Goal: Information Seeking & Learning: Compare options

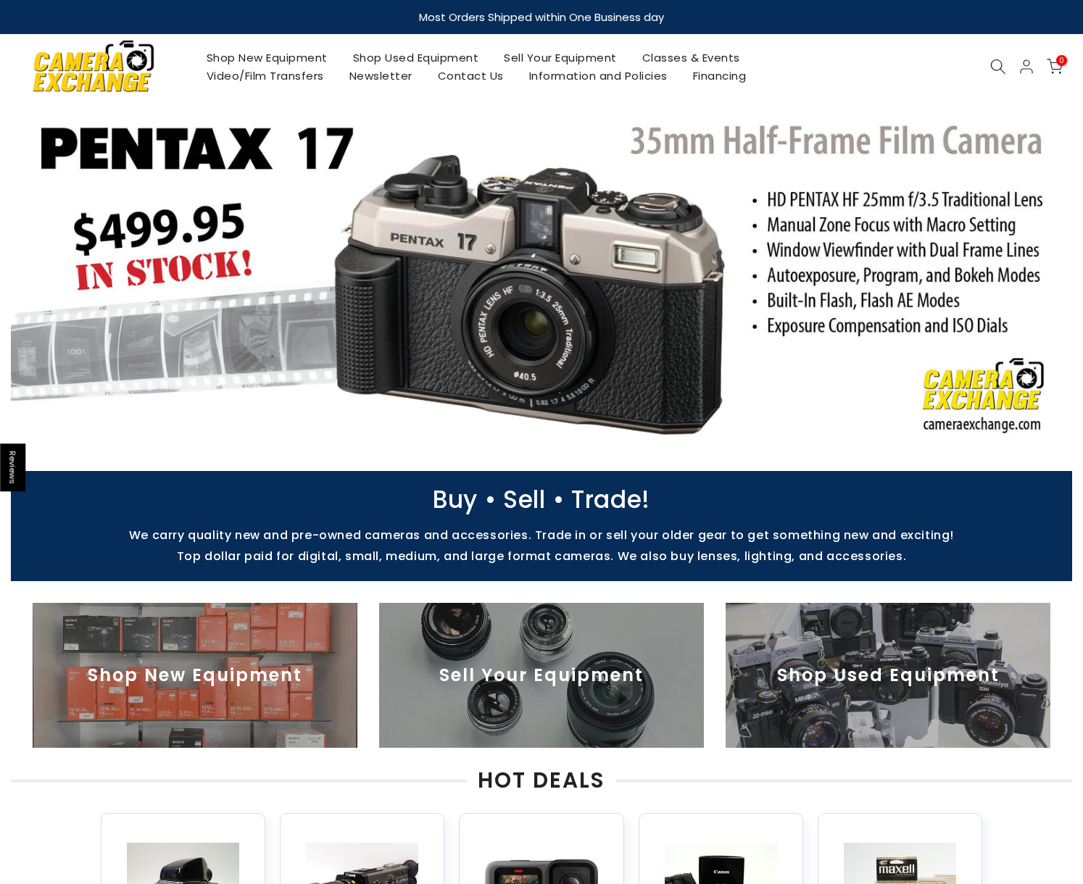
click at [911, 719] on img at bounding box center [888, 675] width 325 height 145
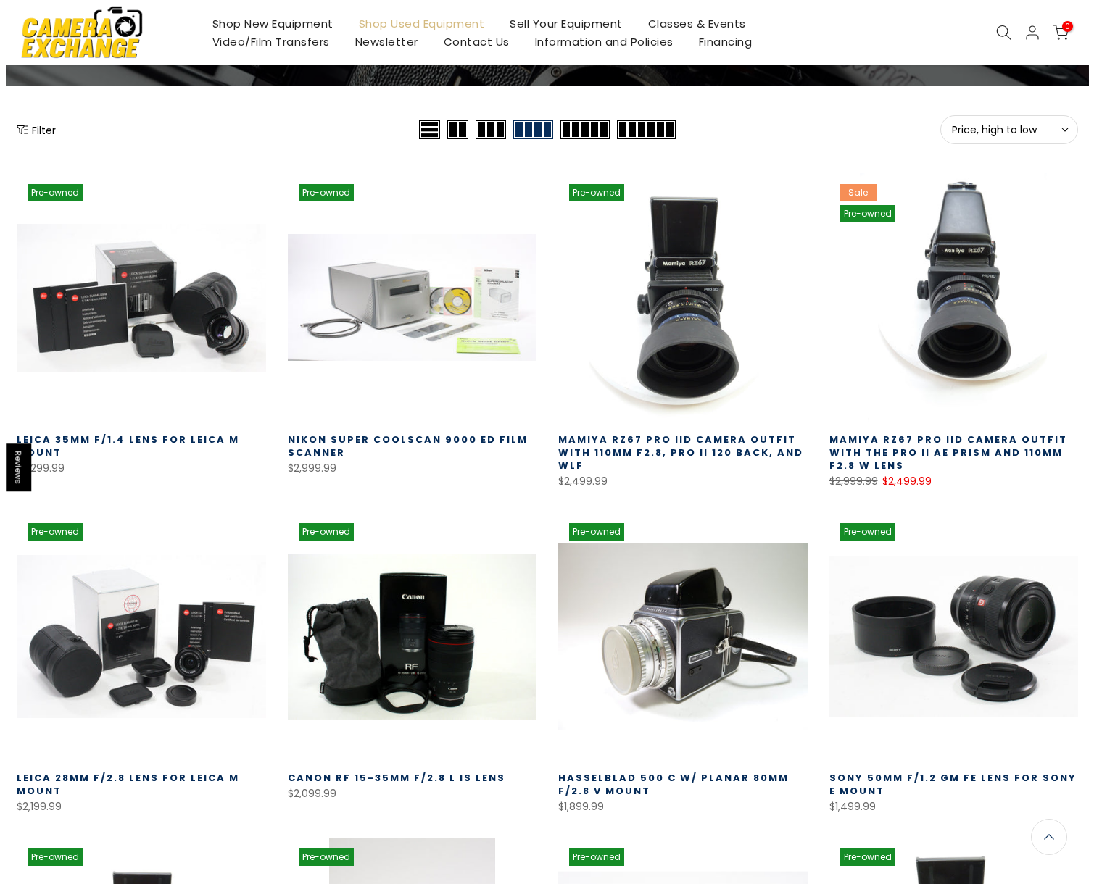
scroll to position [57, 0]
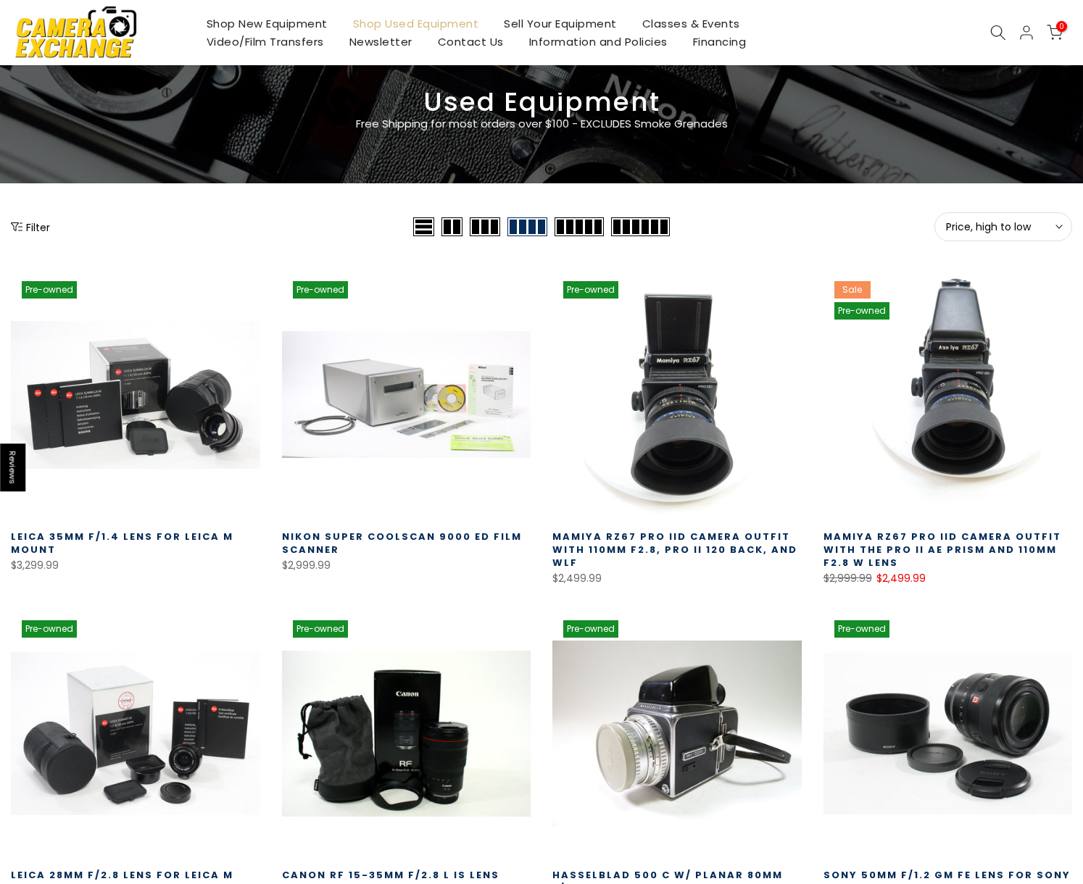
click at [22, 228] on icon "Show filters" at bounding box center [17, 227] width 12 height 12
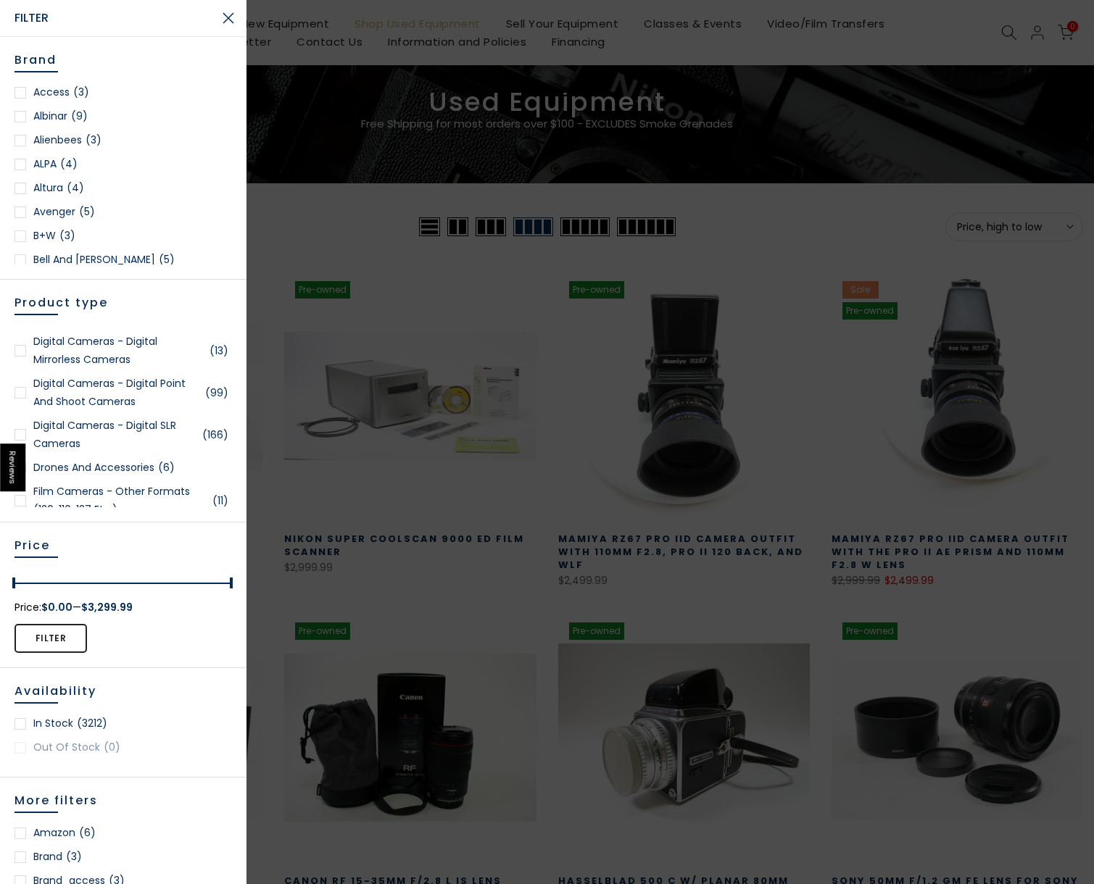
scroll to position [536, 0]
click at [20, 352] on div at bounding box center [20, 354] width 12 height 12
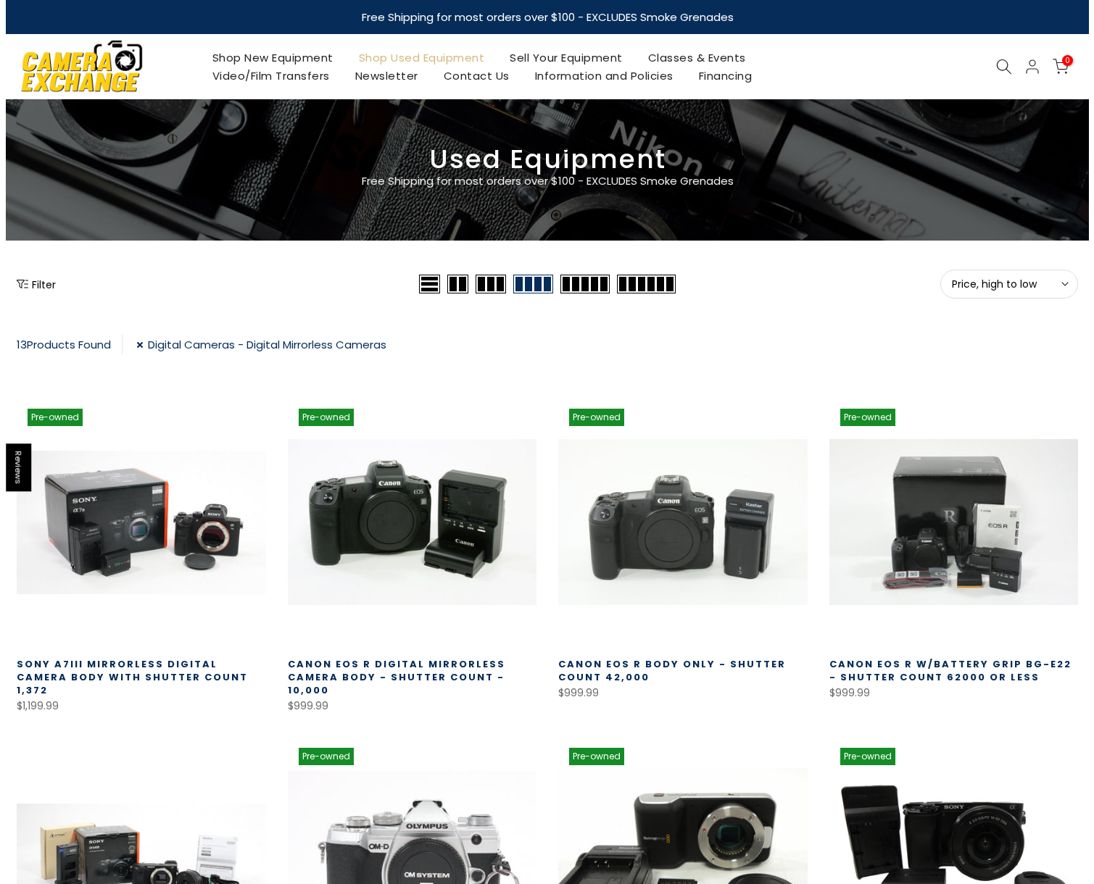
scroll to position [3, 0]
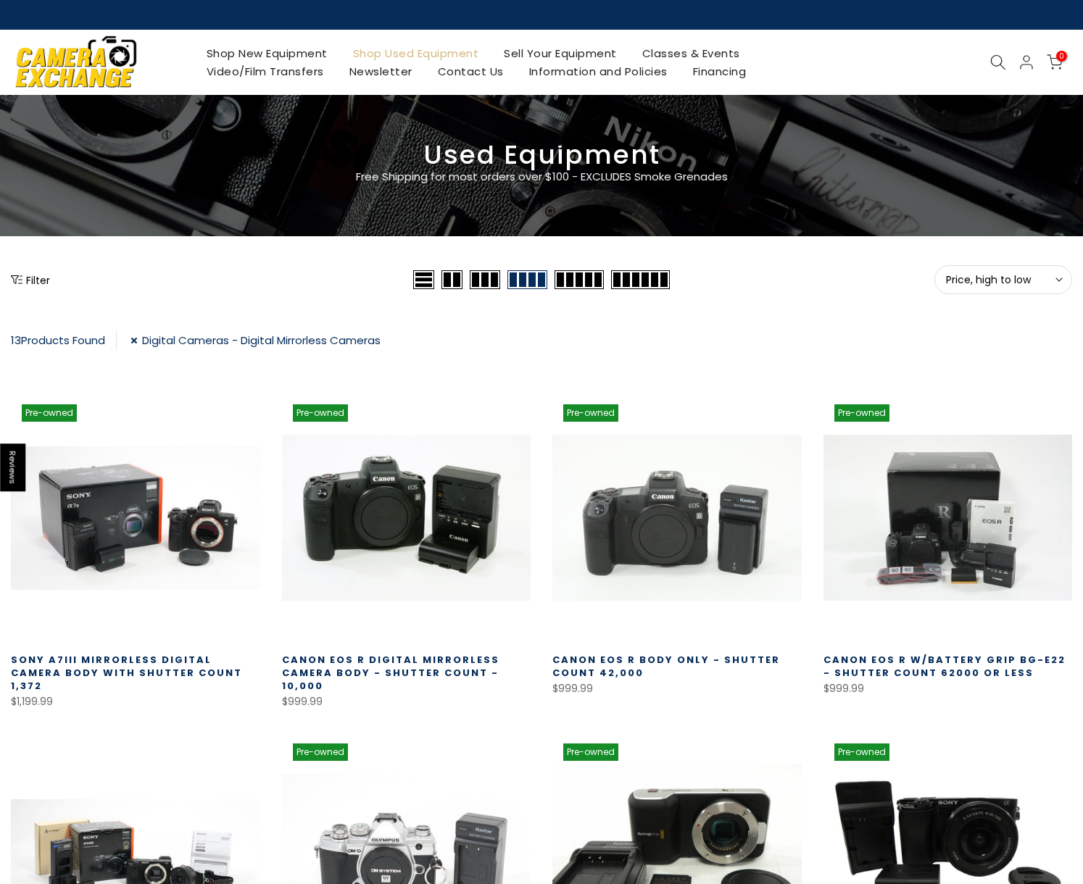
click at [43, 280] on button "Filter" at bounding box center [30, 280] width 39 height 14
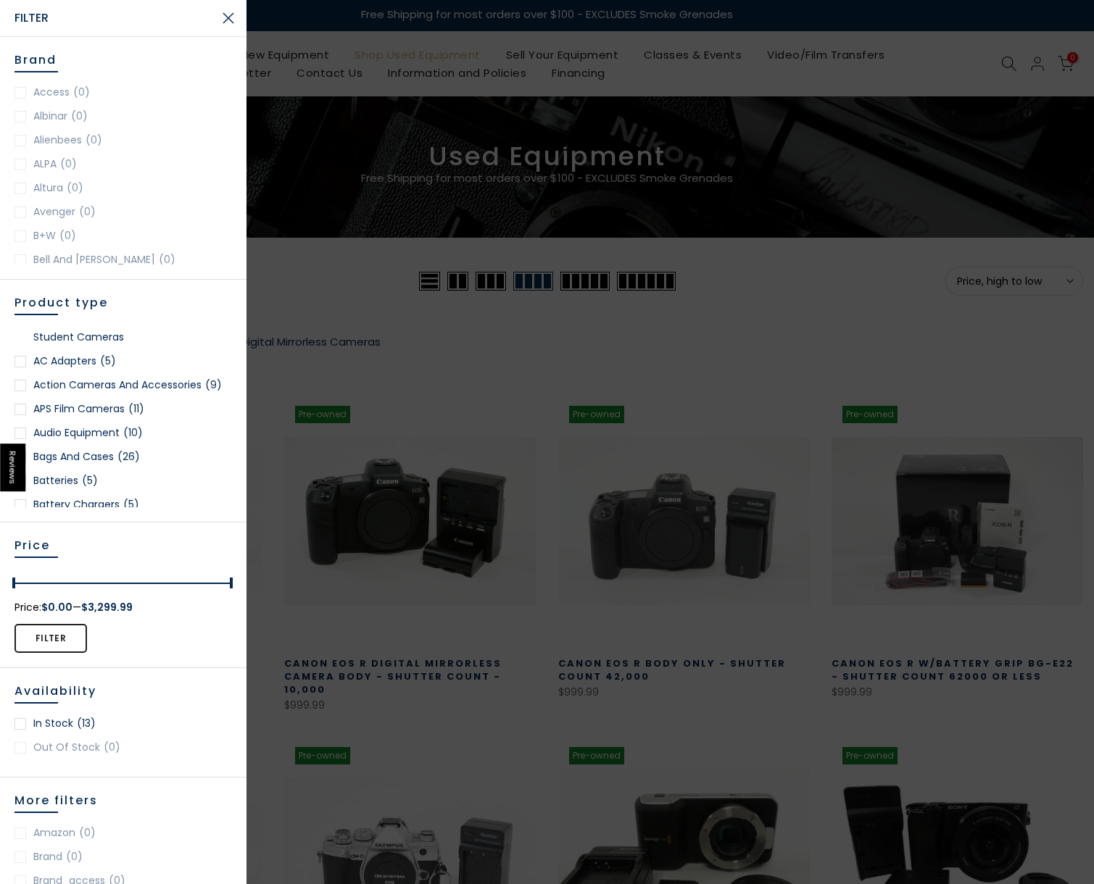
scroll to position [470, 0]
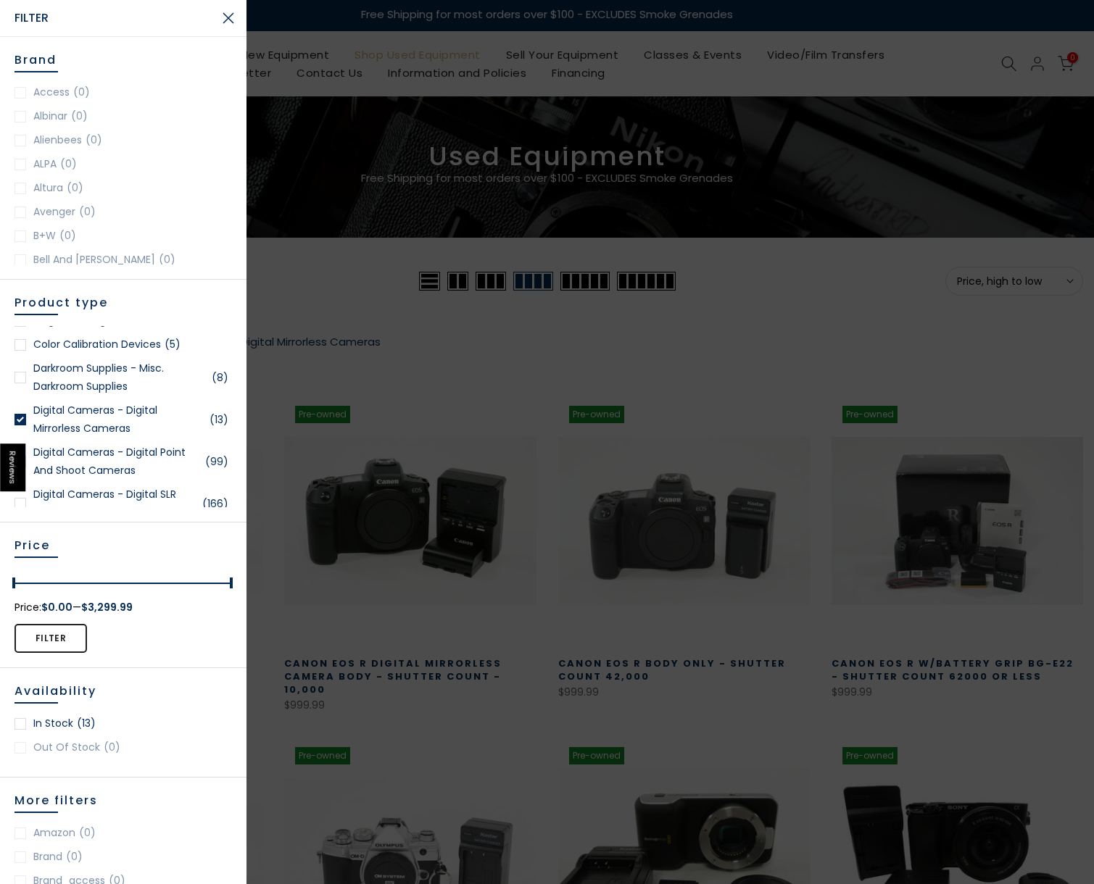
click at [103, 451] on link "Digital Cameras - Digital Point and Shoot Cameras (99)" at bounding box center [122, 462] width 217 height 36
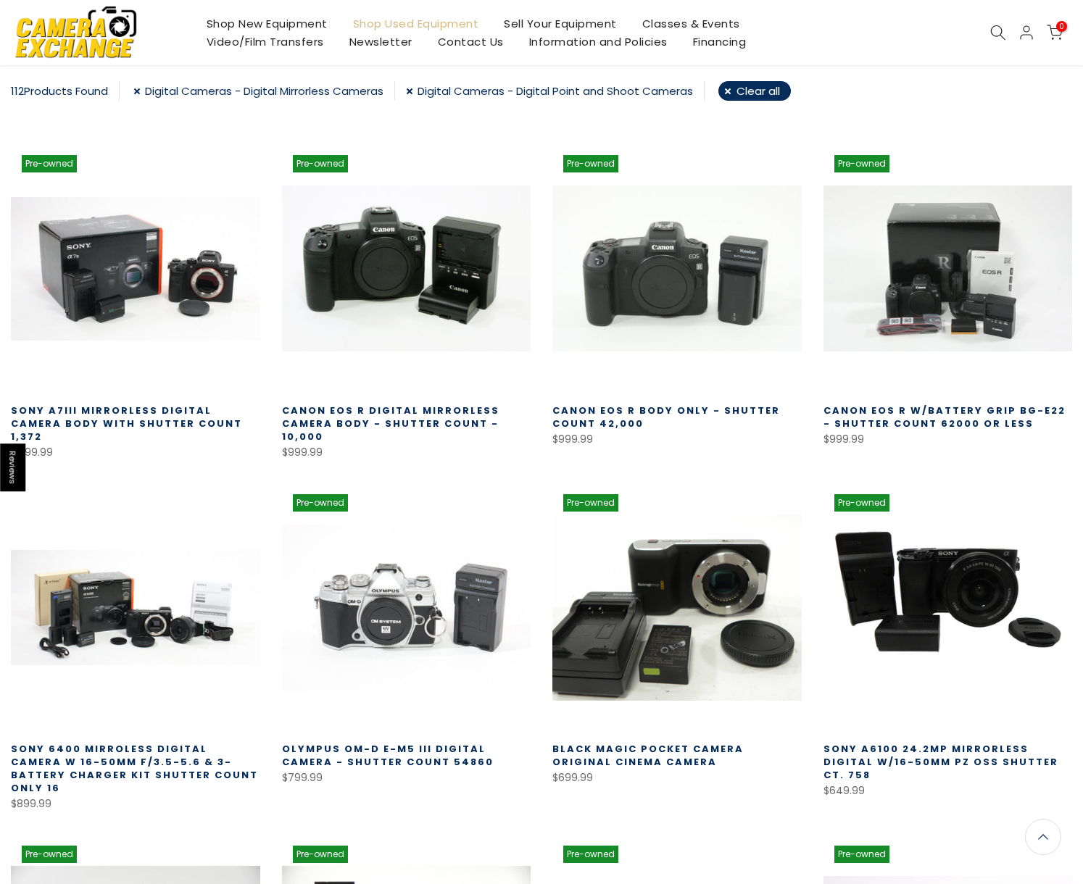
scroll to position [255, 0]
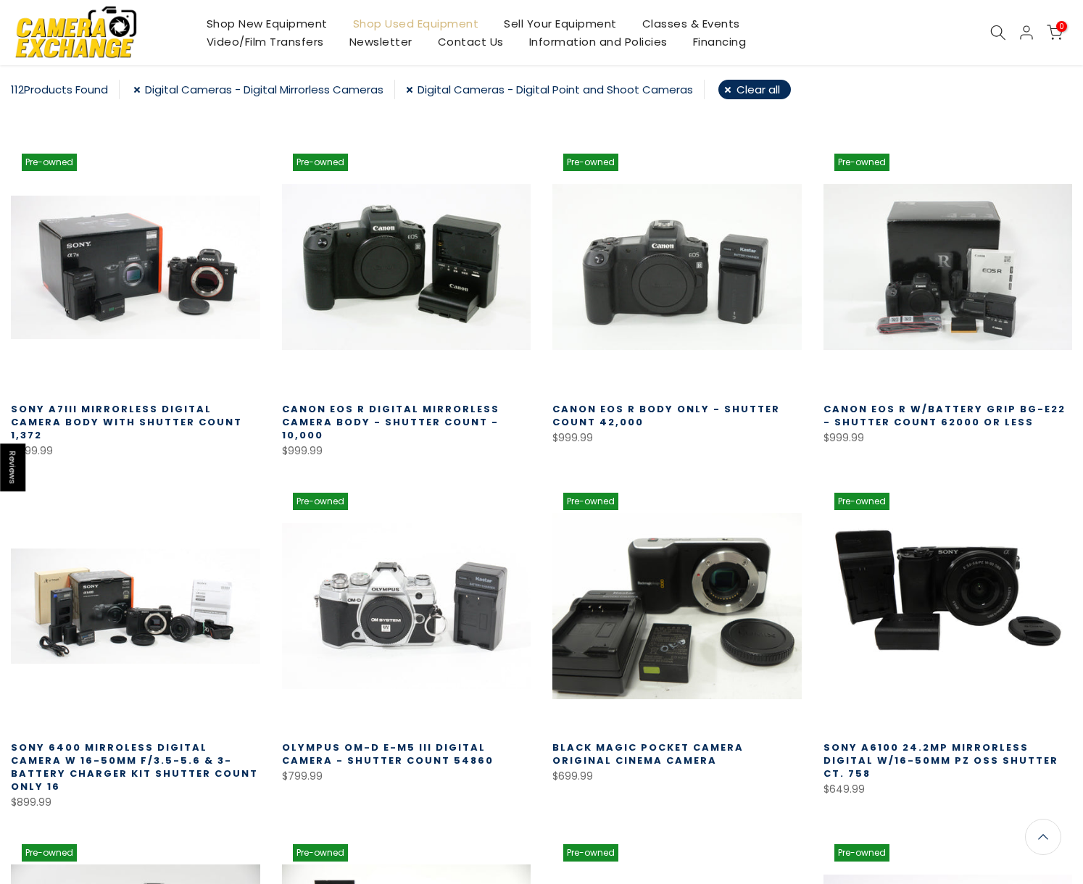
click at [143, 90] on link "Digital Cameras - Digital Mirrorless Cameras" at bounding box center [264, 90] width 262 height 20
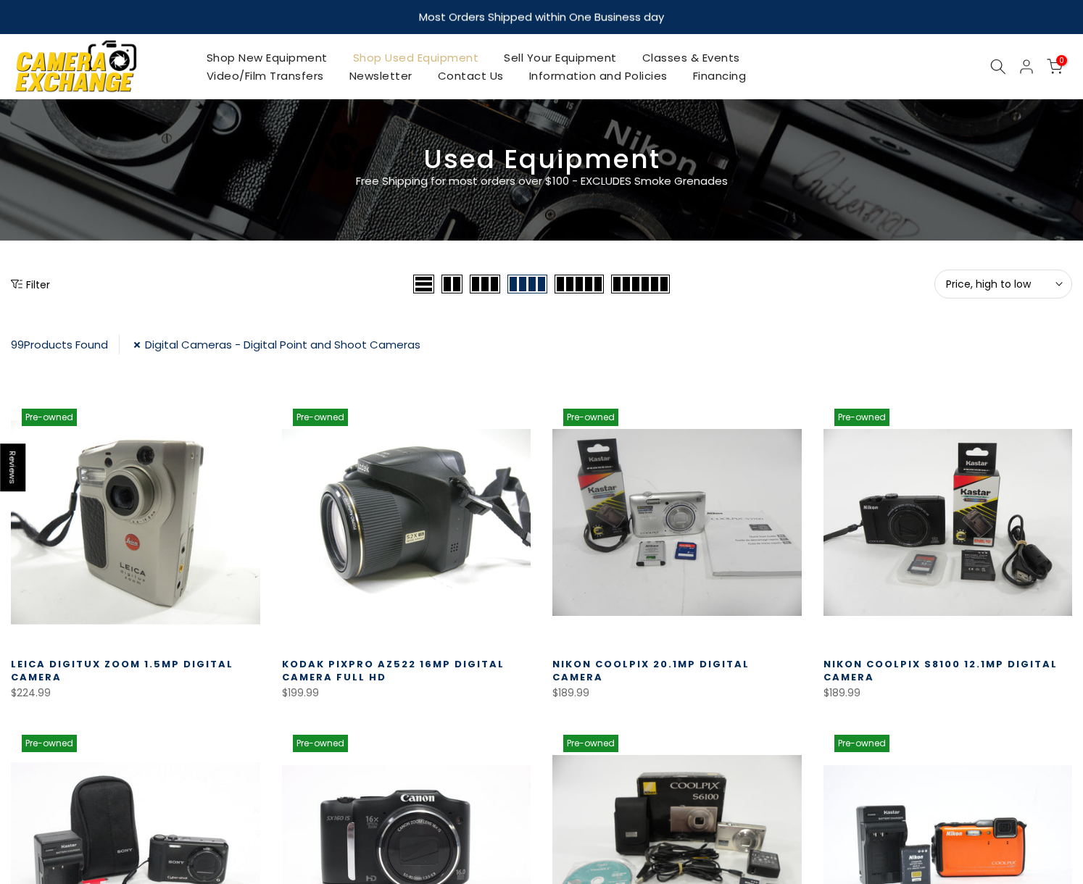
click at [114, 483] on link at bounding box center [135, 522] width 249 height 249
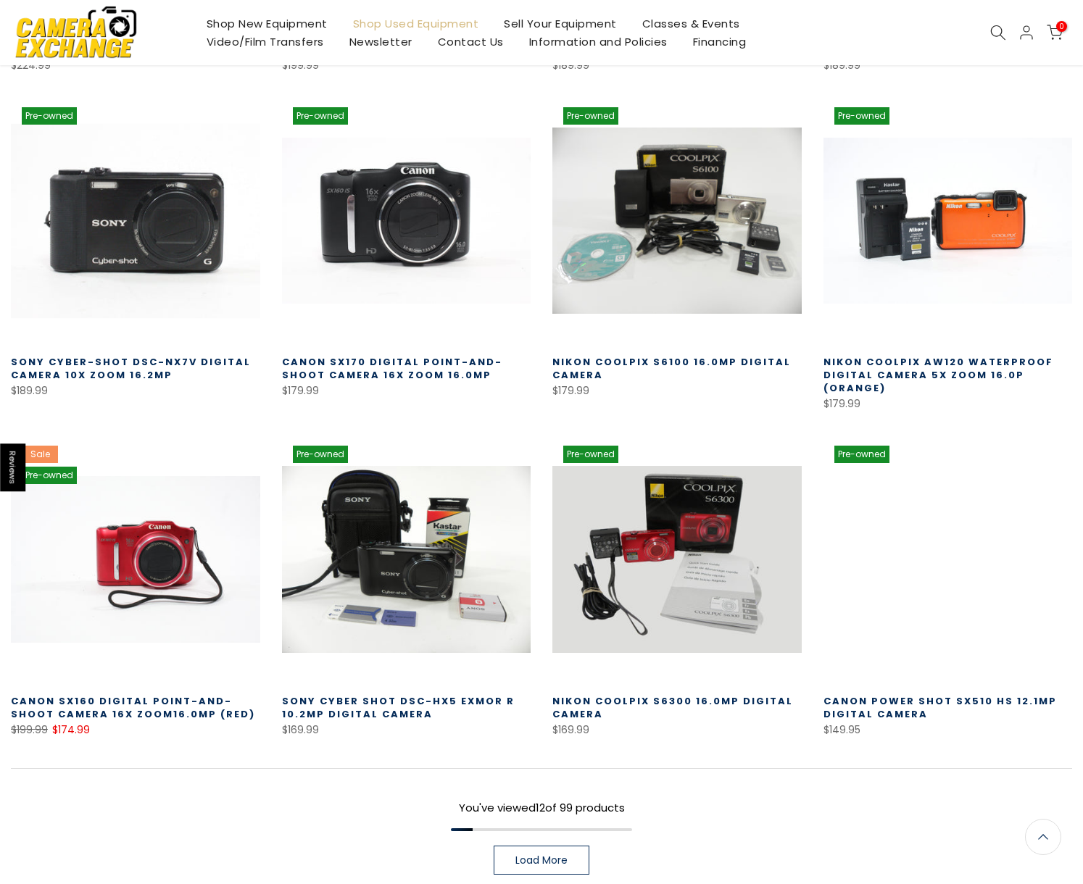
scroll to position [628, 0]
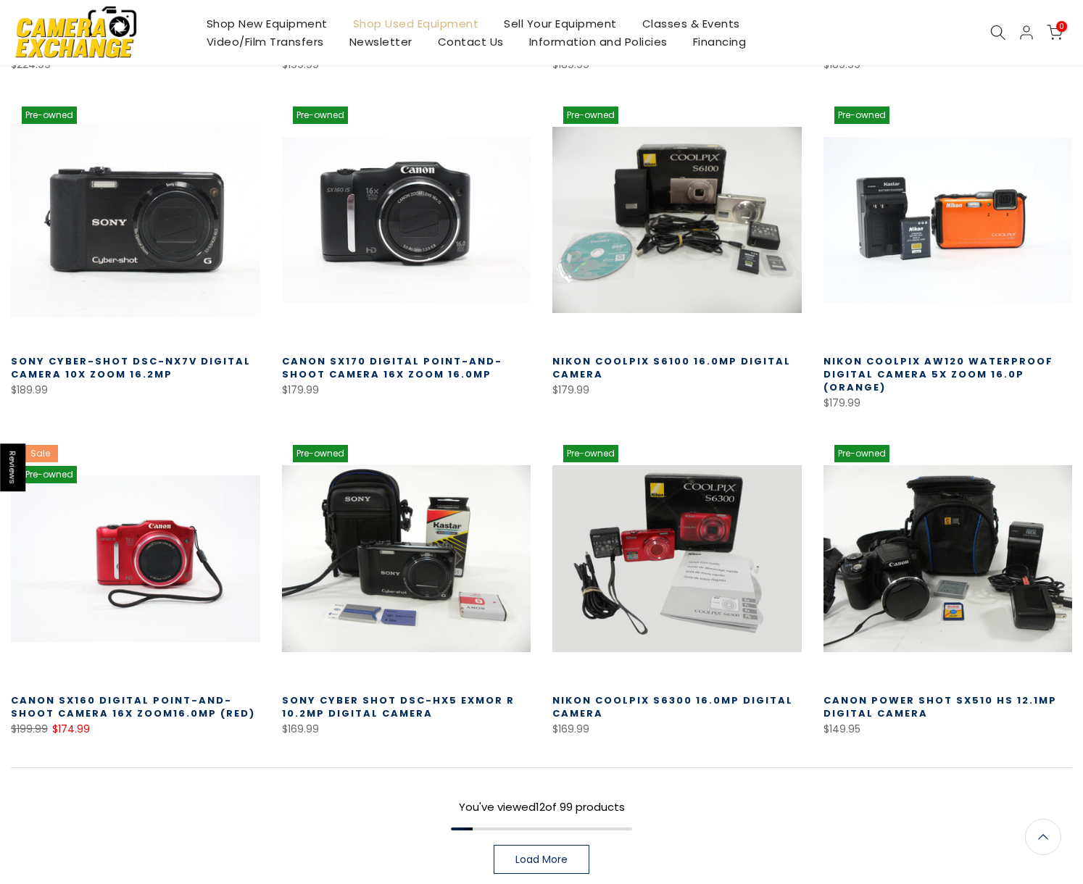
click at [197, 266] on link at bounding box center [135, 220] width 249 height 249
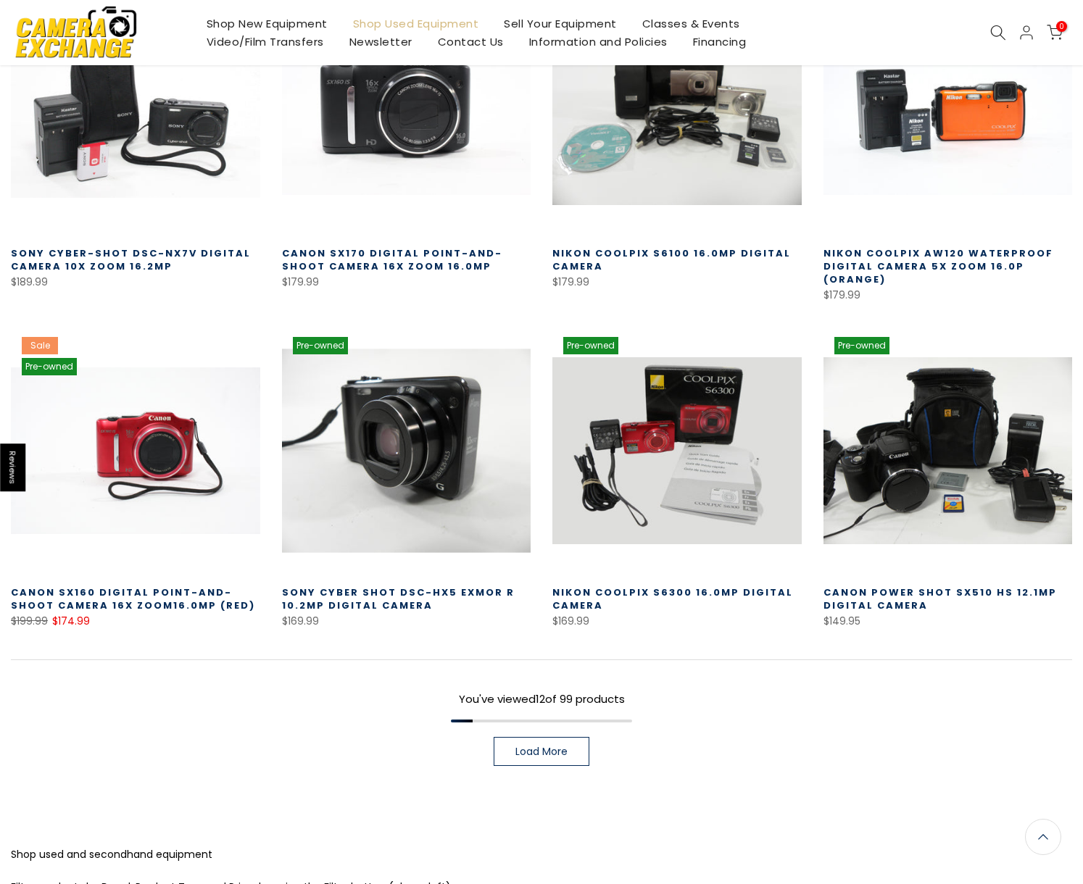
scroll to position [738, 0]
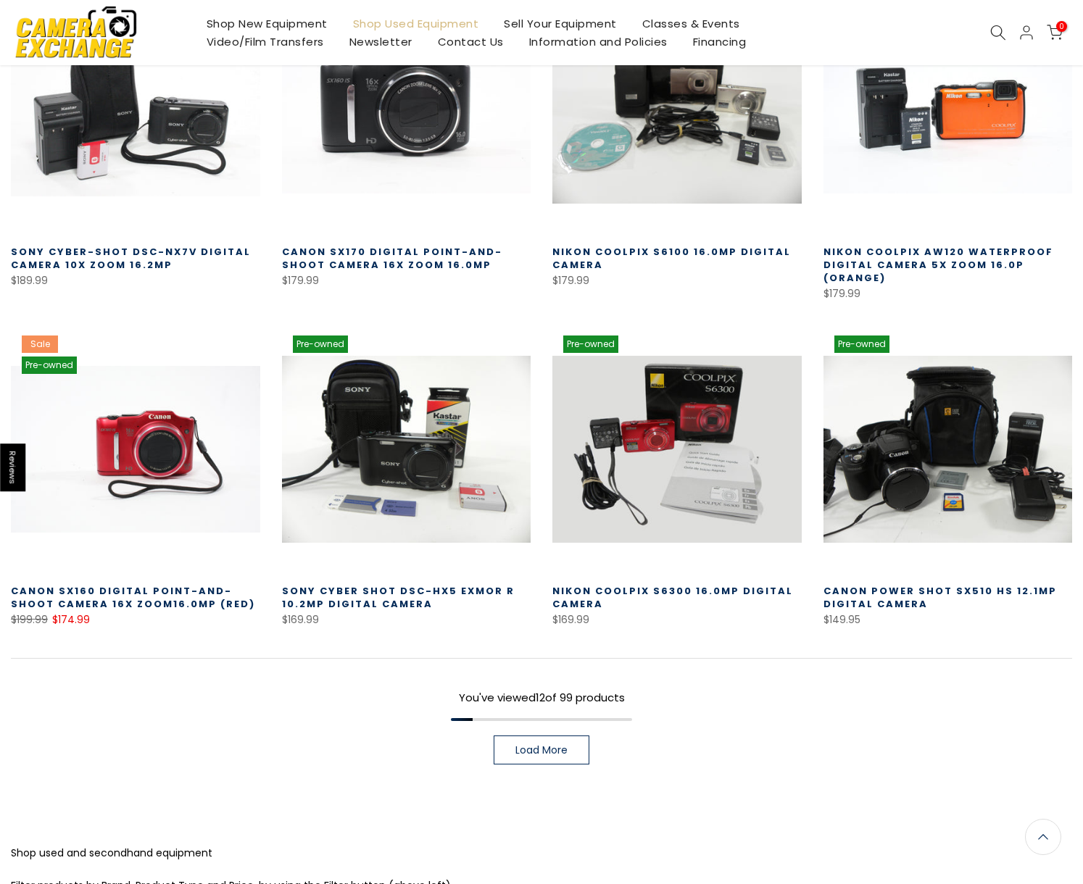
click at [548, 745] on span "Load More" at bounding box center [541, 750] width 52 height 10
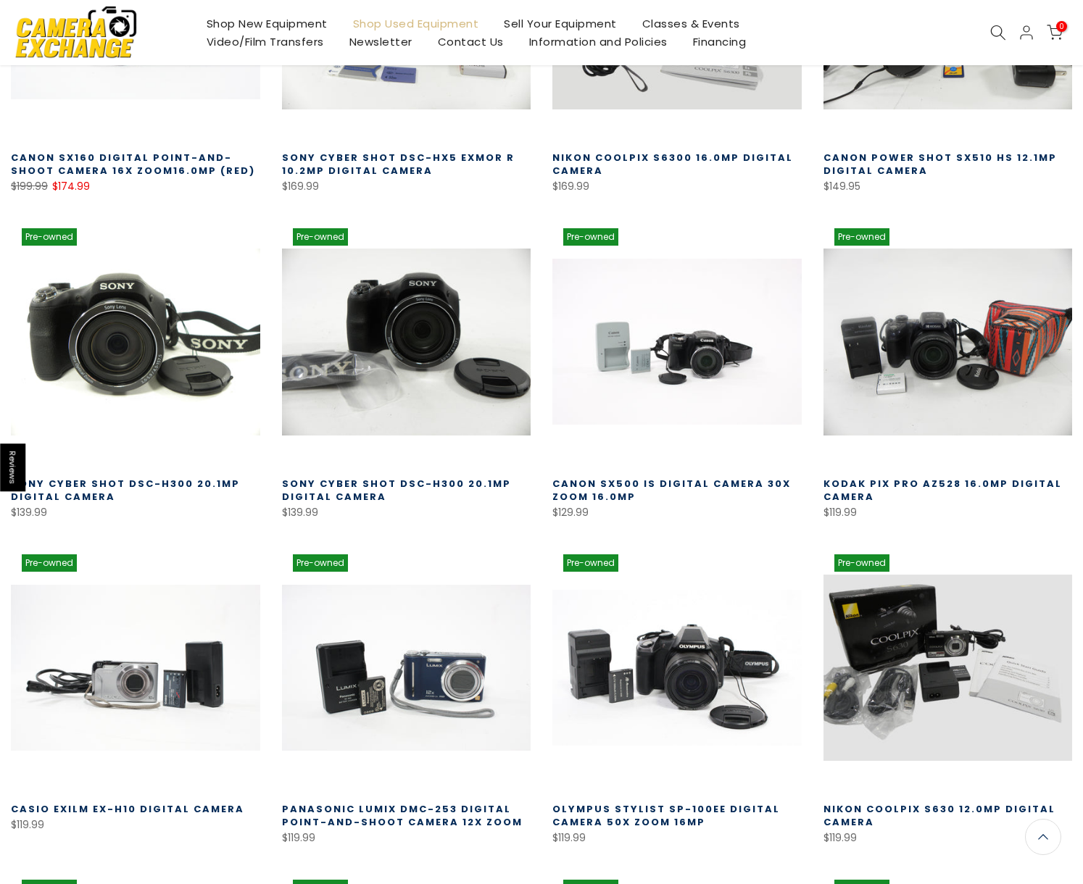
scroll to position [1168, 0]
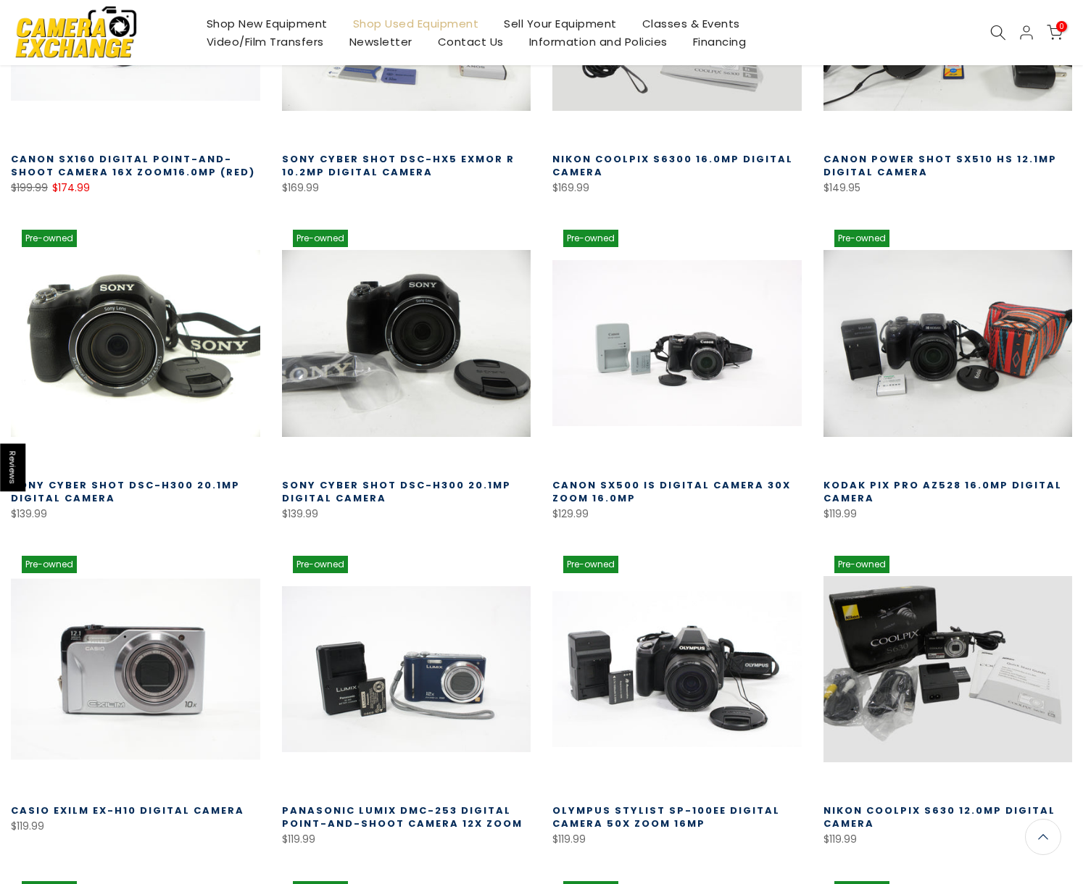
click at [129, 668] on link at bounding box center [135, 669] width 249 height 249
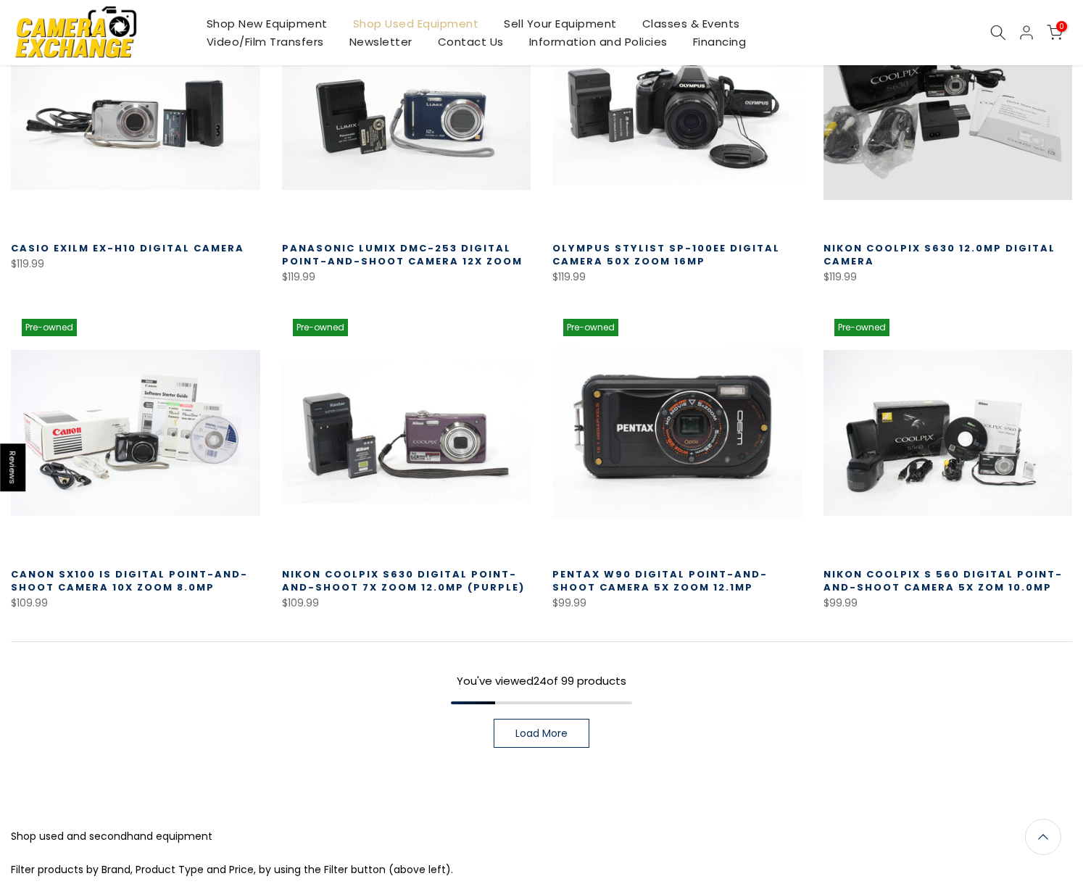
scroll to position [1734, 0]
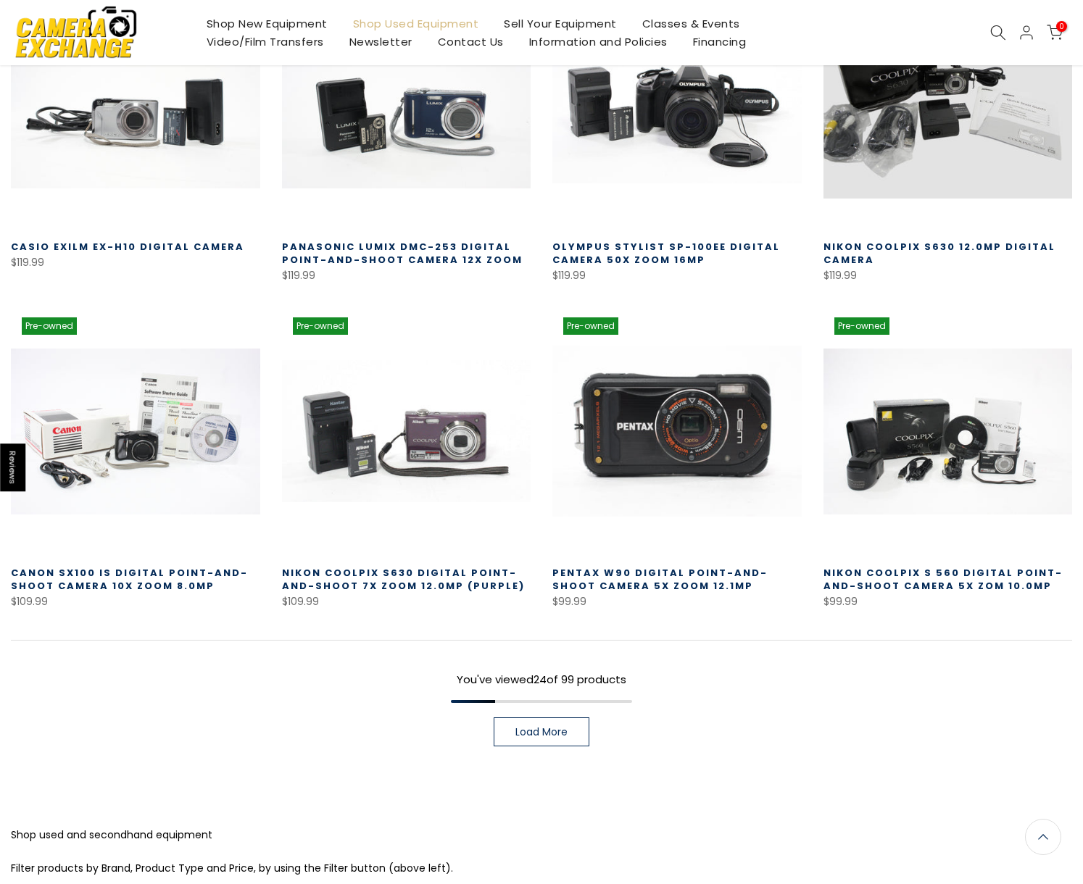
click at [710, 436] on link at bounding box center [676, 431] width 249 height 249
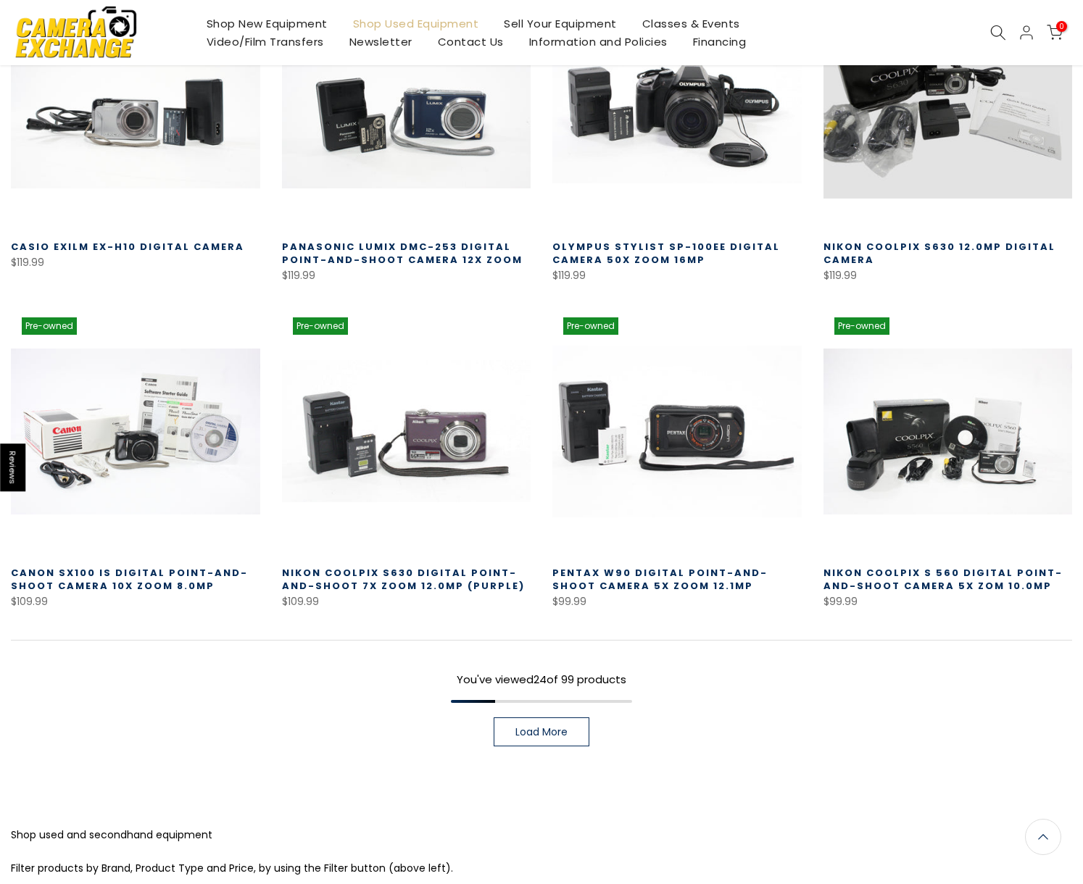
click at [556, 723] on link "Load More" at bounding box center [542, 732] width 96 height 29
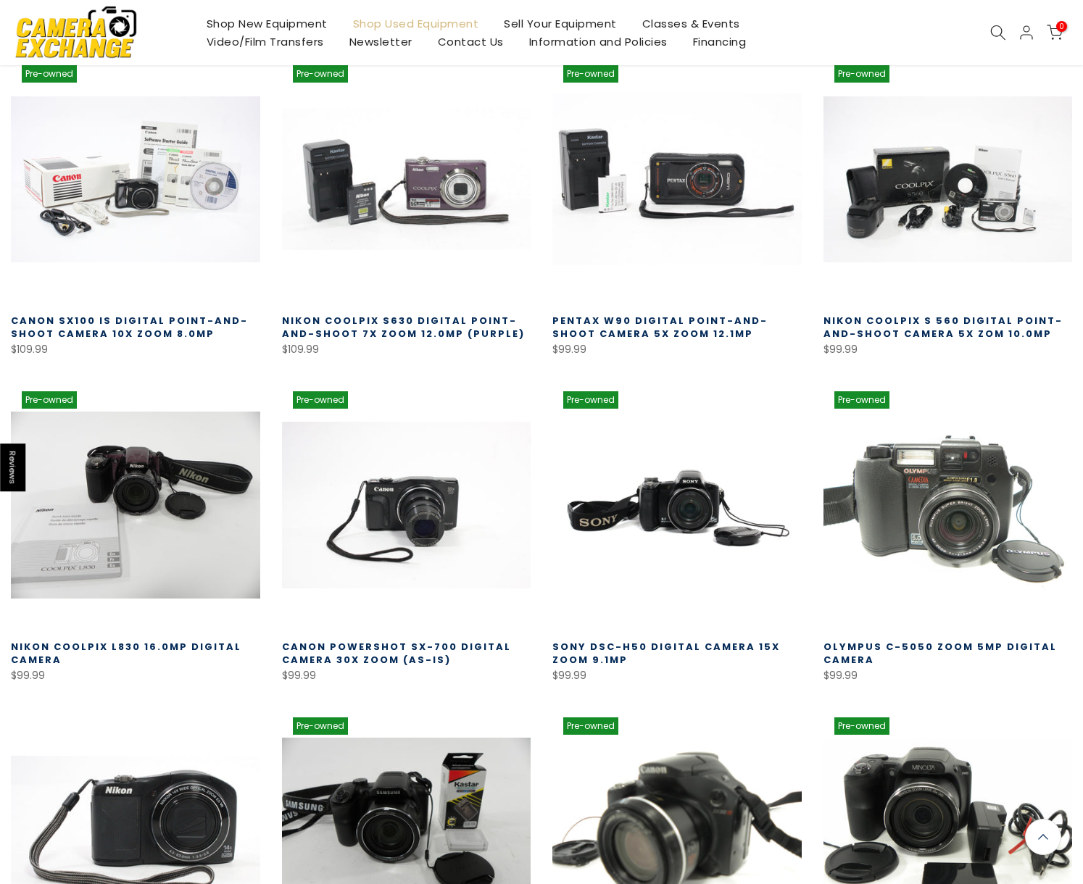
scroll to position [1988, 0]
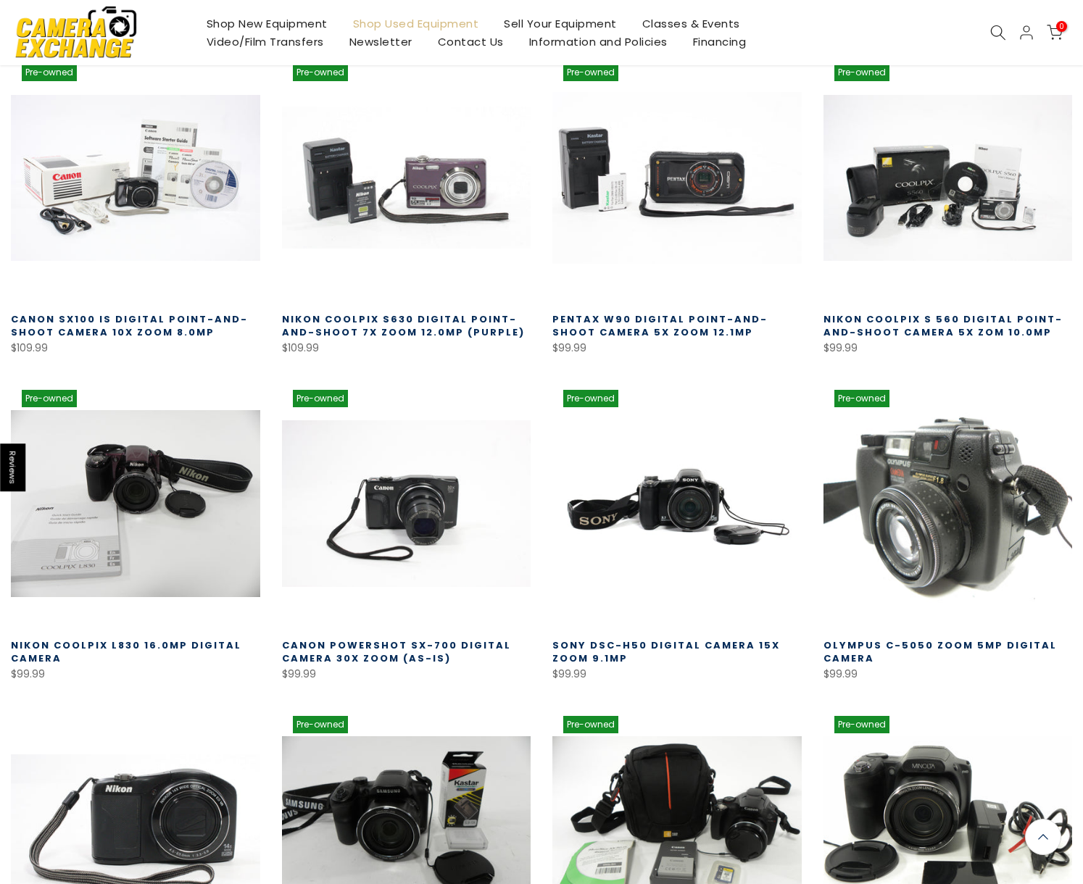
click at [919, 480] on link at bounding box center [947, 503] width 249 height 249
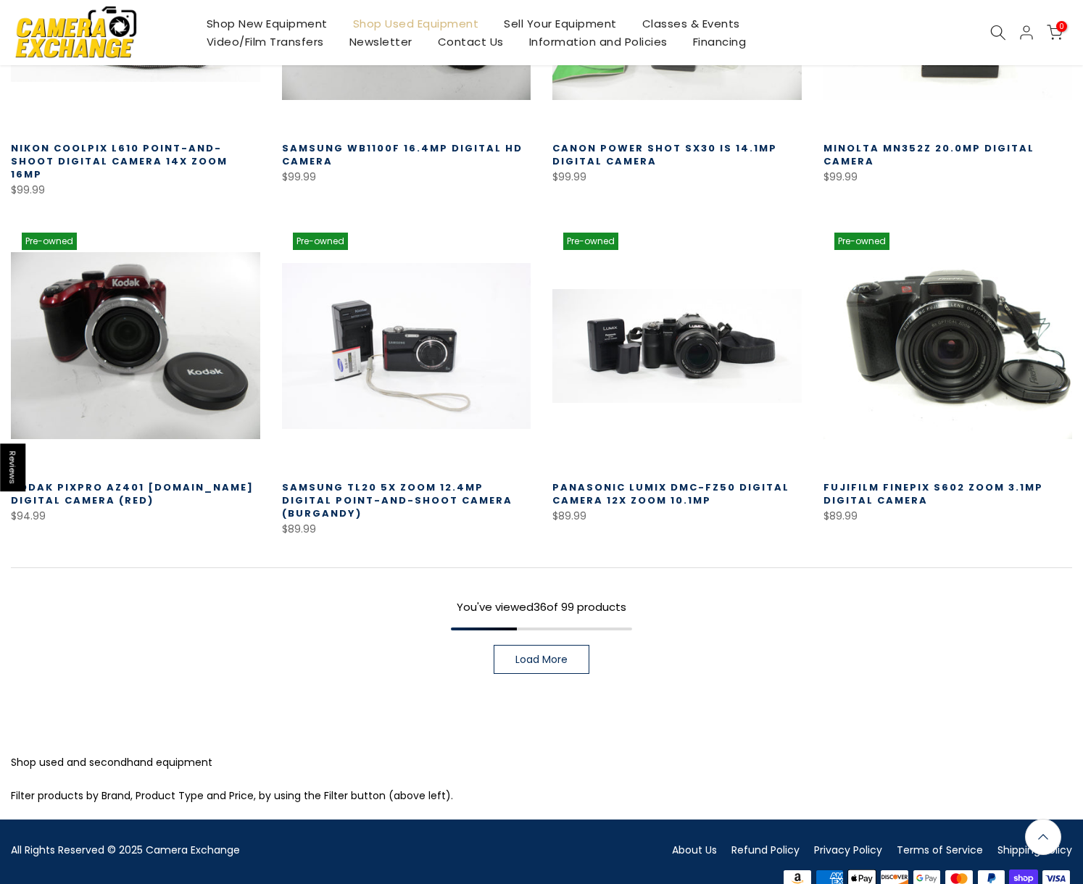
scroll to position [2812, 0]
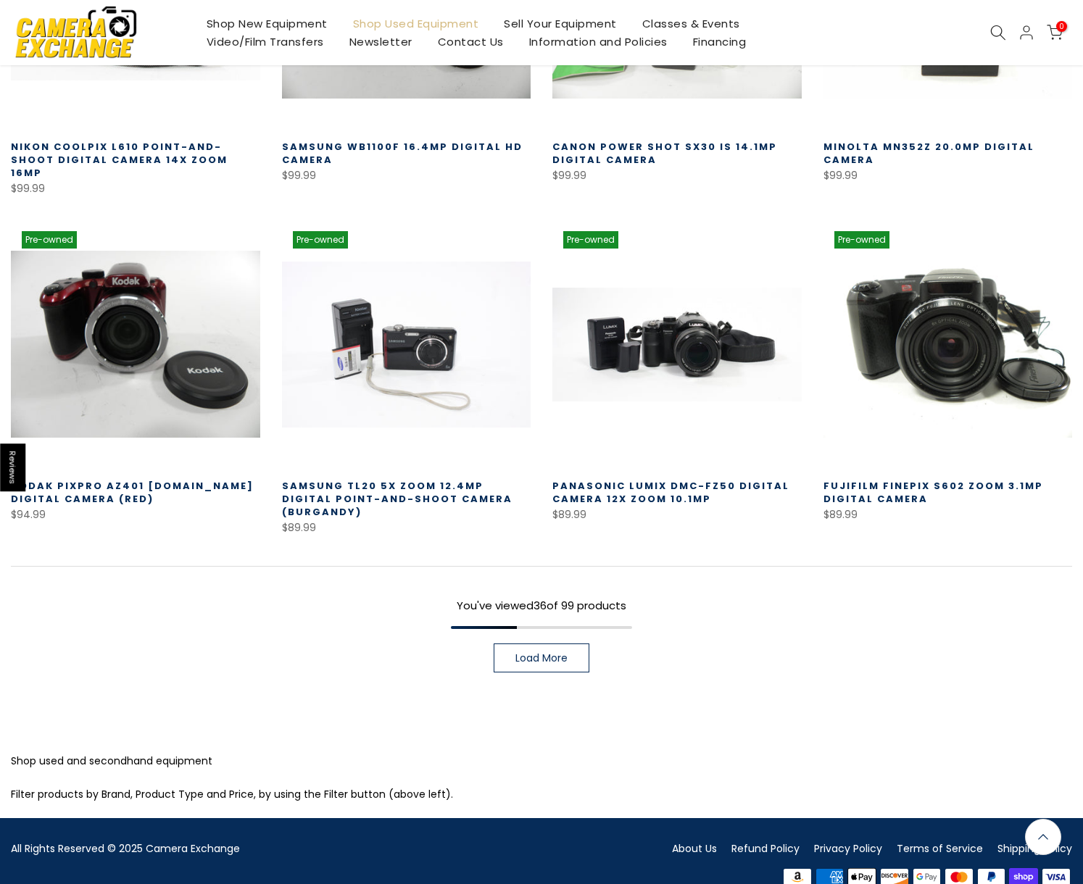
click at [539, 596] on div "You've viewed 36 of 99 products" at bounding box center [541, 612] width 1061 height 33
click at [544, 653] on span "Load More" at bounding box center [541, 658] width 52 height 10
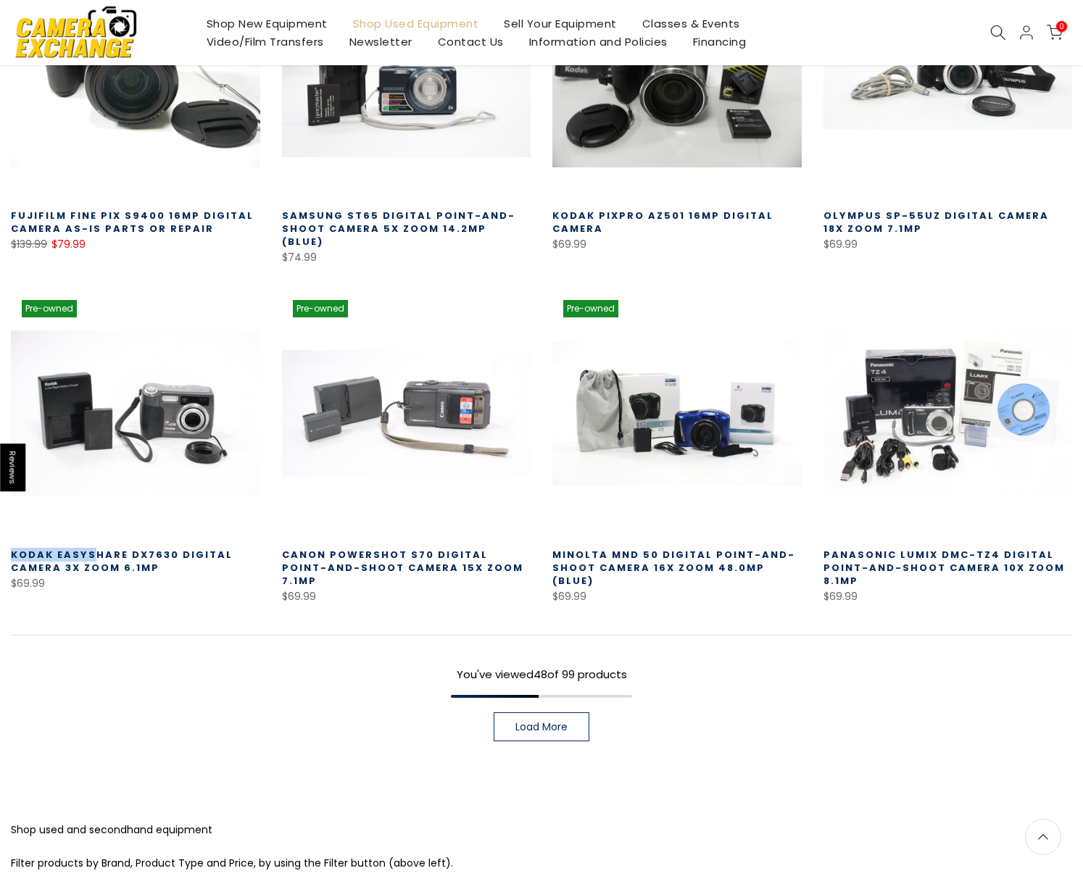
scroll to position [3761, 0]
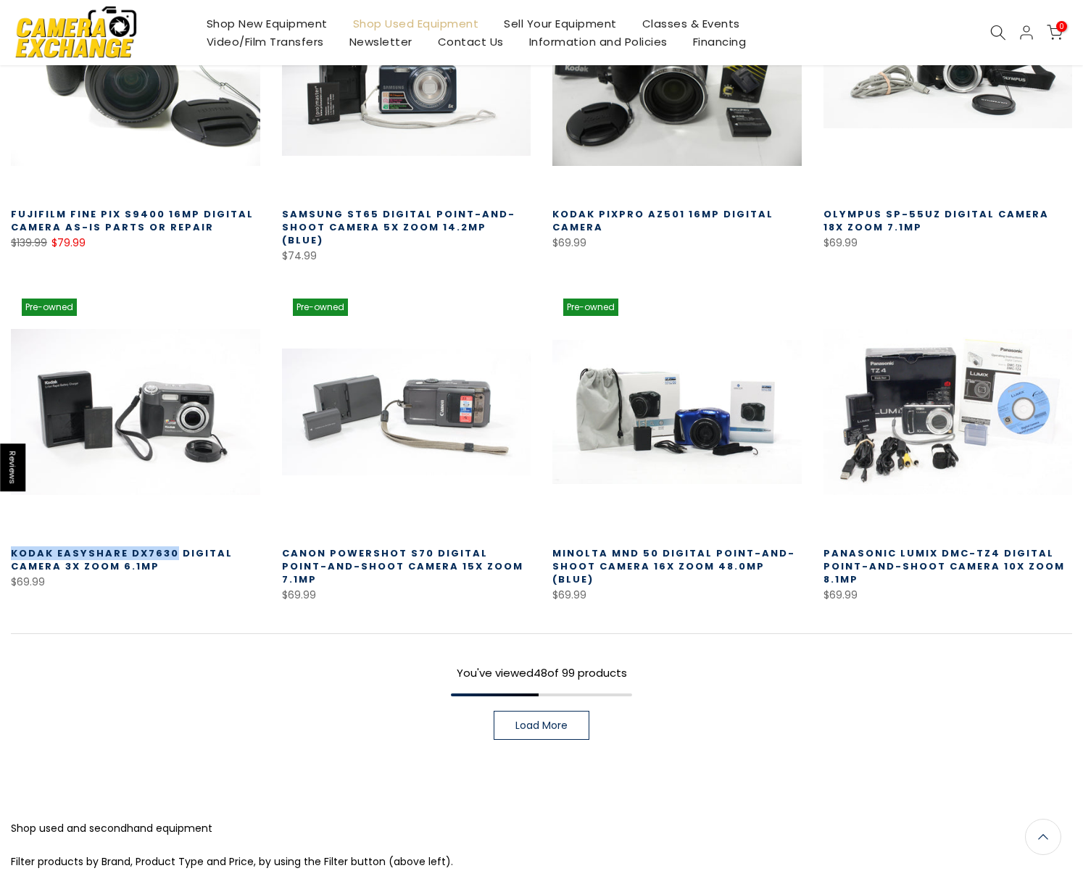
drag, startPoint x: 7, startPoint y: 513, endPoint x: 173, endPoint y: 518, distance: 166.0
click at [173, 518] on div "Pre-owned Quick view Compare * Add to cart Kodak EasyShare DX7630 Digital Camer…" at bounding box center [135, 446] width 271 height 317
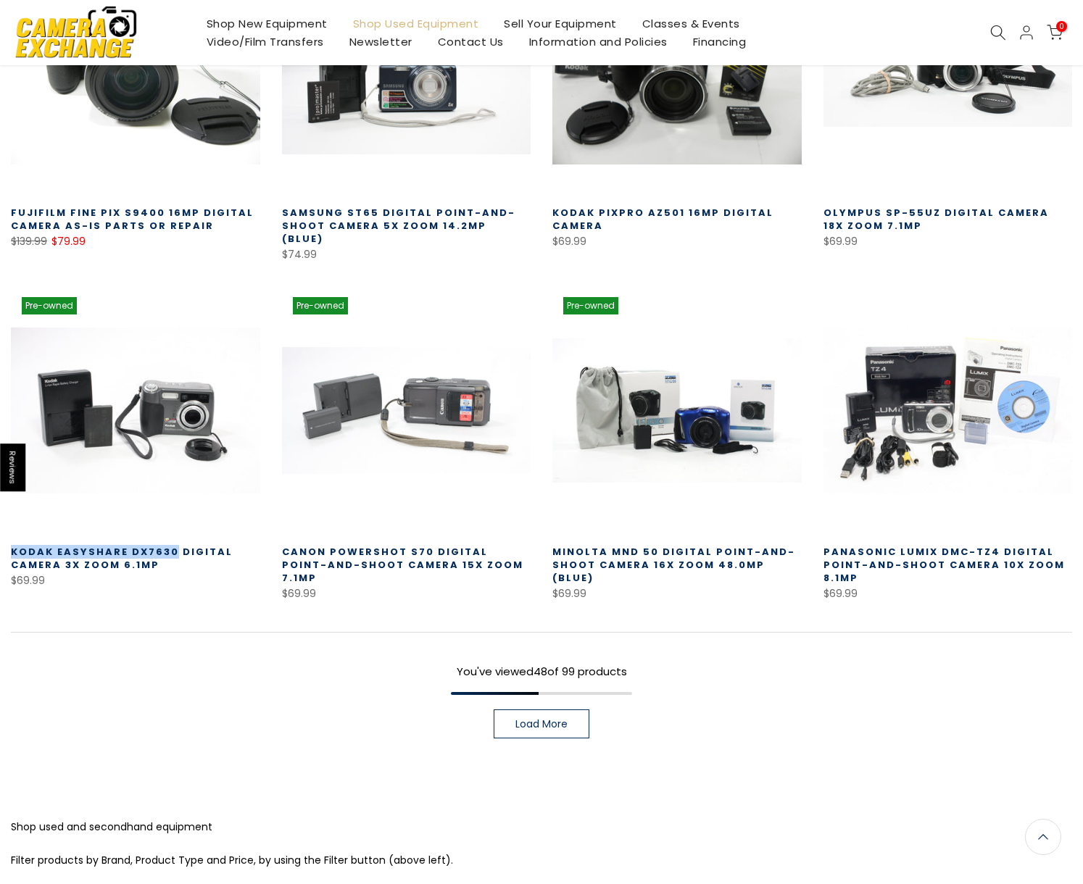
scroll to position [3760, 0]
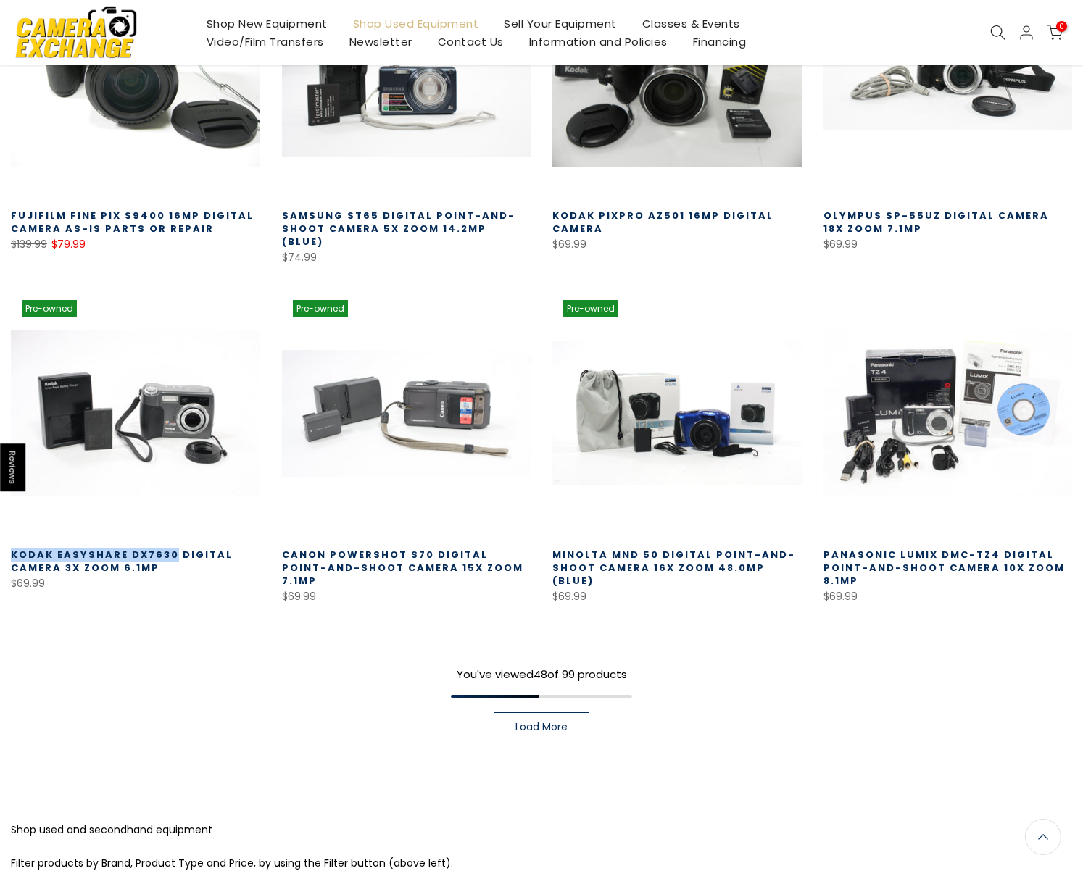
copy link "Kodak EasyShare DX7630"
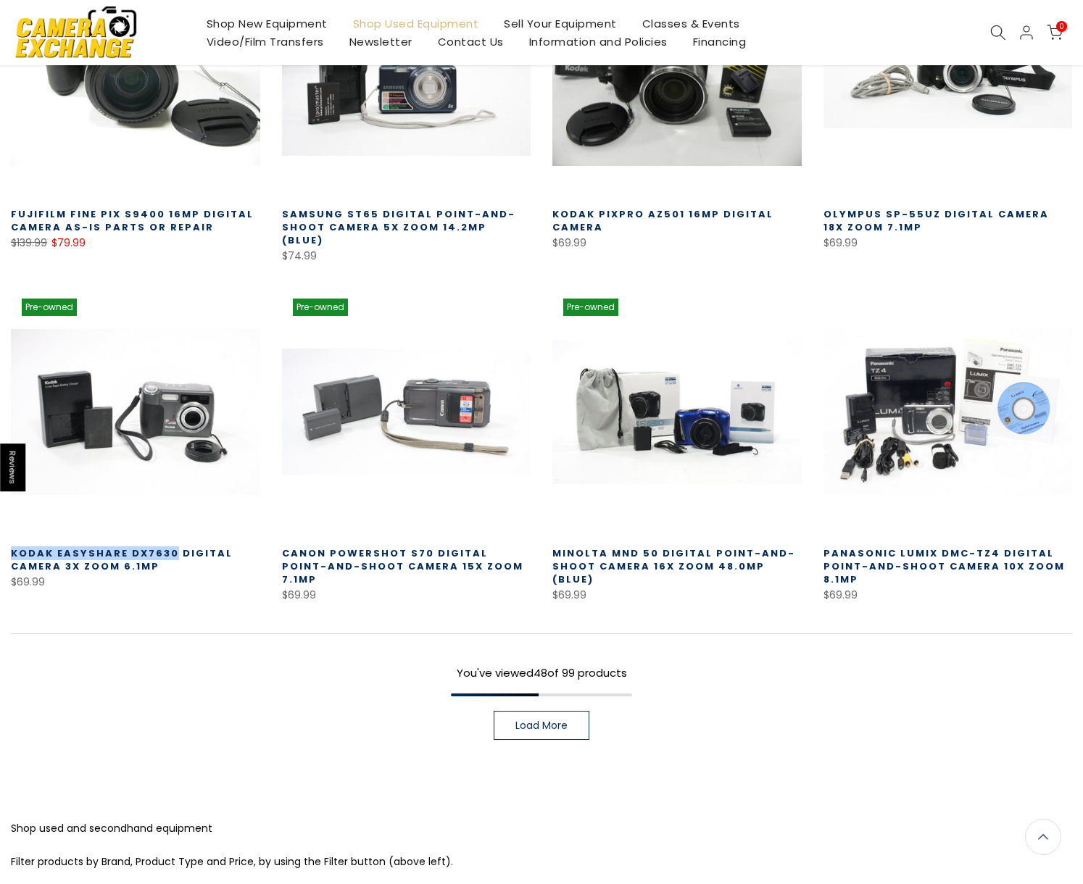
click at [567, 721] on span "Load More" at bounding box center [541, 726] width 52 height 10
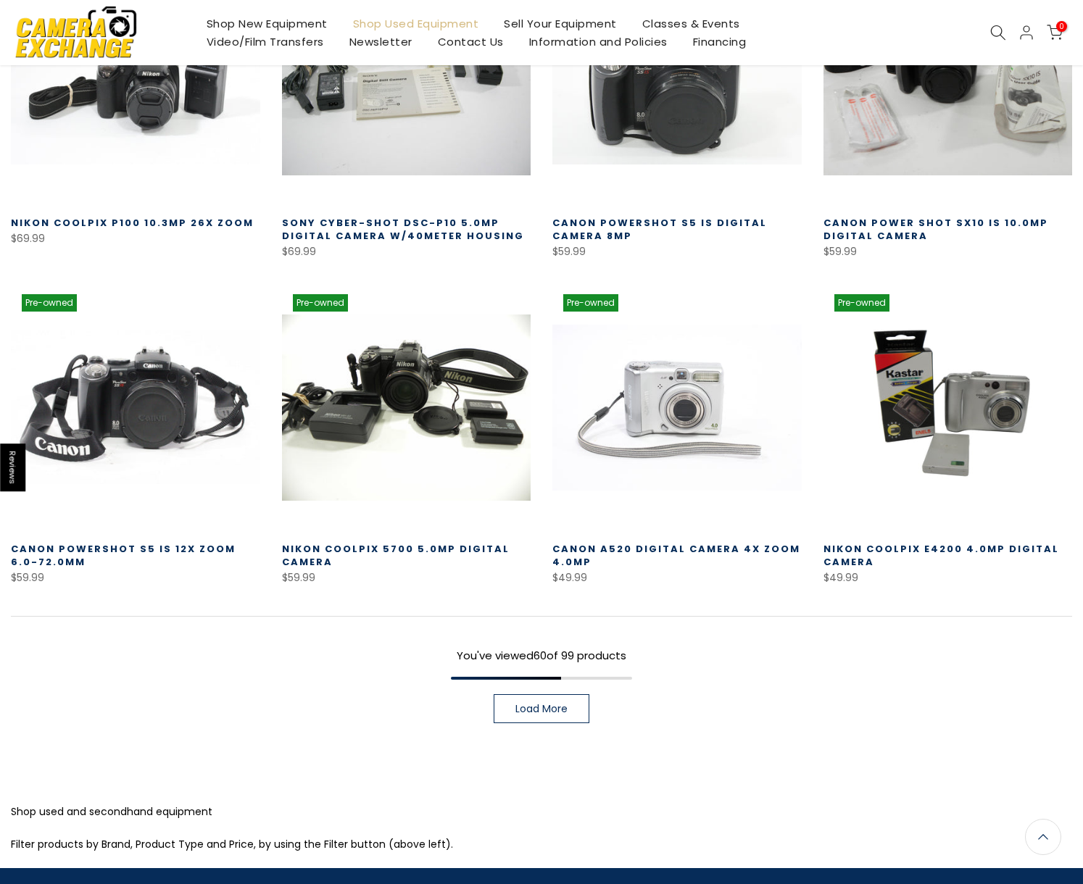
scroll to position [4754, 0]
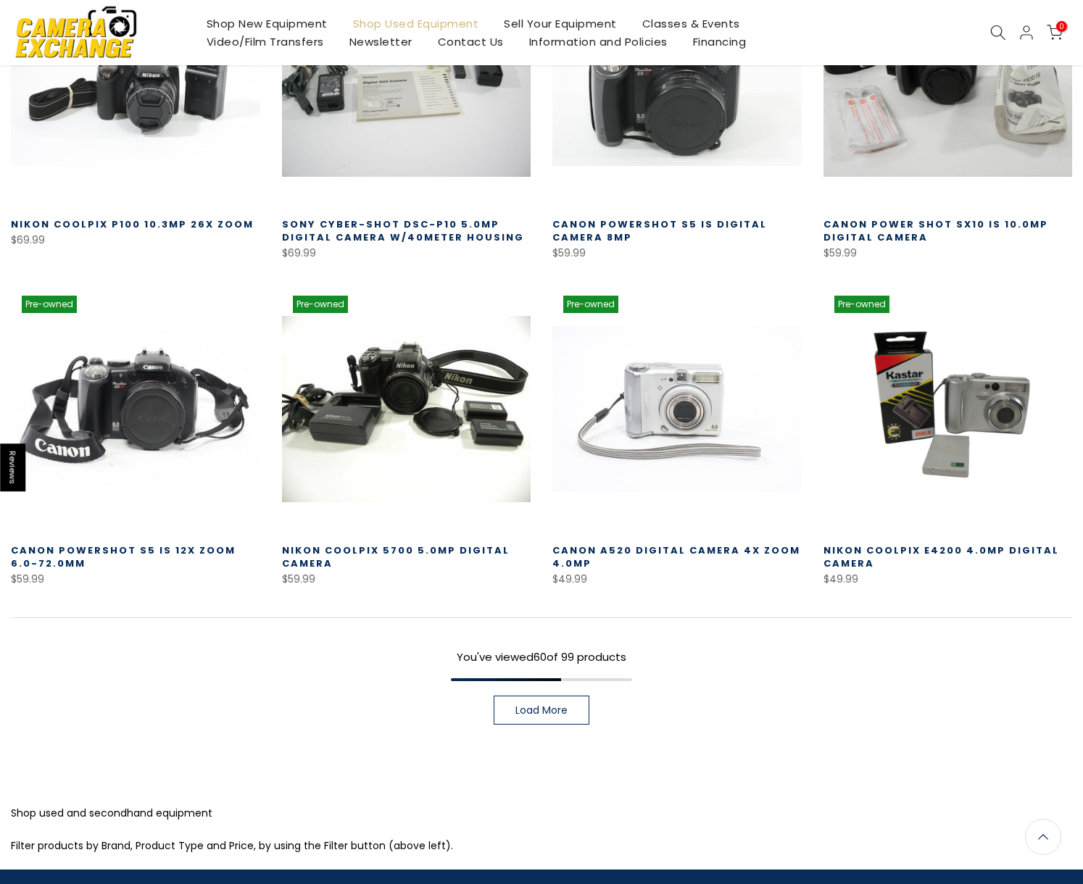
click at [534, 705] on span "Load More" at bounding box center [541, 710] width 52 height 10
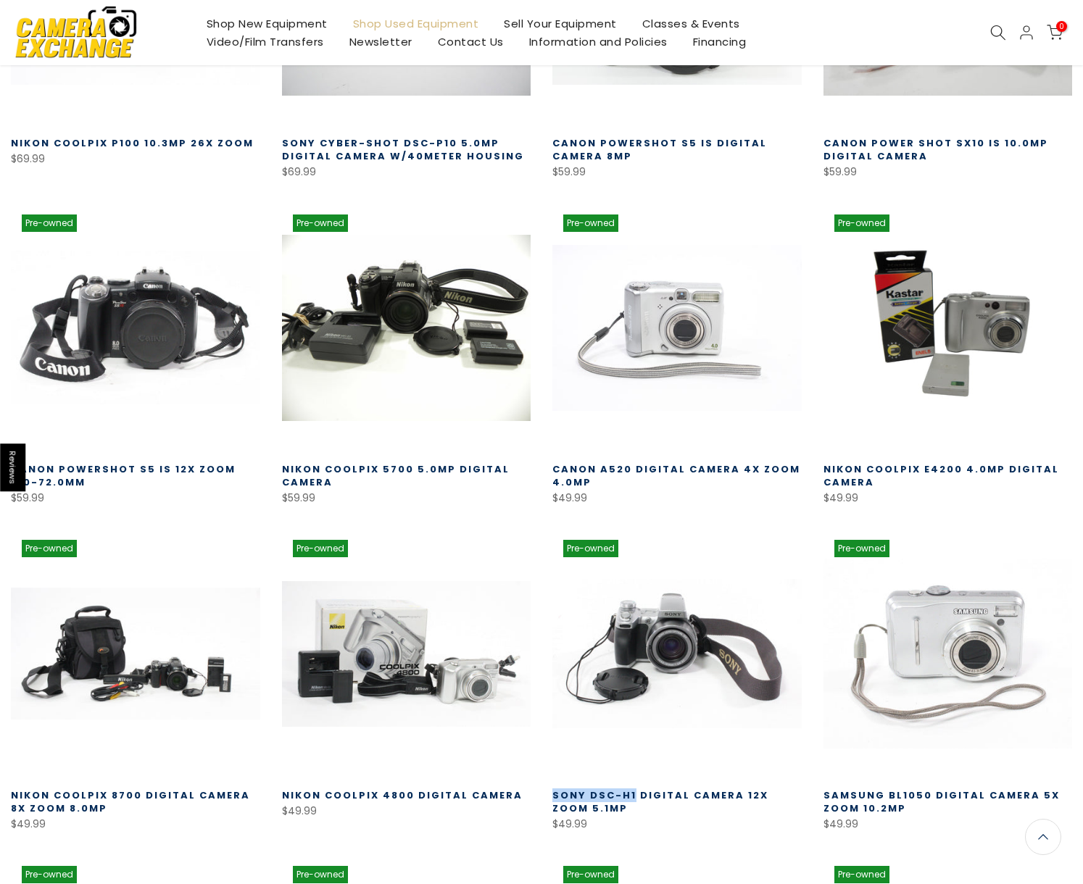
scroll to position [4838, 0]
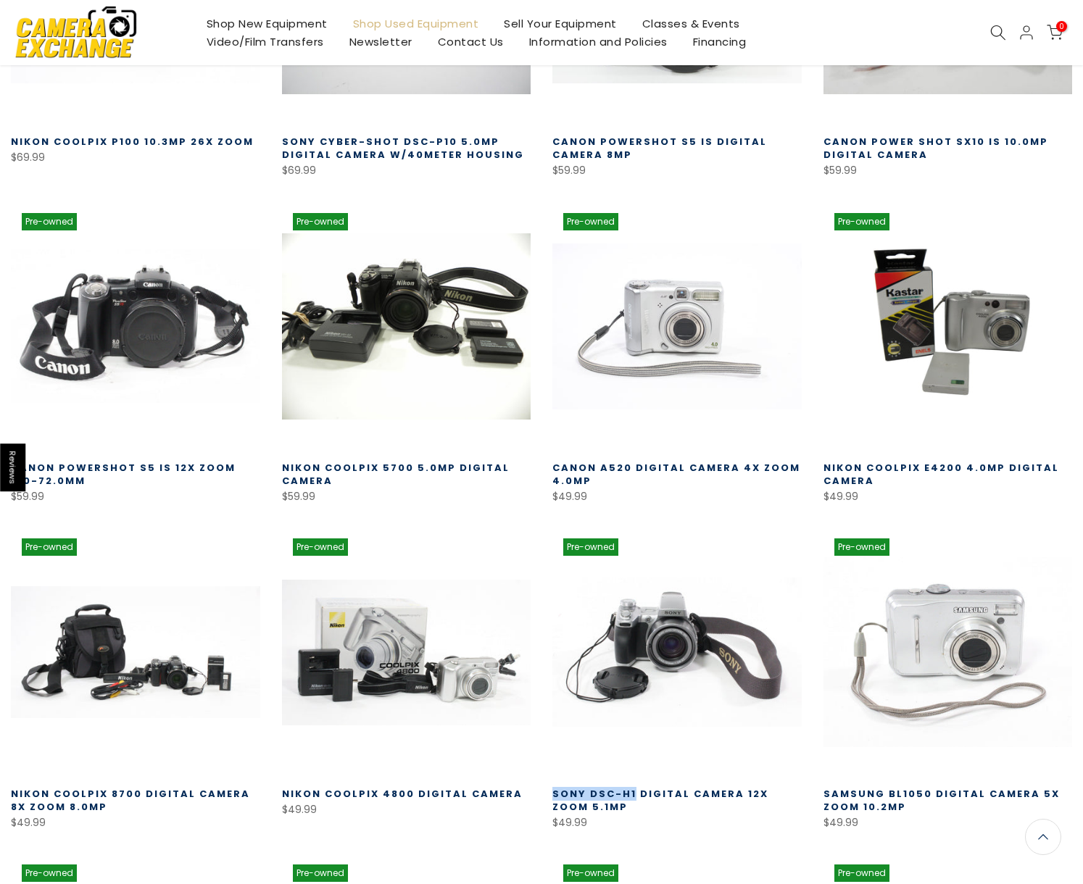
drag, startPoint x: 547, startPoint y: 752, endPoint x: 632, endPoint y: 755, distance: 84.9
click at [632, 755] on div "Pre-owned Quick view Compare * Add to cart Sony DSC-H1 Digital Camera 12x Zoom …" at bounding box center [676, 680] width 271 height 304
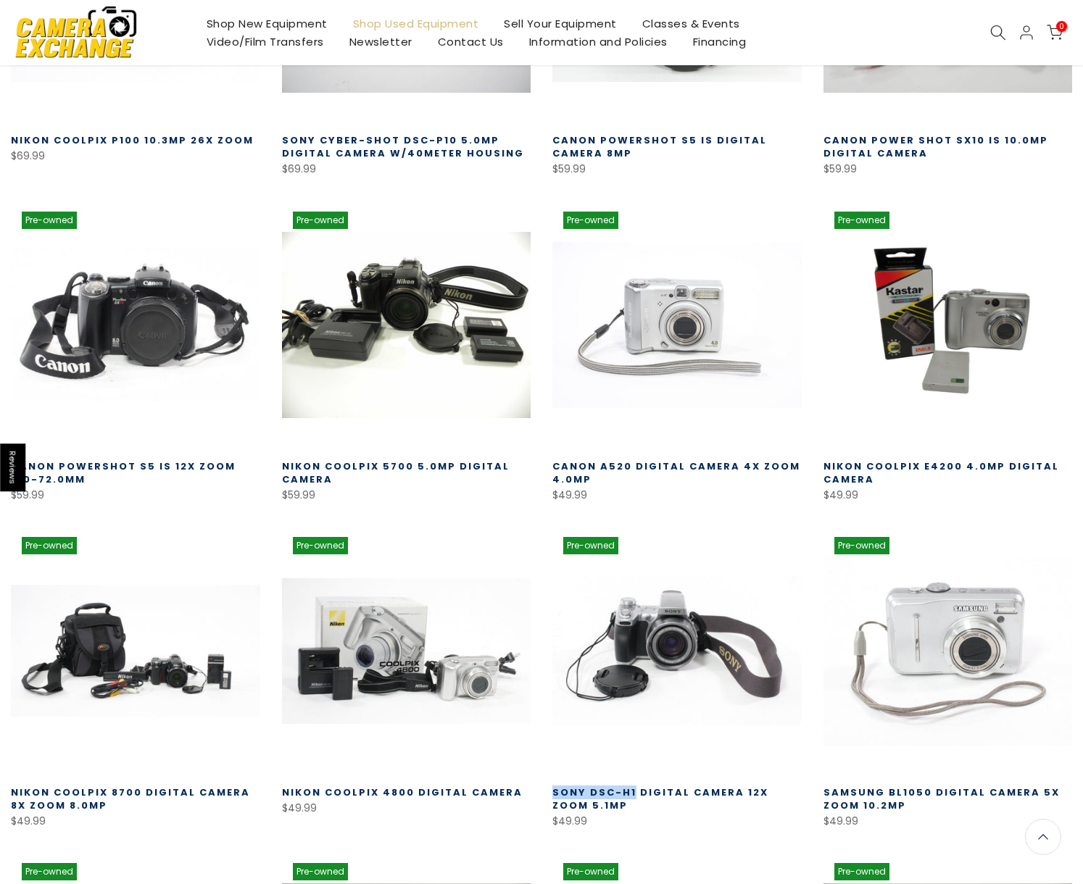
scroll to position [4836, 0]
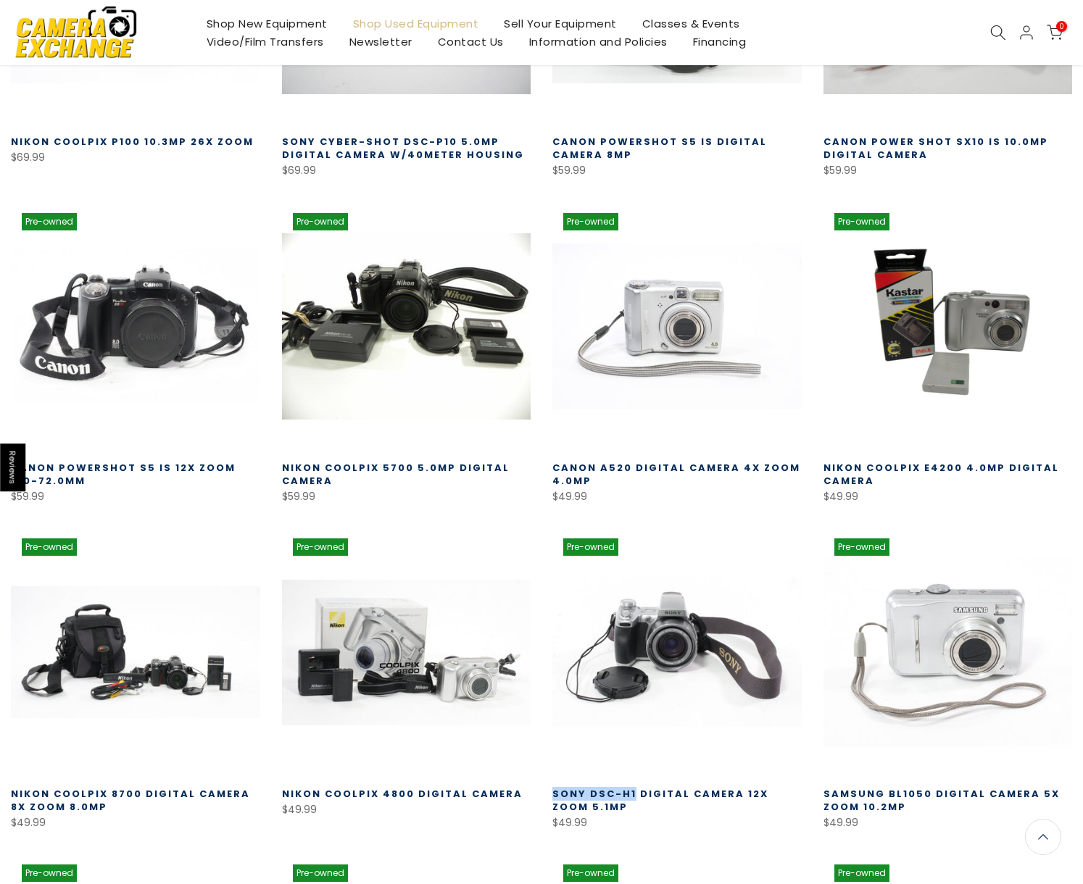
copy link "Sony DSC-H1"
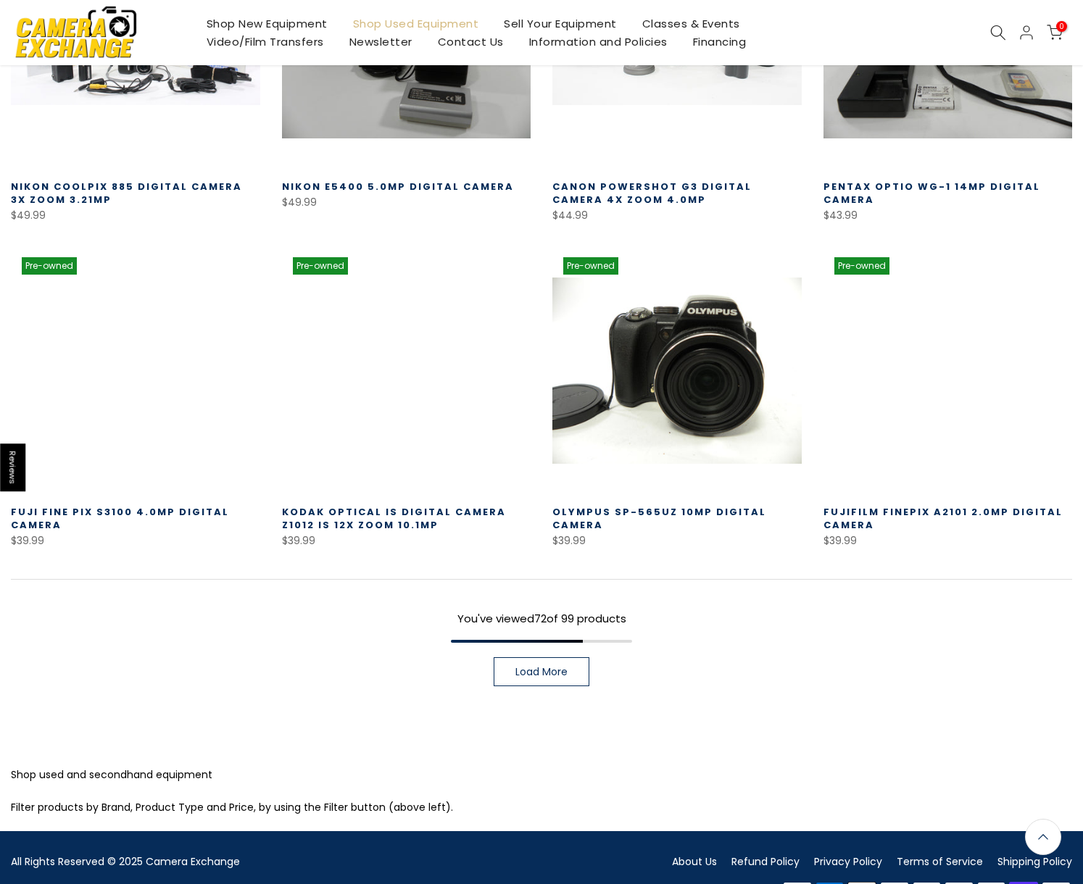
scroll to position [5770, 0]
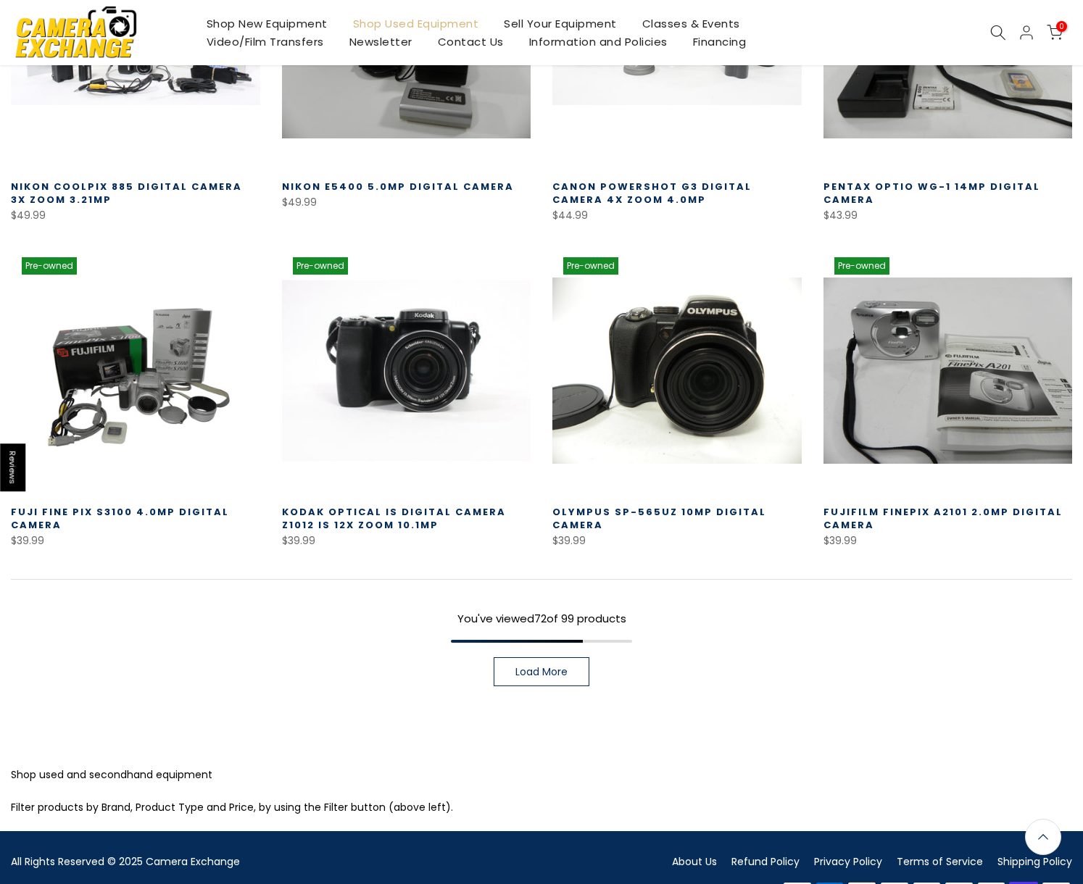
click at [423, 328] on link at bounding box center [406, 370] width 249 height 249
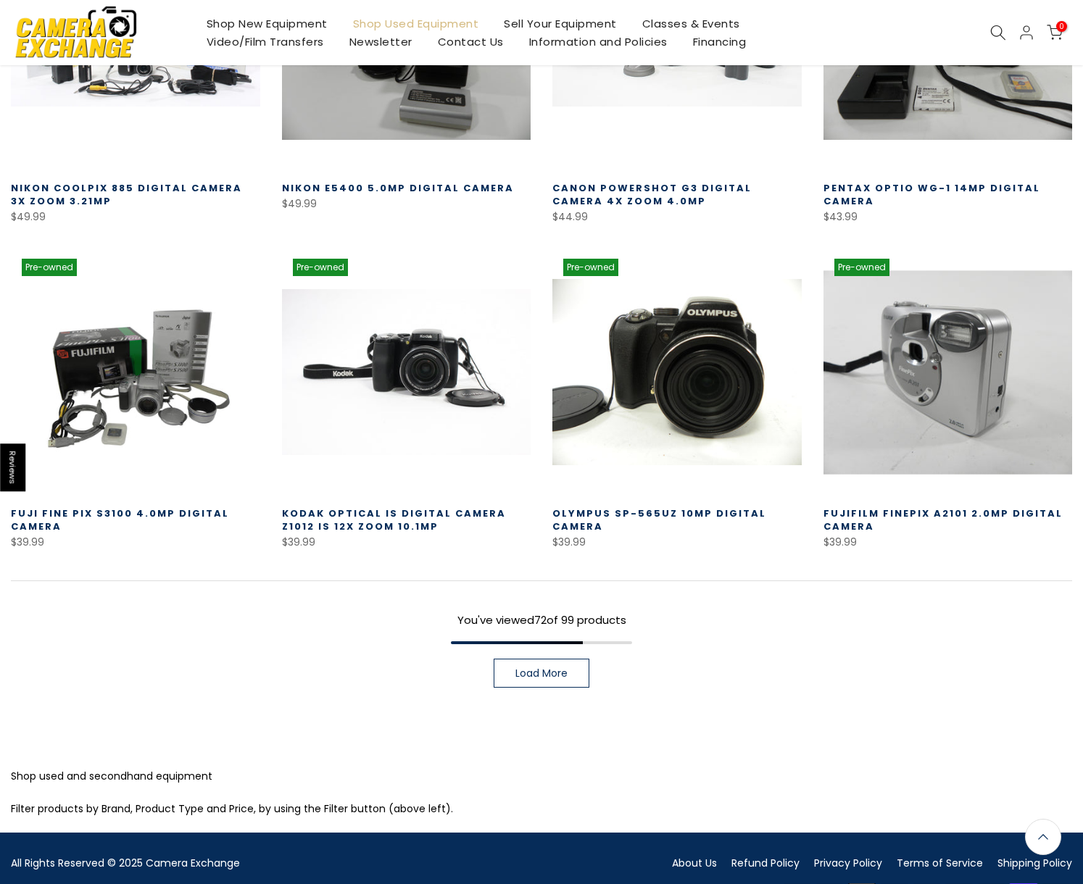
scroll to position [5771, 0]
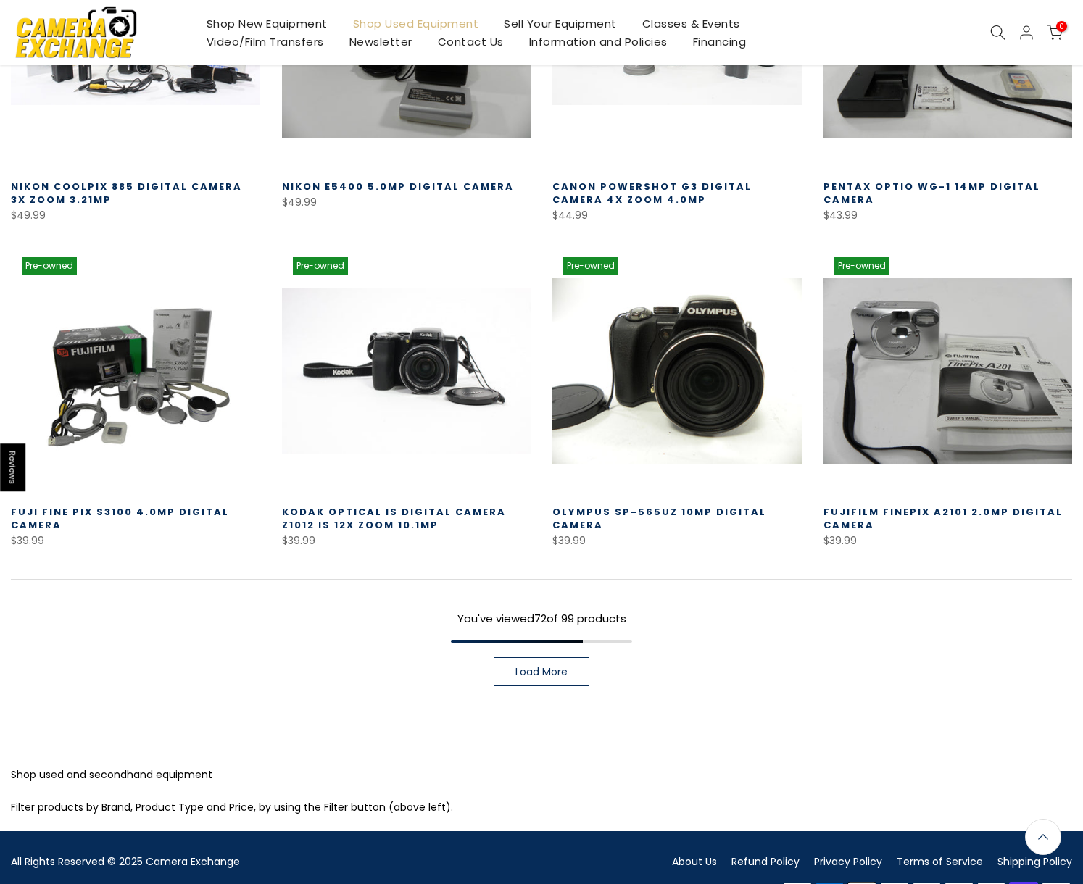
click at [541, 667] on span "Load More" at bounding box center [541, 672] width 52 height 10
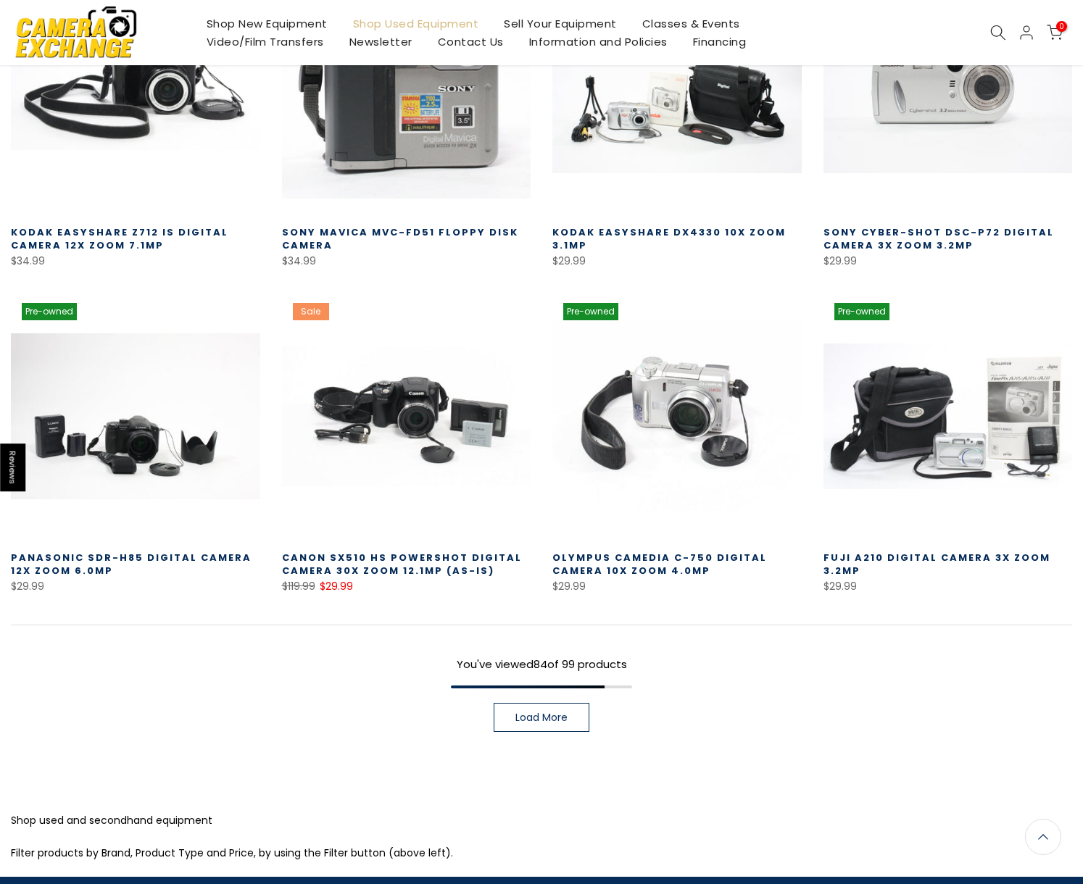
scroll to position [6718, 0]
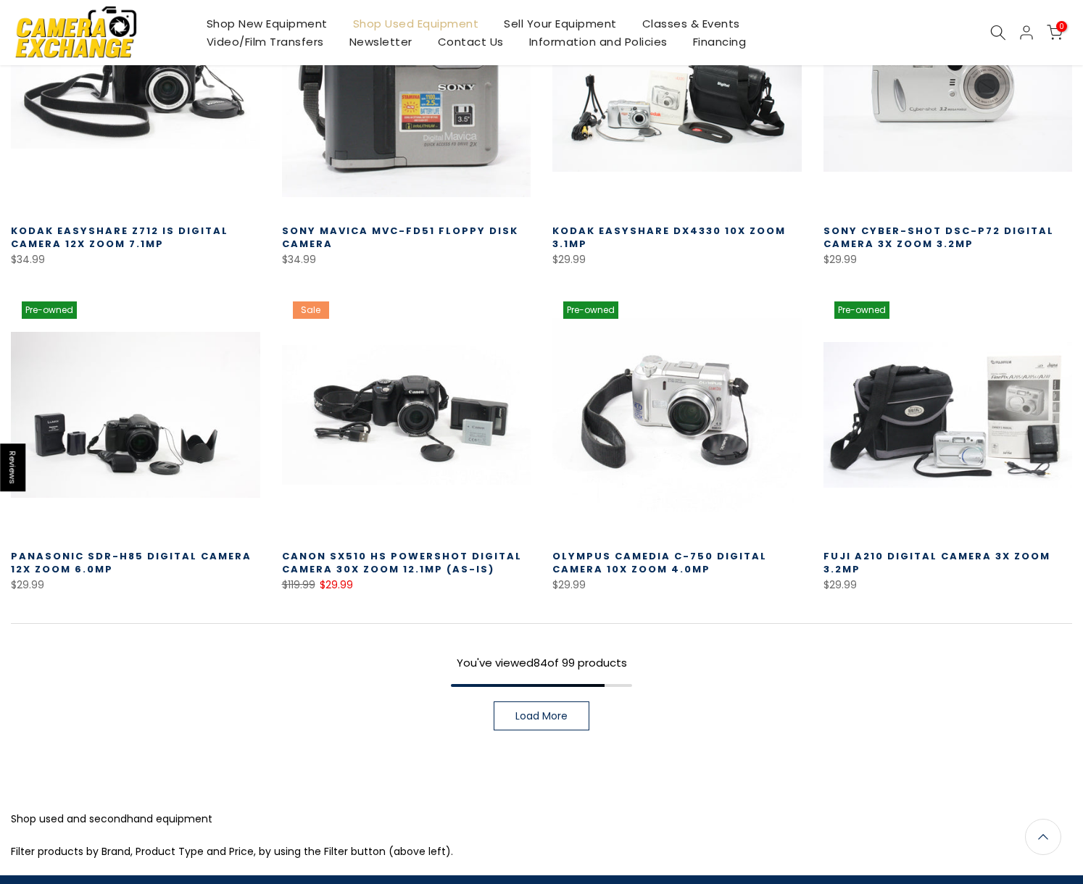
click at [547, 702] on link "Load More" at bounding box center [542, 716] width 96 height 29
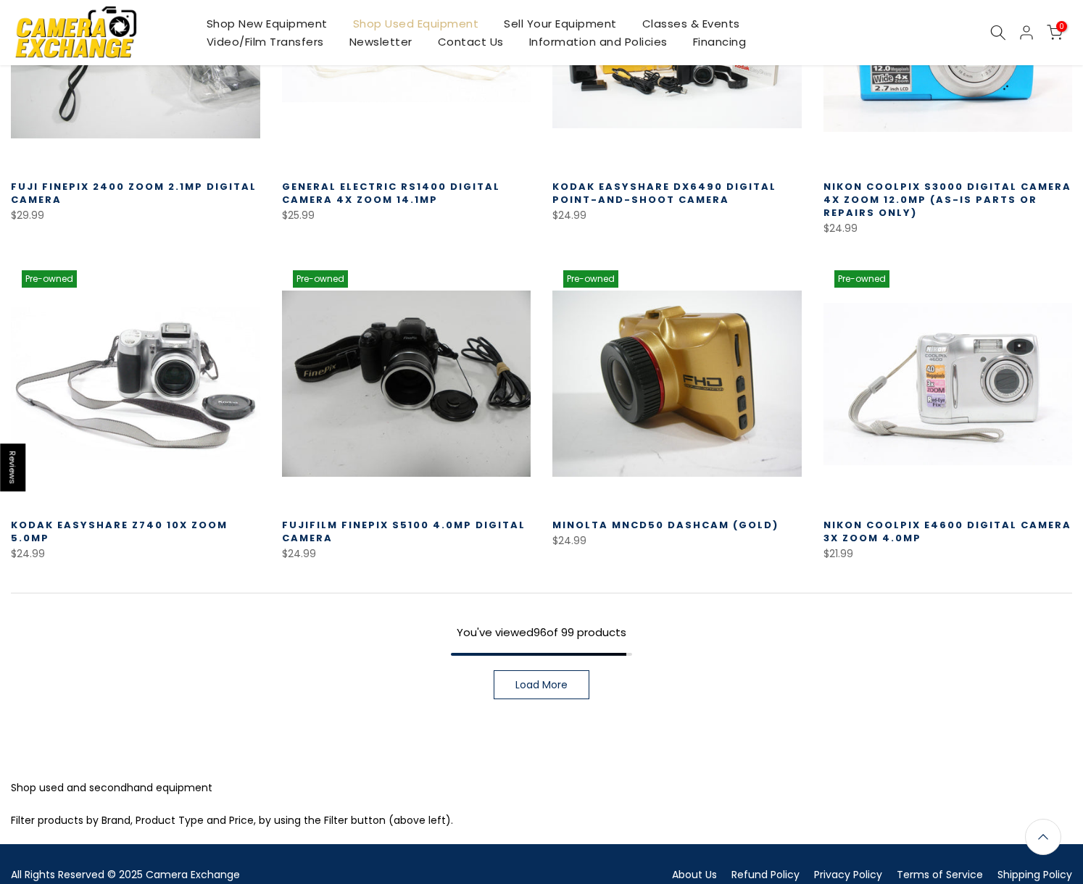
scroll to position [7739, 0]
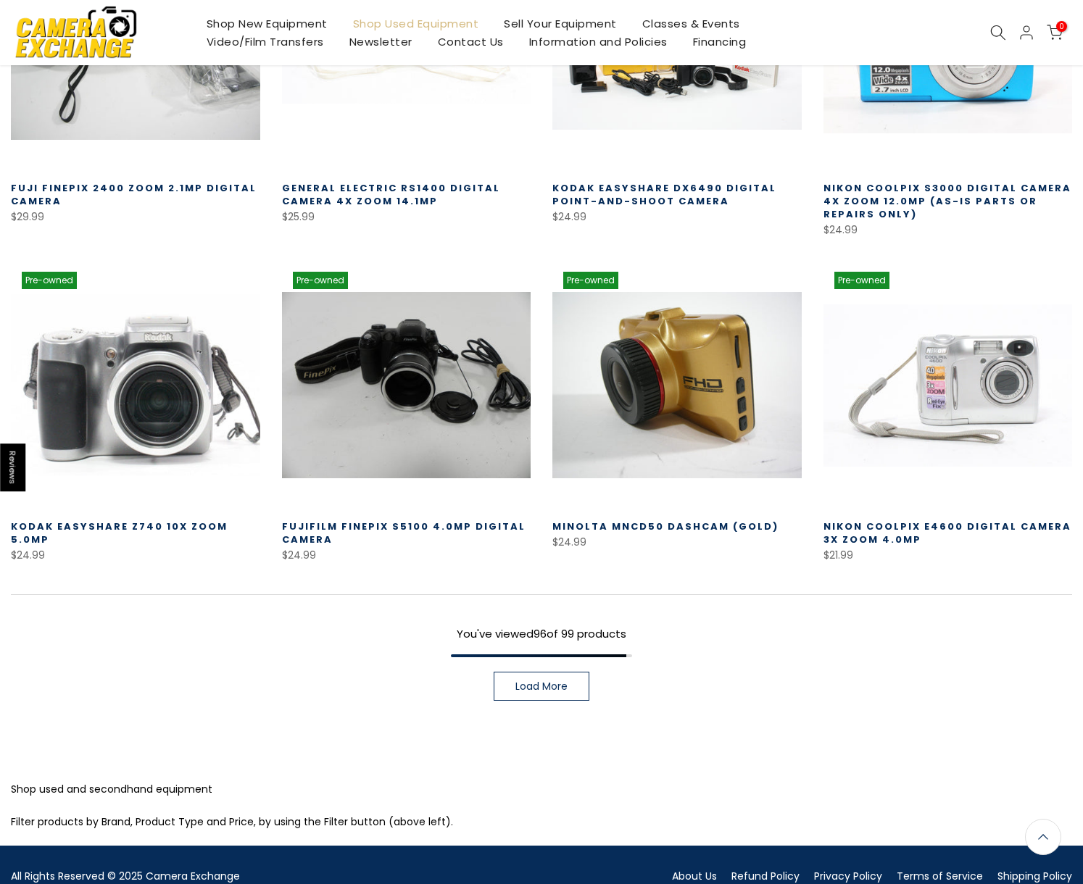
click at [196, 329] on link at bounding box center [135, 385] width 249 height 249
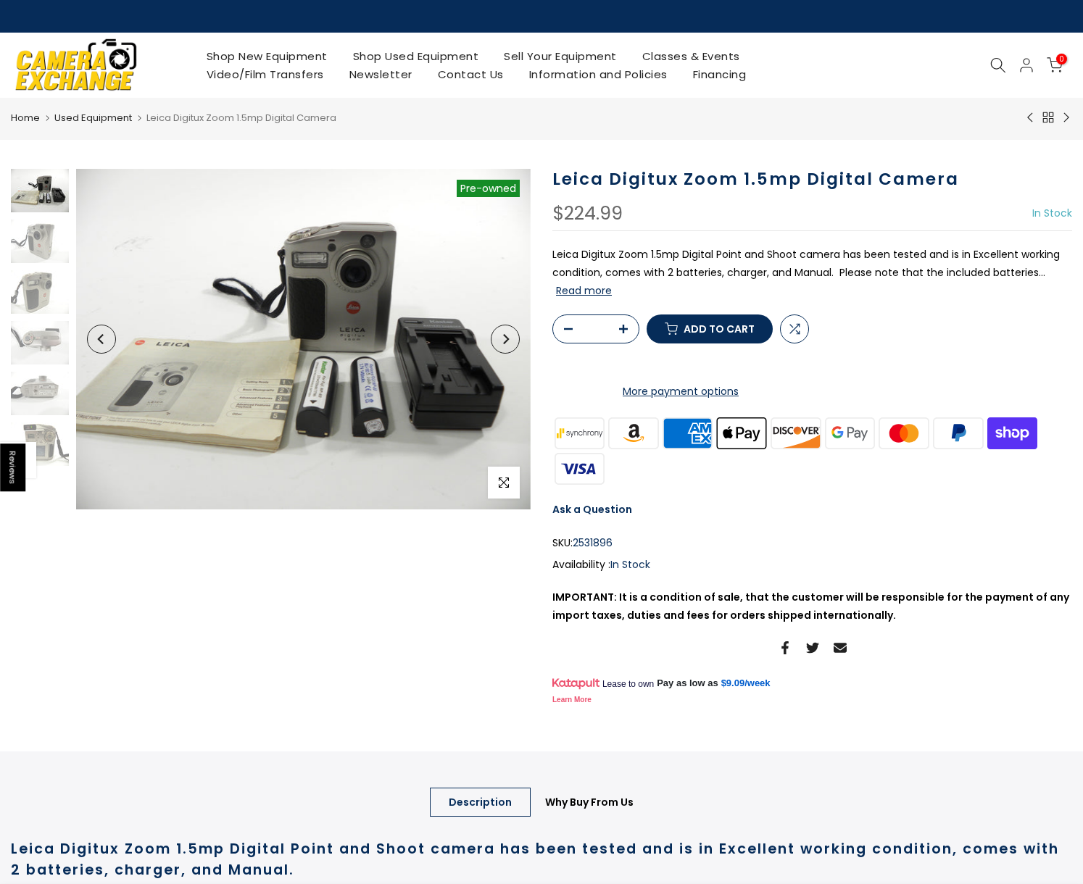
click at [357, 267] on img at bounding box center [303, 339] width 454 height 341
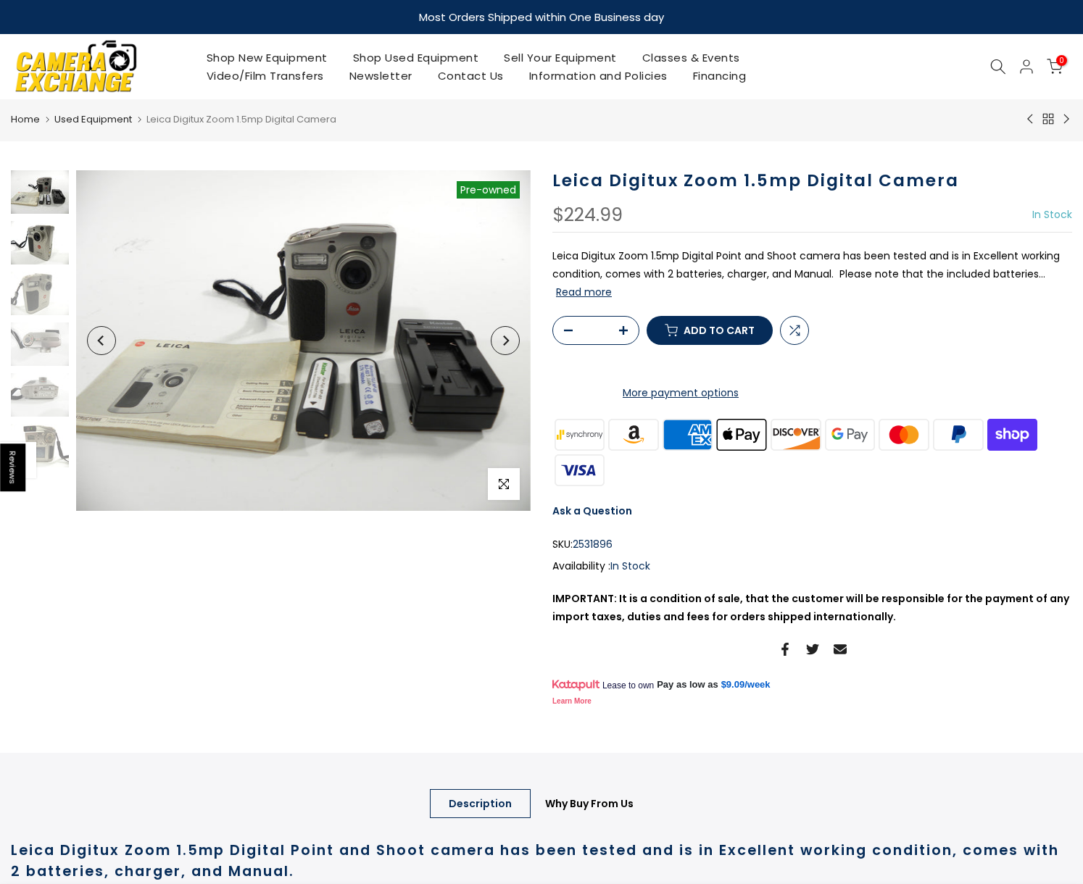
click at [32, 223] on img at bounding box center [40, 242] width 58 height 43
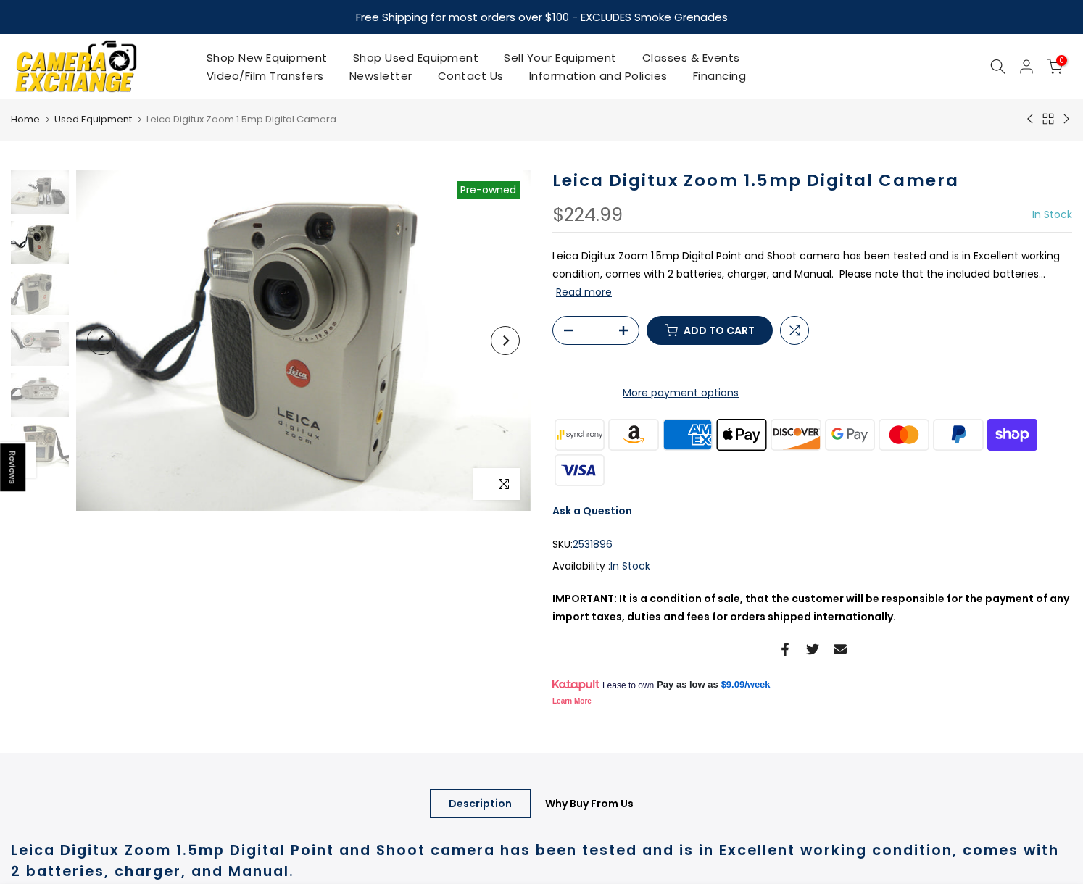
click at [500, 476] on span "button" at bounding box center [504, 484] width 32 height 32
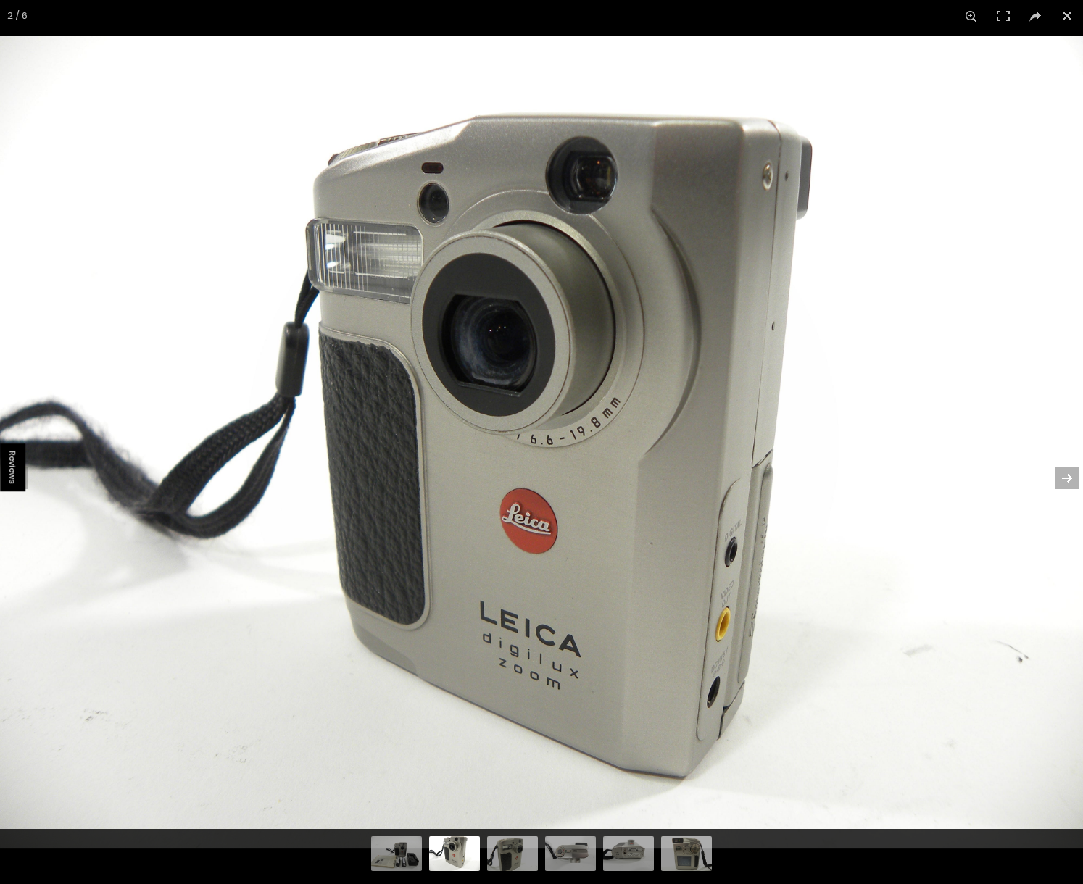
click at [1074, 475] on button at bounding box center [1057, 478] width 51 height 72
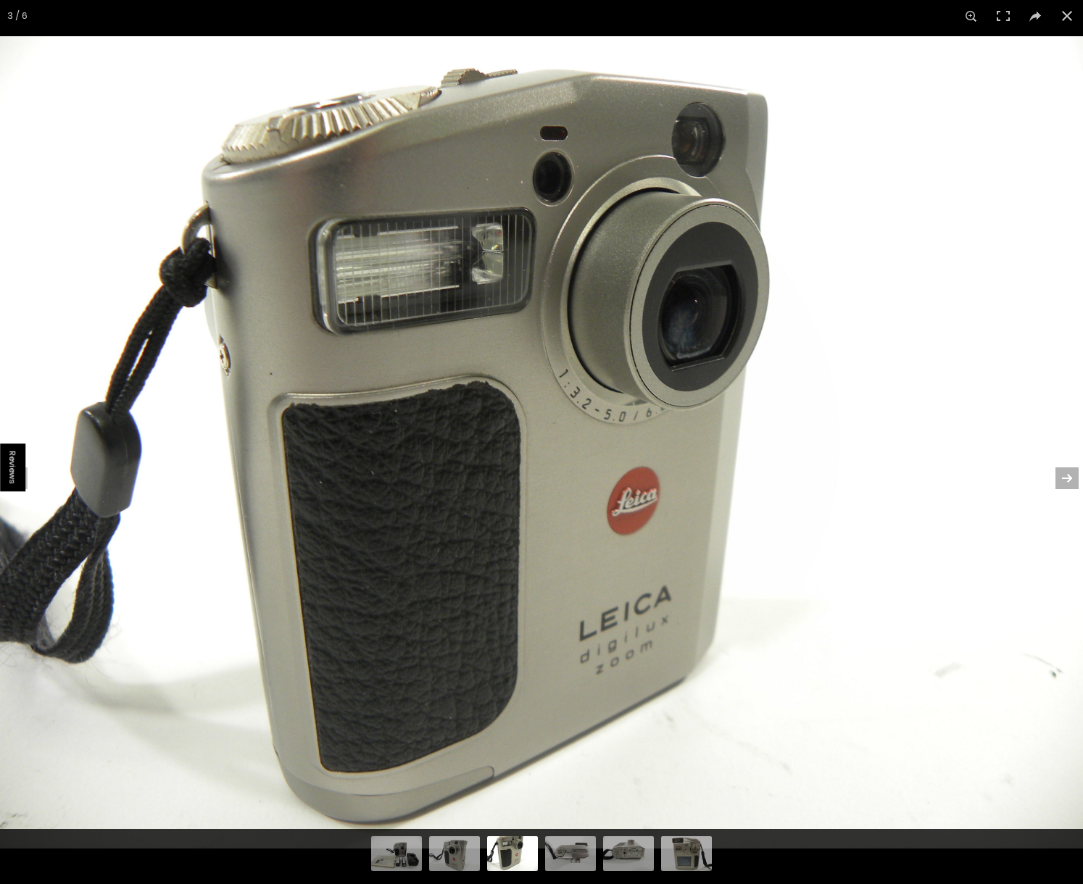
click at [1074, 475] on button at bounding box center [1057, 478] width 51 height 72
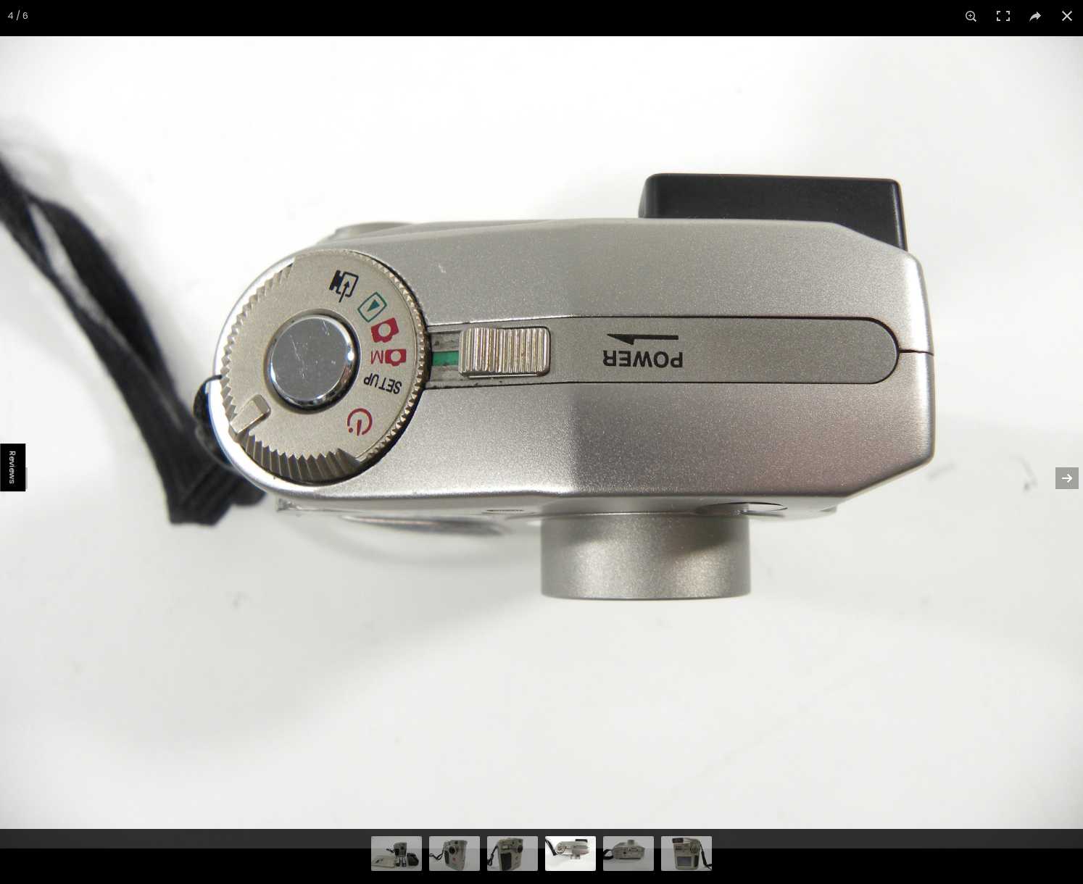
click at [1074, 475] on button at bounding box center [1057, 478] width 51 height 72
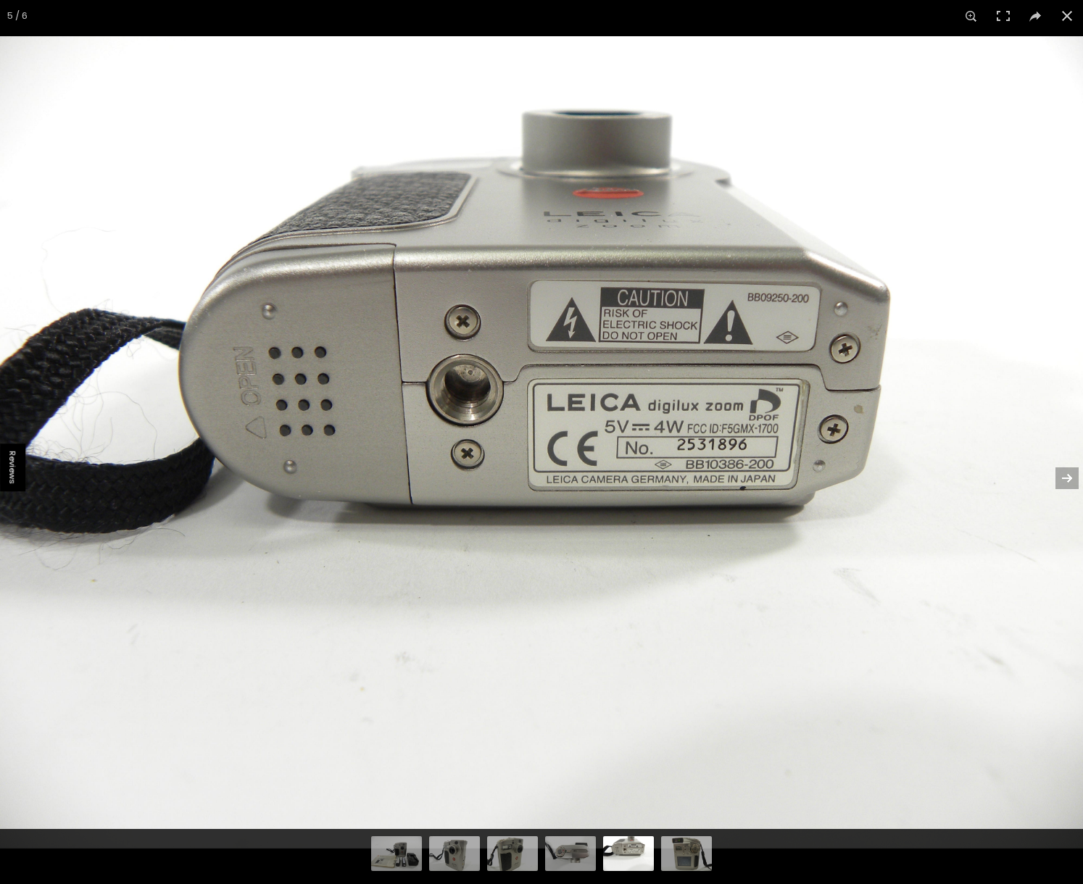
click at [1074, 475] on button at bounding box center [1057, 478] width 51 height 72
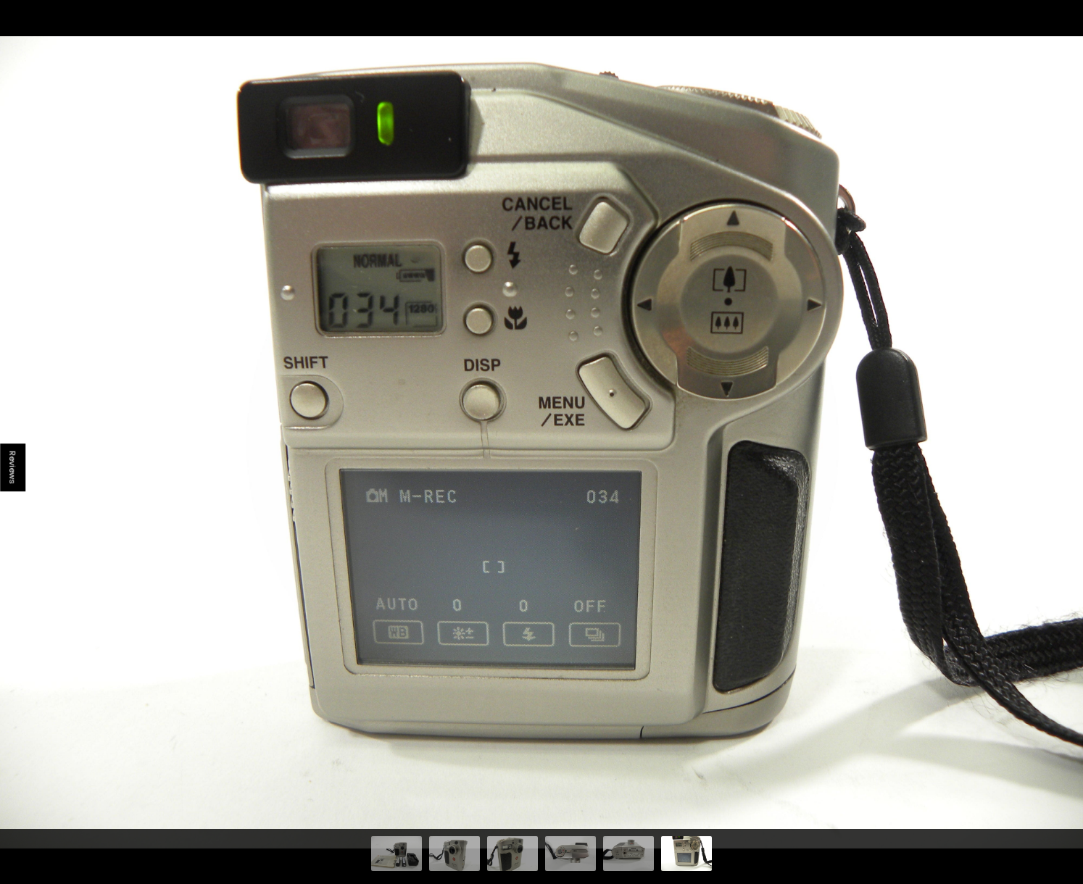
click at [1074, 475] on button at bounding box center [1057, 478] width 51 height 72
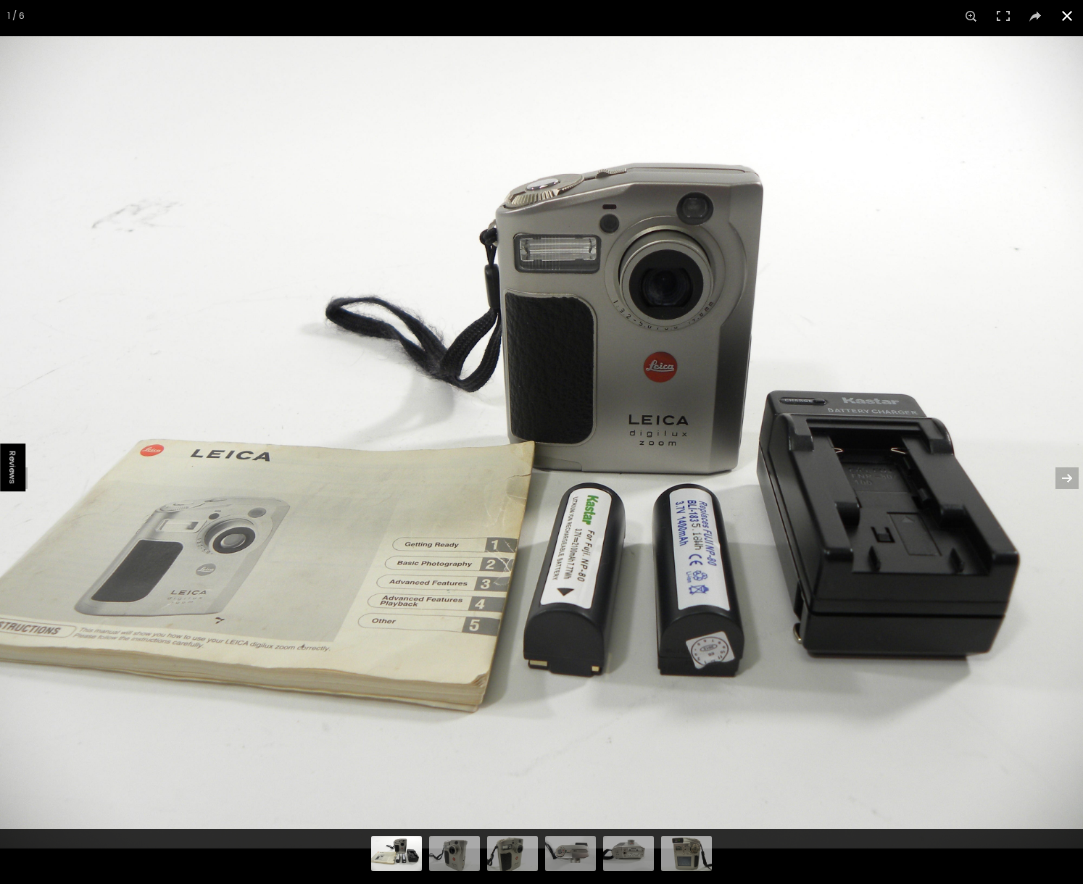
click at [1066, 13] on button at bounding box center [1067, 16] width 32 height 32
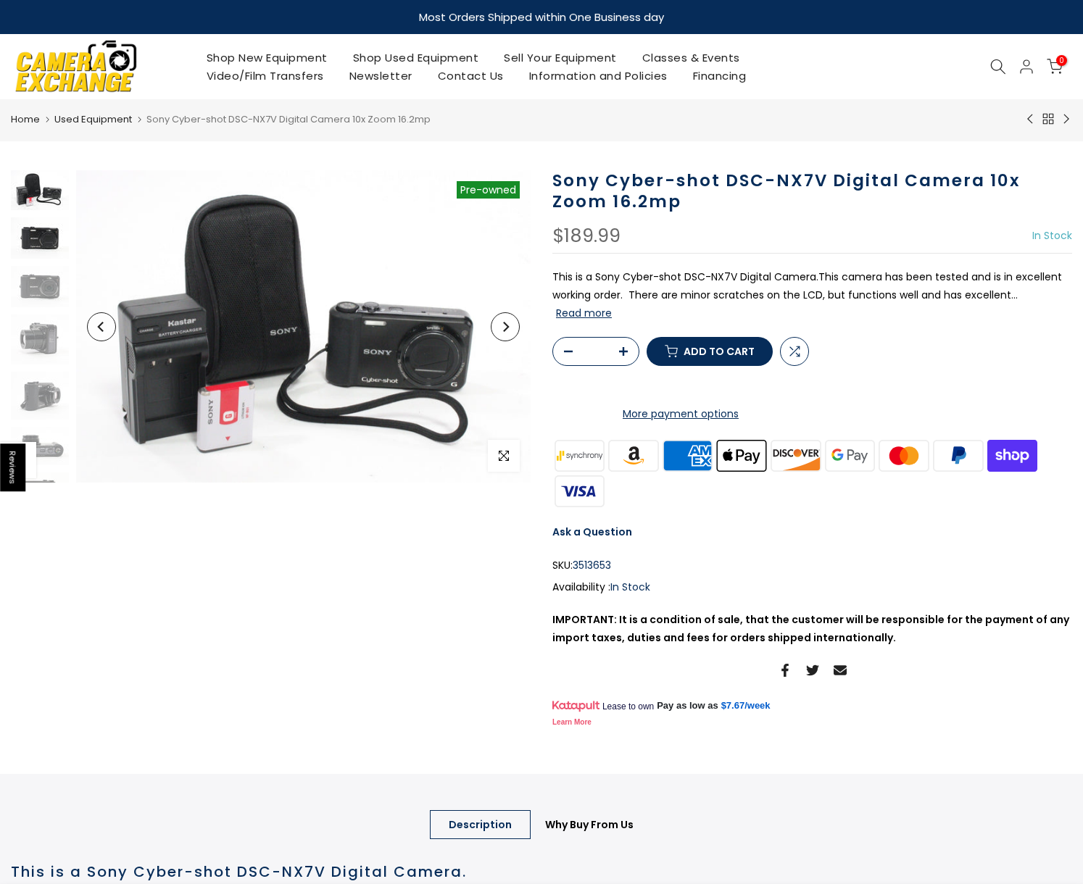
click at [40, 243] on img at bounding box center [40, 237] width 58 height 41
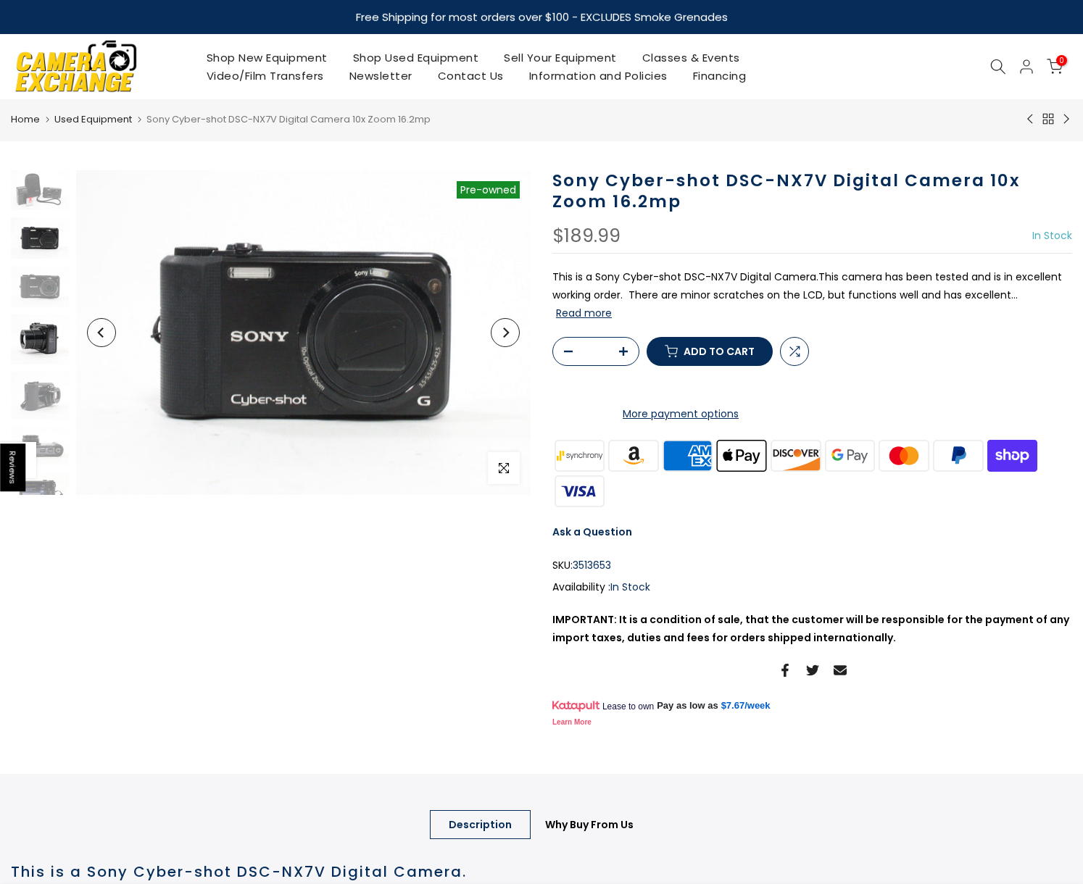
click at [30, 333] on img at bounding box center [40, 340] width 58 height 50
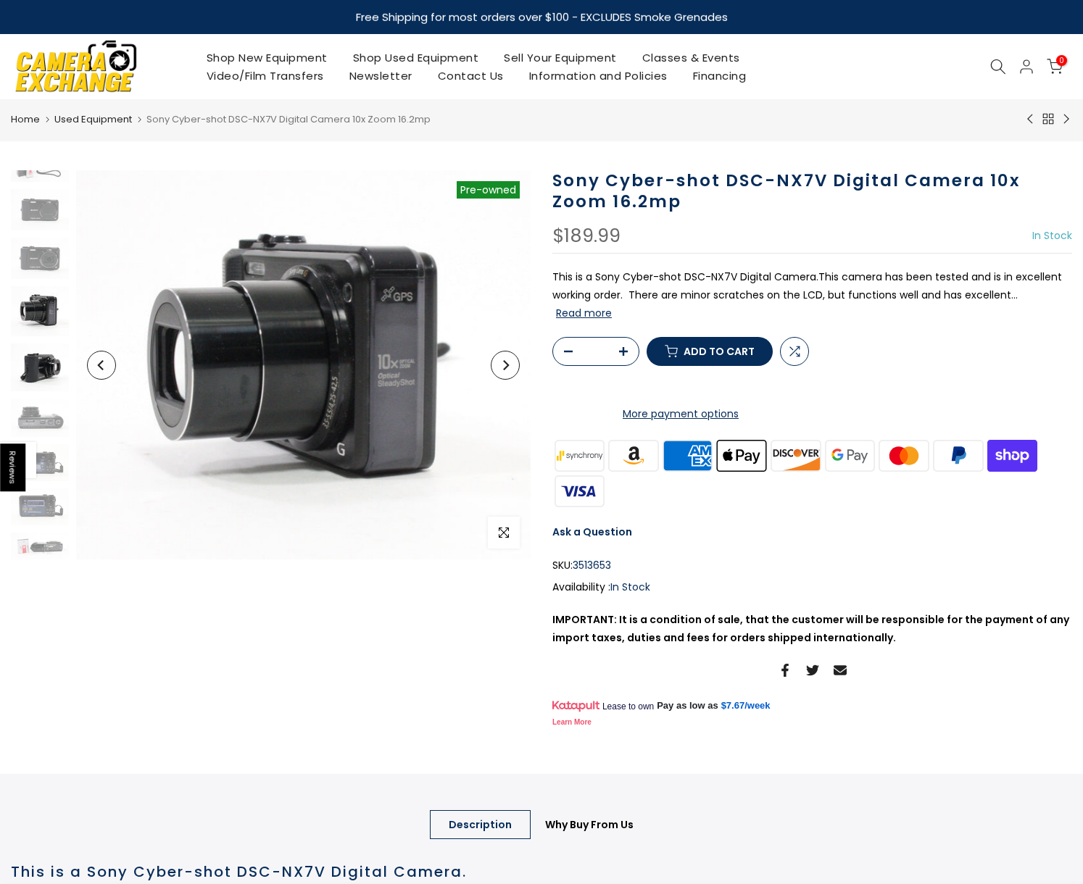
scroll to position [28, 0]
click at [45, 367] on img at bounding box center [40, 368] width 58 height 48
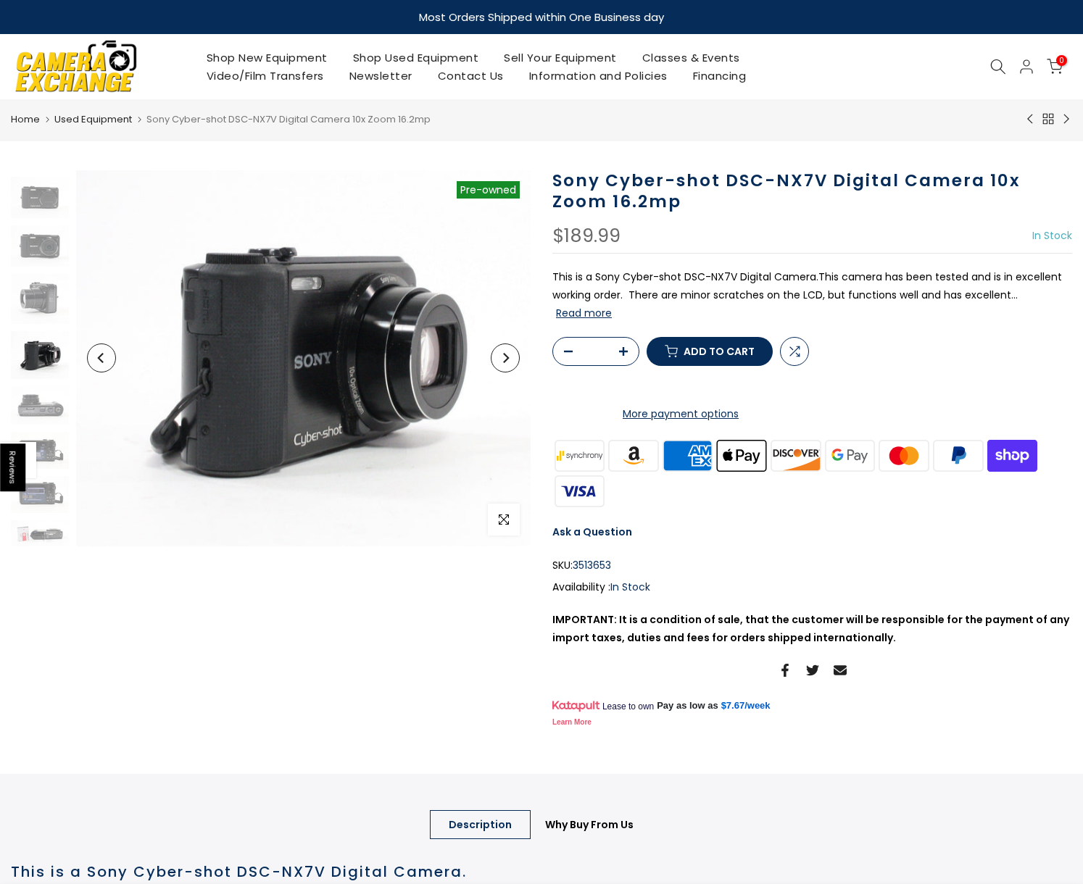
scroll to position [41, 0]
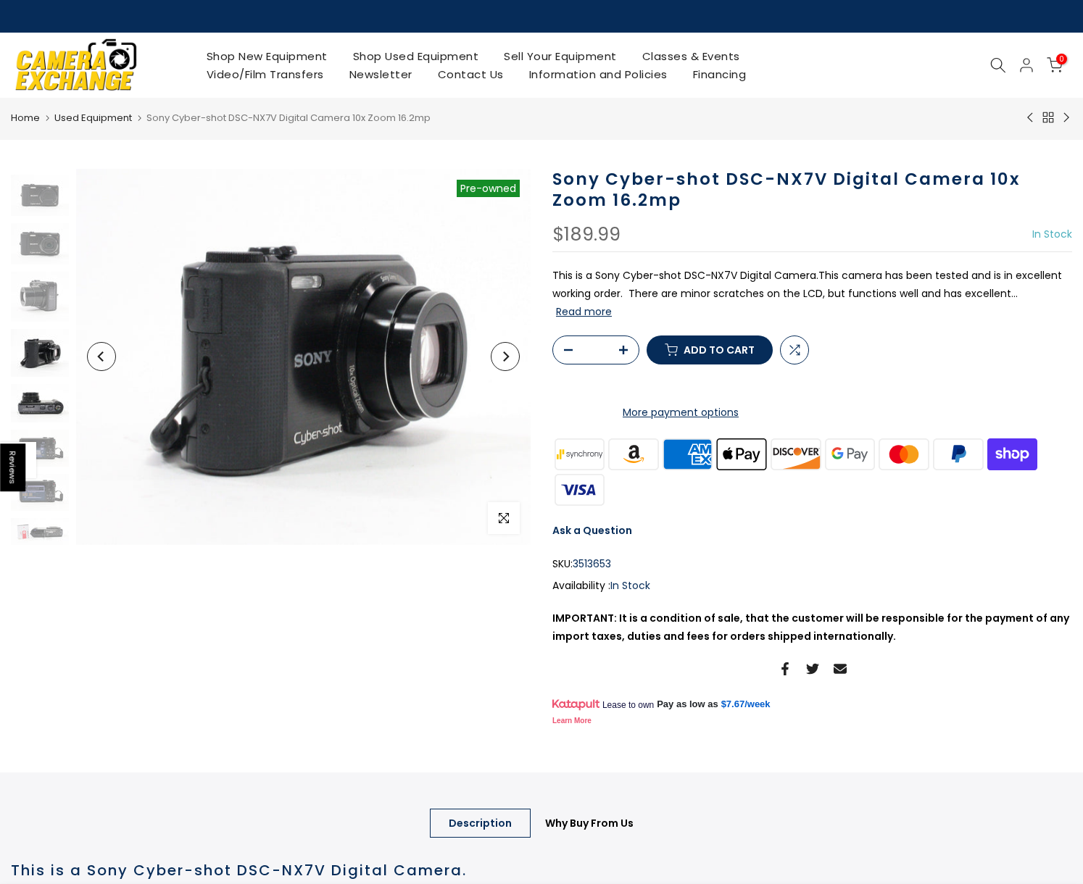
click at [51, 399] on img at bounding box center [40, 403] width 58 height 39
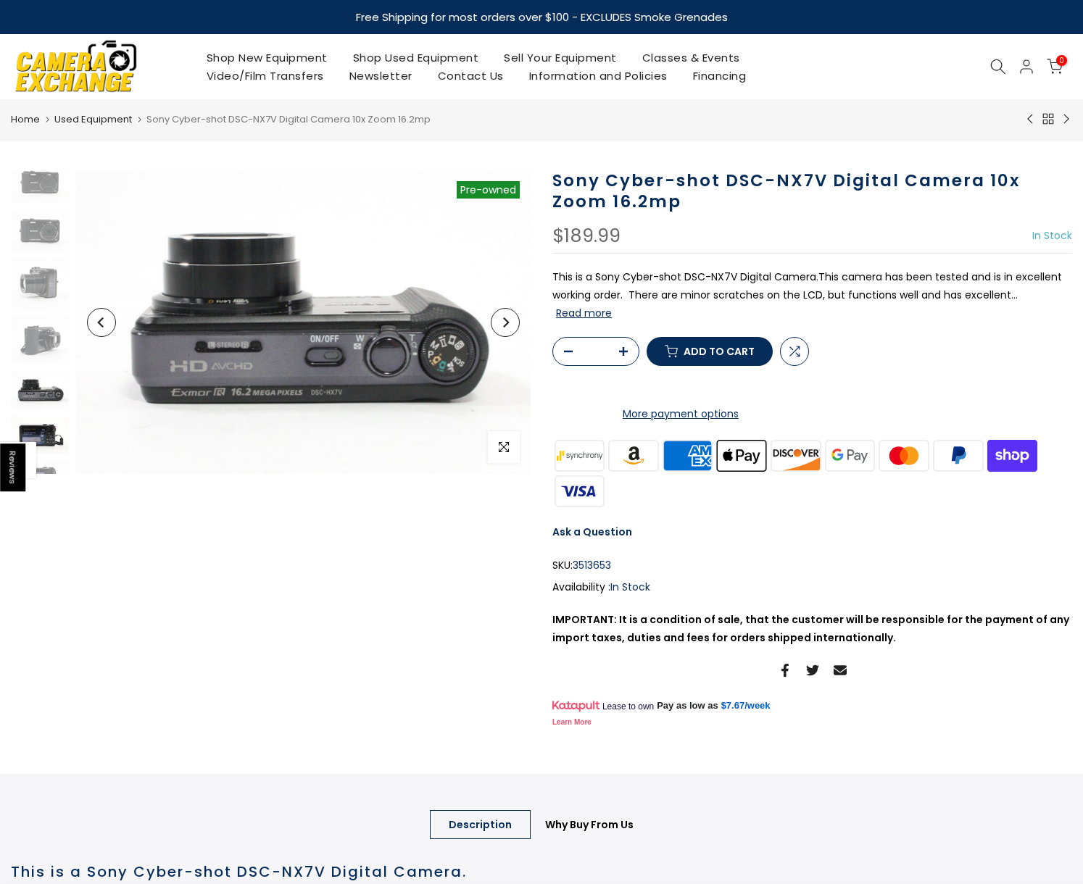
scroll to position [114, 0]
click at [46, 379] on img at bounding box center [40, 377] width 58 height 37
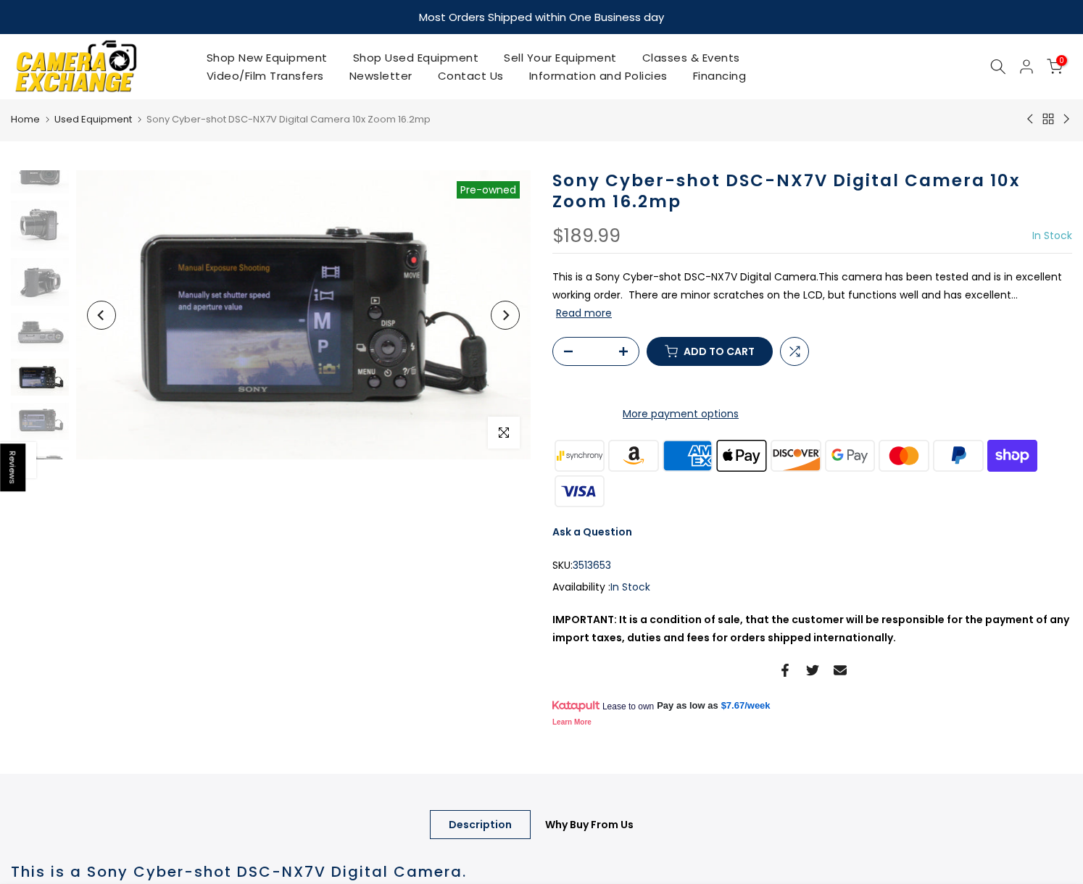
scroll to position [128, 0]
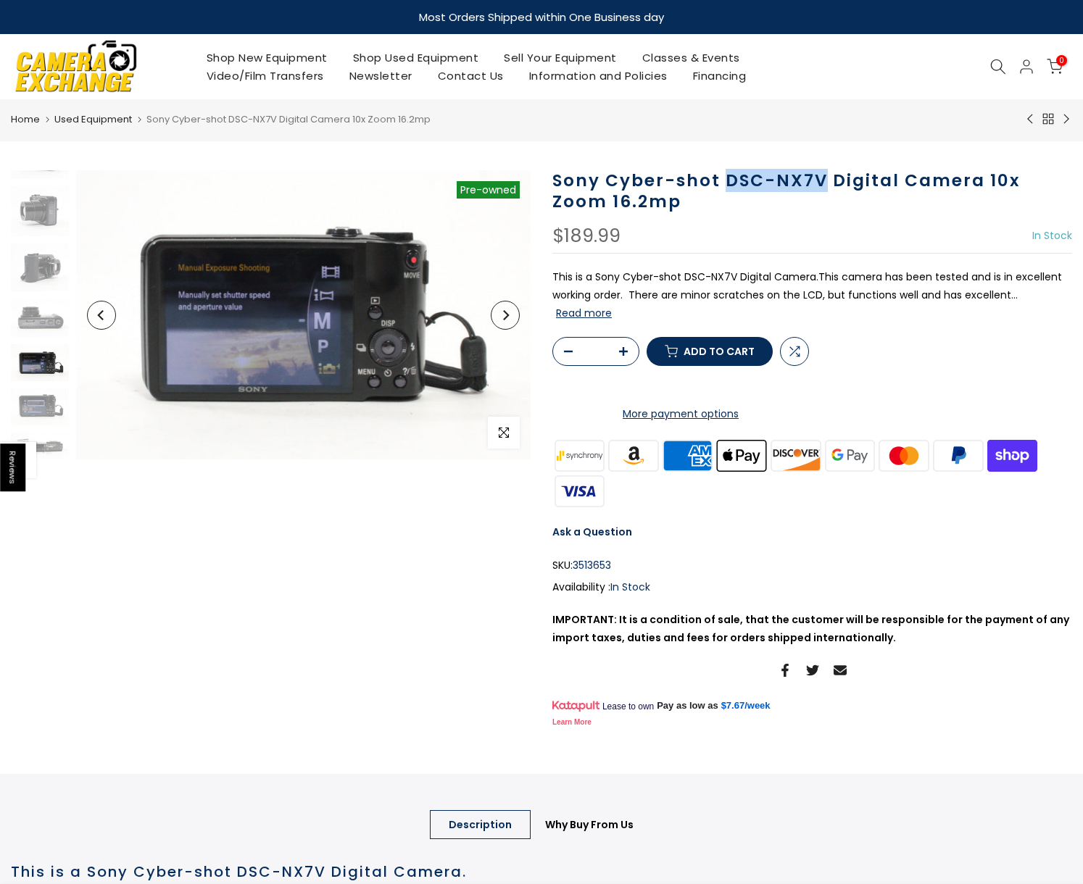
drag, startPoint x: 724, startPoint y: 181, endPoint x: 824, endPoint y: 187, distance: 100.2
click at [824, 187] on h1 "Sony Cyber-shot DSC-NX7V Digital Camera 10x Zoom 16.2mp" at bounding box center [812, 191] width 520 height 42
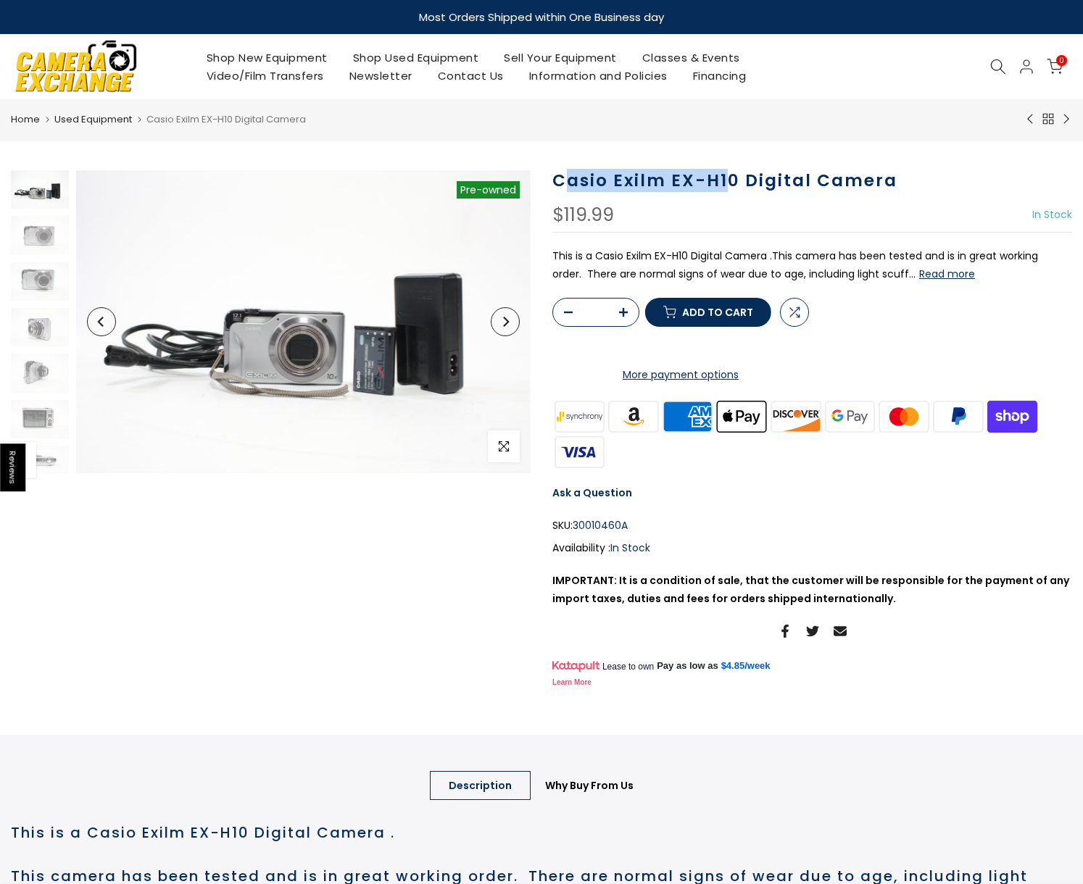
drag, startPoint x: 560, startPoint y: 182, endPoint x: 731, endPoint y: 185, distance: 171.8
click at [731, 185] on h1 "Casio Exilm EX-H10 Digital Camera" at bounding box center [812, 180] width 520 height 21
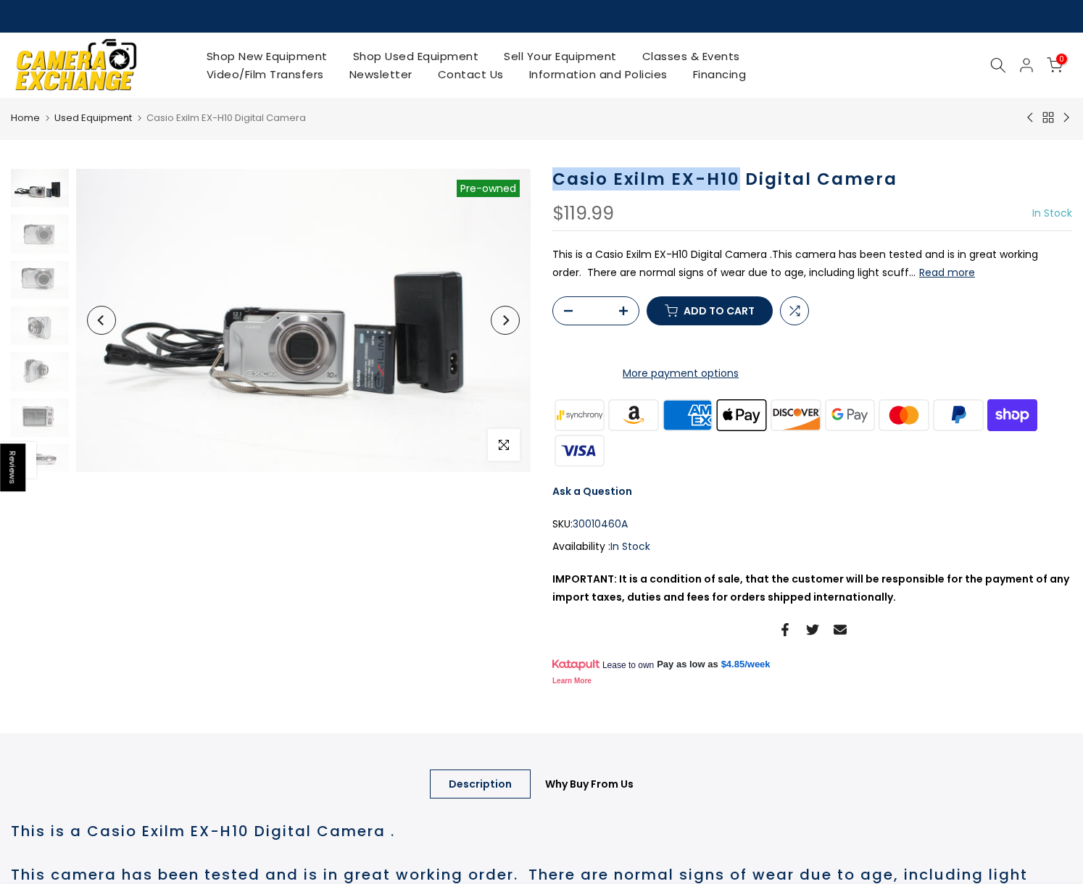
drag, startPoint x: 738, startPoint y: 183, endPoint x: 555, endPoint y: 175, distance: 182.8
click at [555, 175] on h1 "Casio Exilm EX-H10 Digital Camera" at bounding box center [812, 179] width 520 height 21
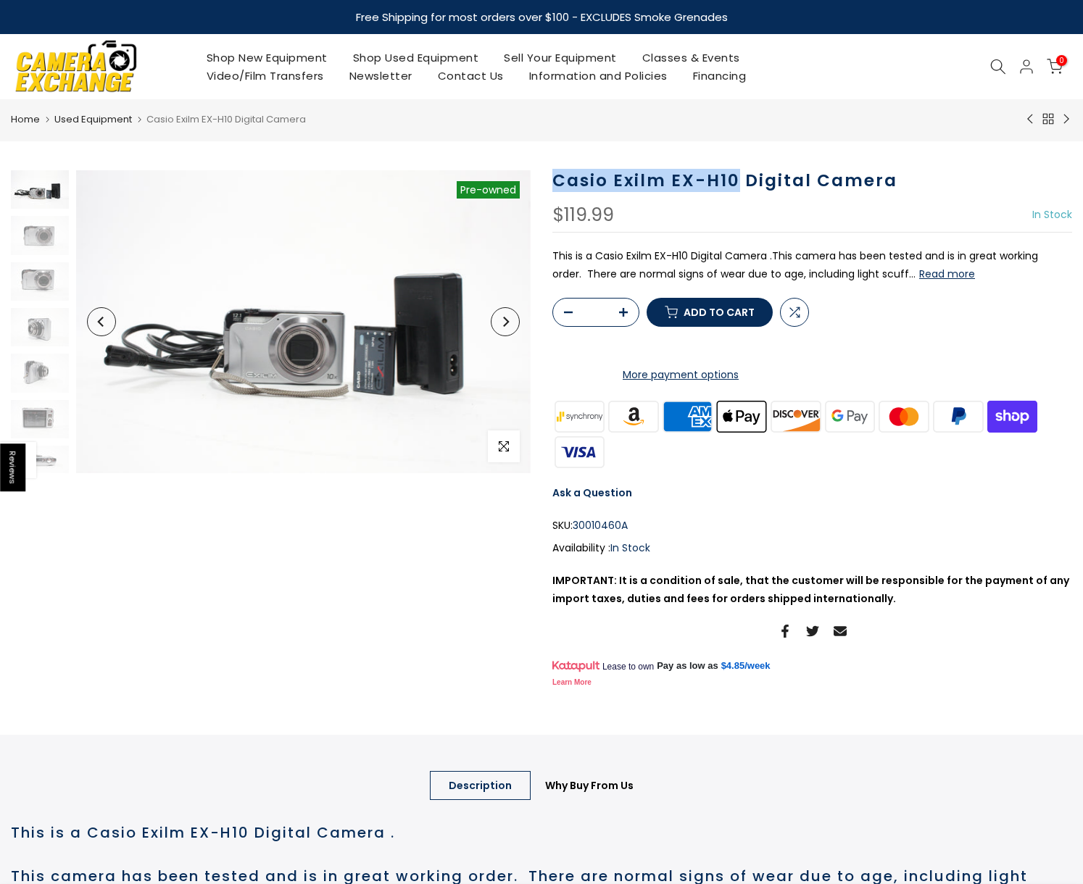
copy h1 "Casio Exilm EX-H10"
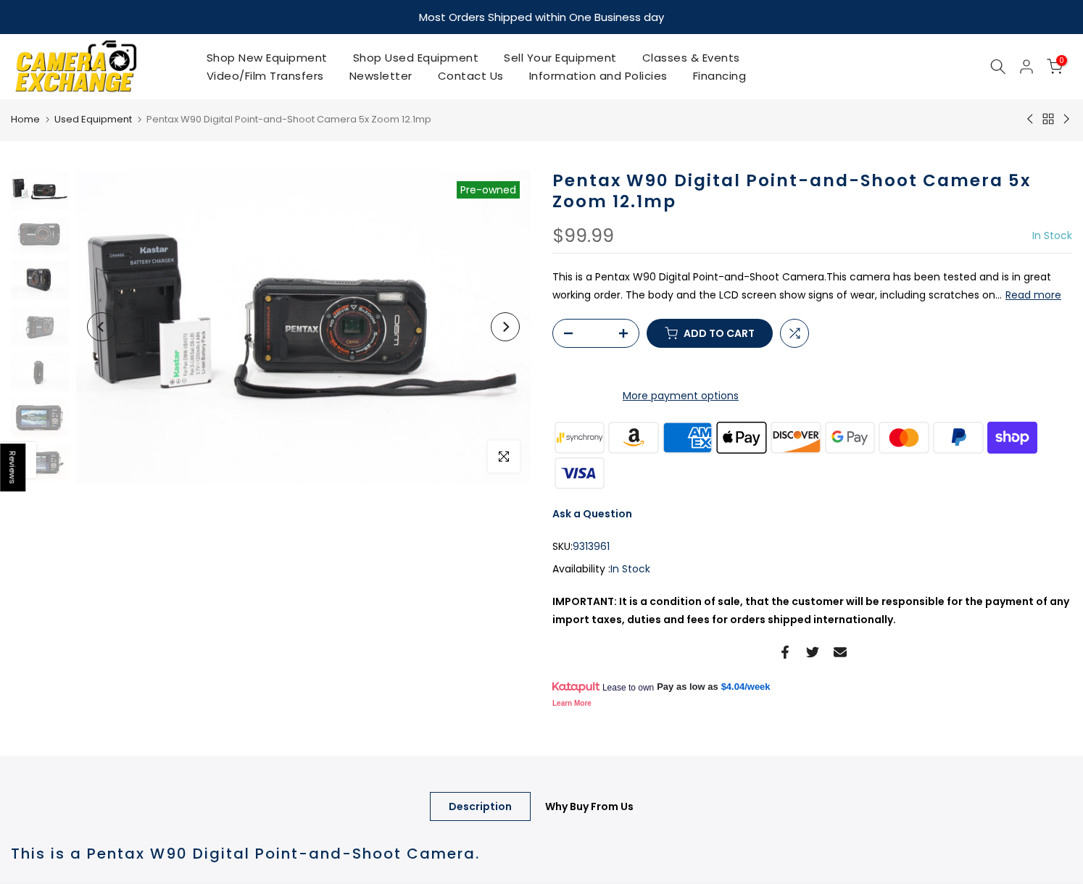
click at [47, 281] on img at bounding box center [40, 280] width 58 height 38
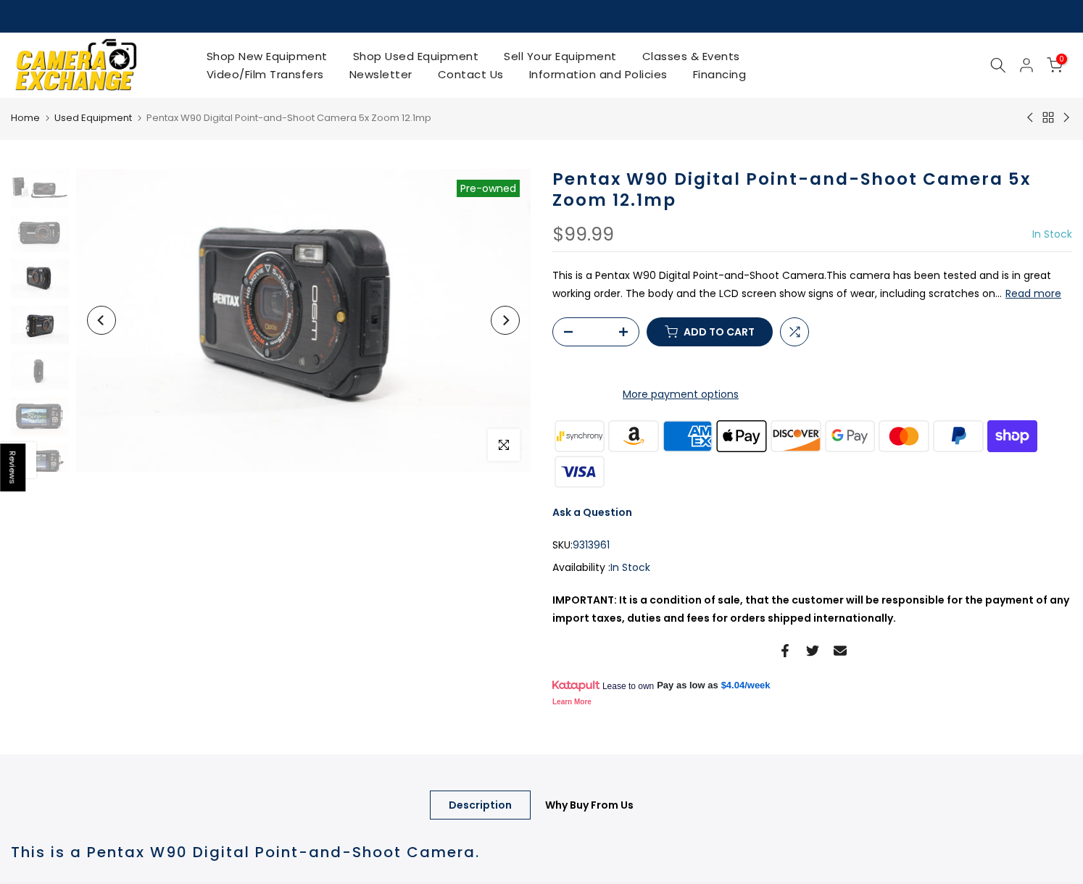
scroll to position [18, 0]
click at [36, 310] on img at bounding box center [40, 307] width 58 height 38
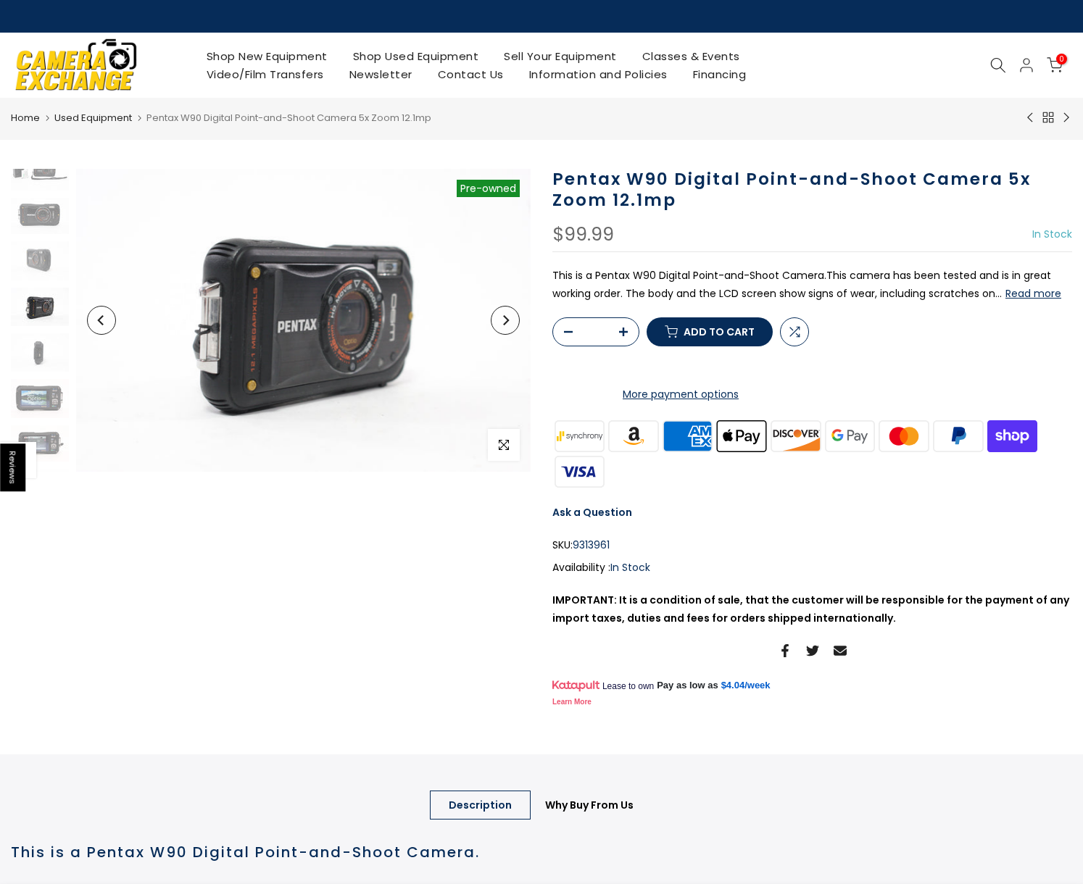
scroll to position [65, 0]
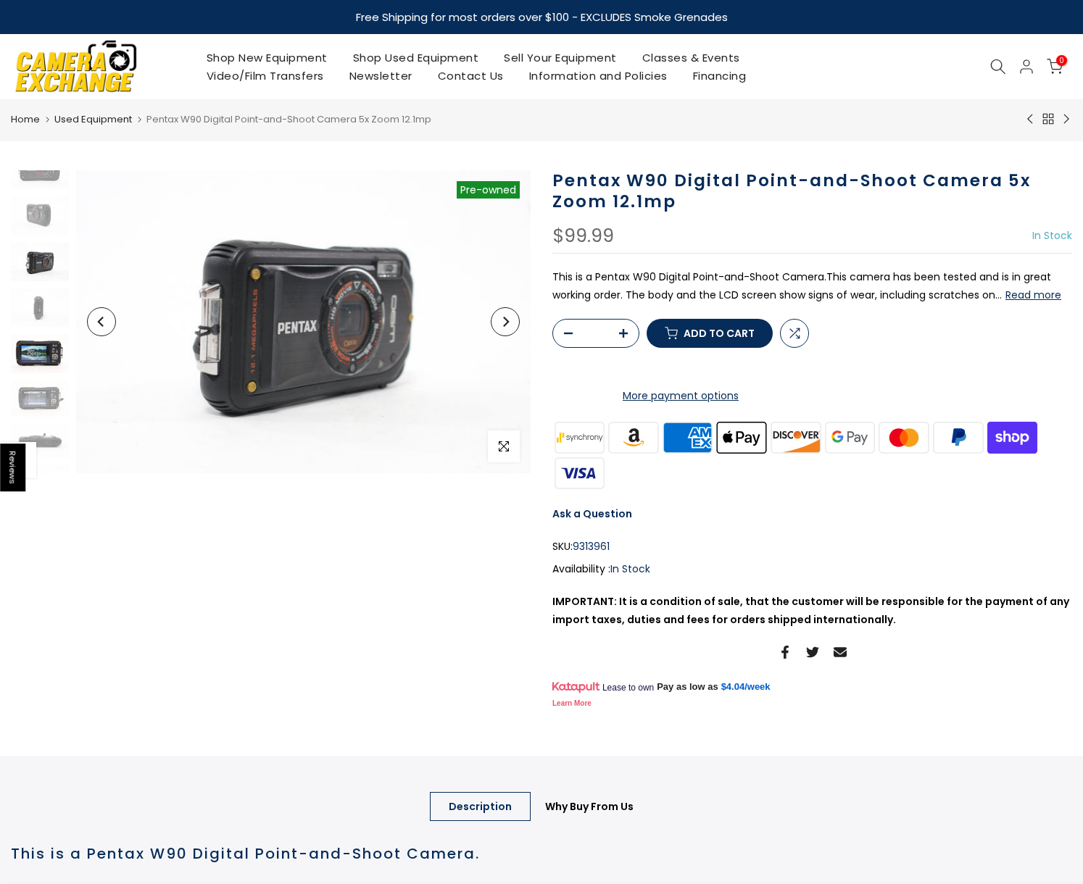
click at [40, 354] on img at bounding box center [40, 353] width 58 height 39
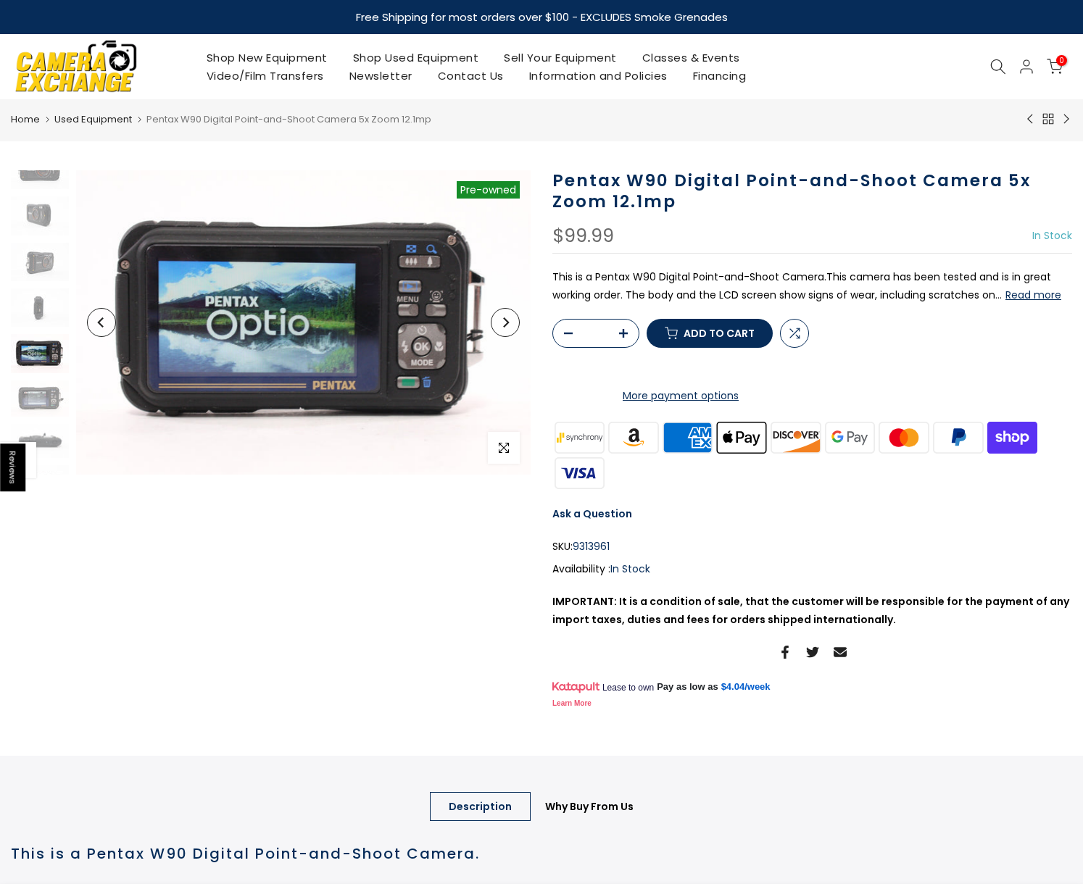
scroll to position [86, 0]
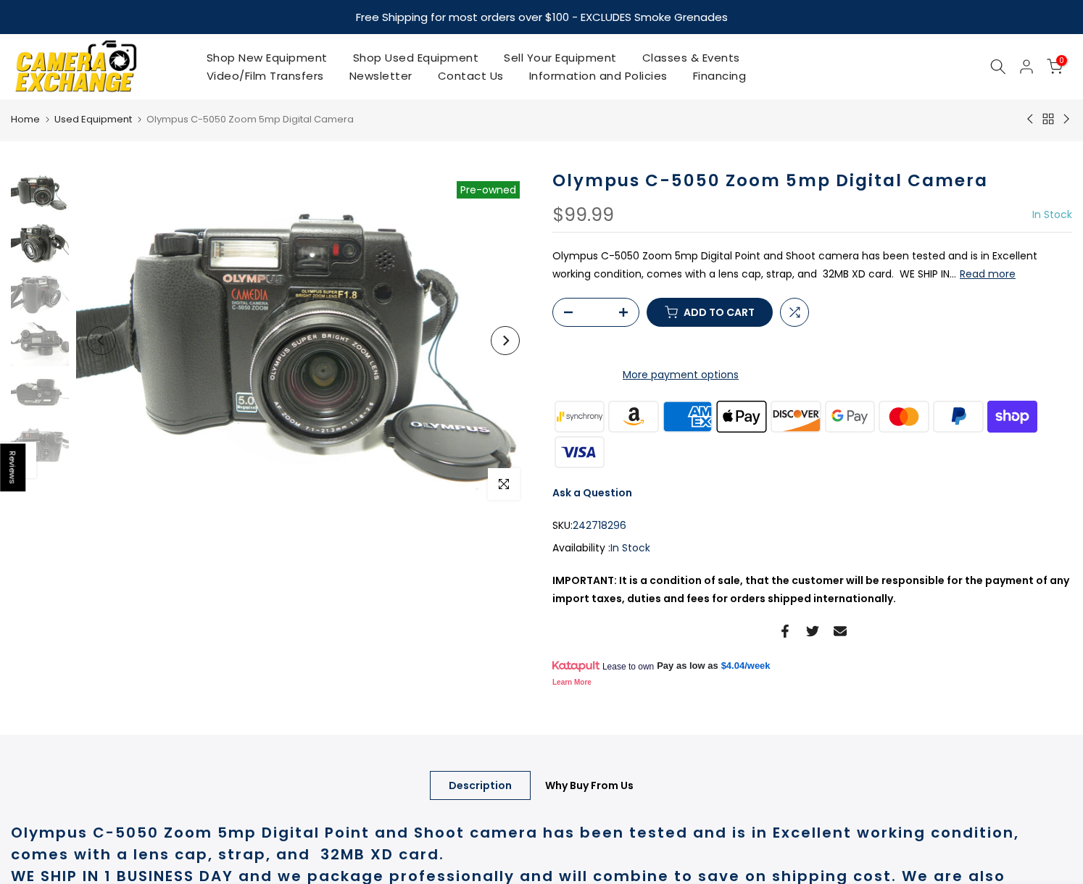
click at [25, 239] on img at bounding box center [40, 242] width 58 height 43
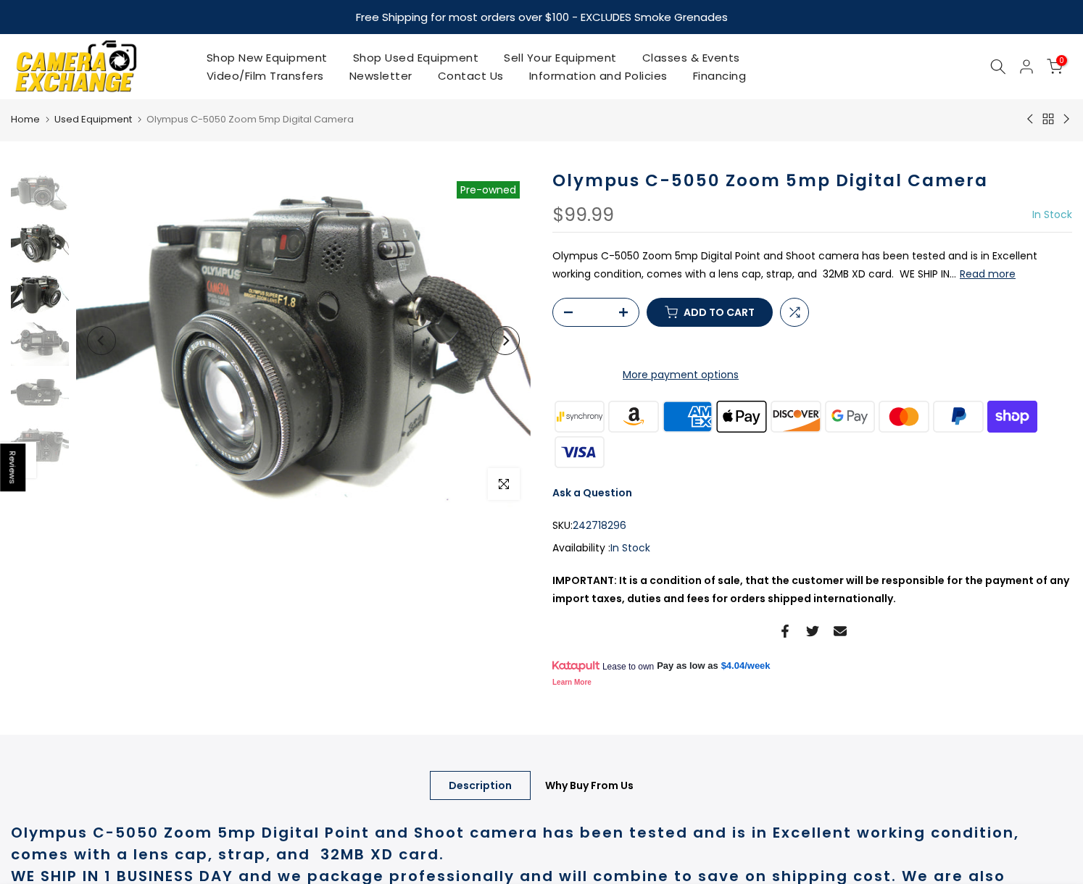
click at [40, 291] on img at bounding box center [40, 293] width 58 height 43
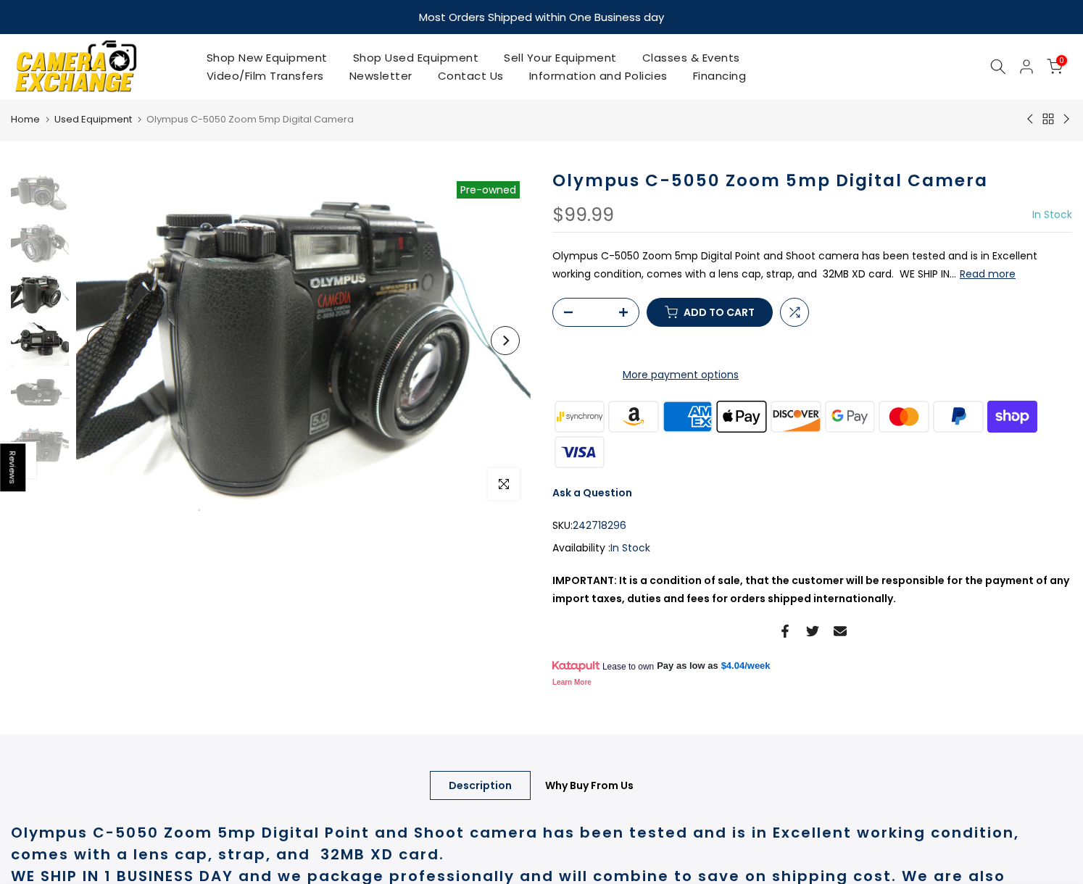
click at [48, 352] on img at bounding box center [40, 344] width 58 height 43
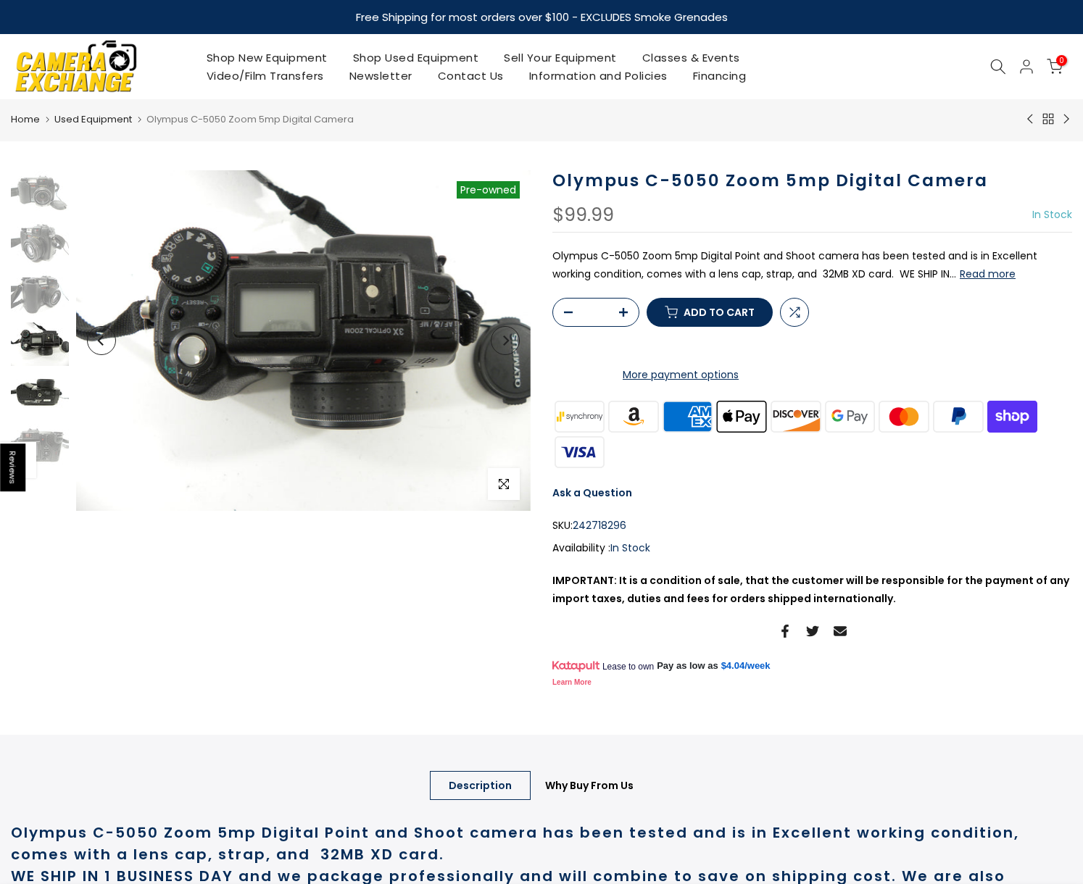
click at [51, 396] on img at bounding box center [40, 394] width 58 height 43
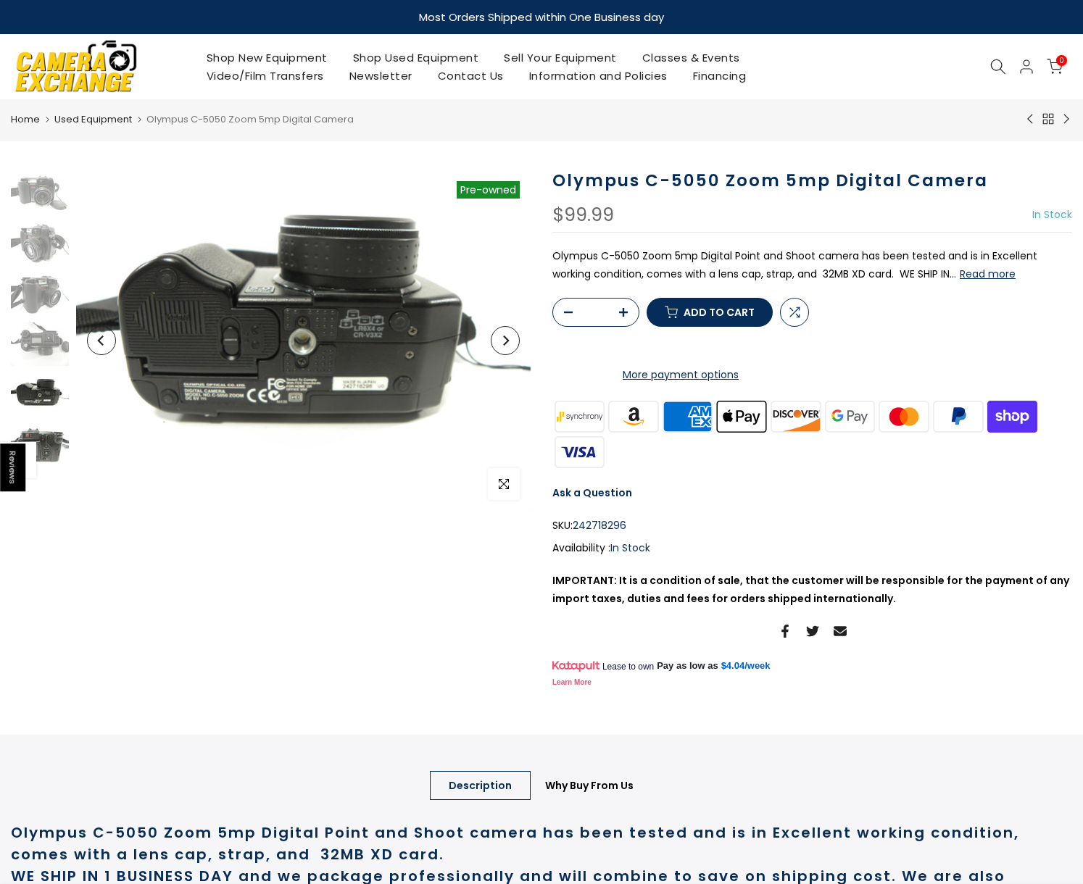
click at [65, 462] on img at bounding box center [40, 445] width 58 height 43
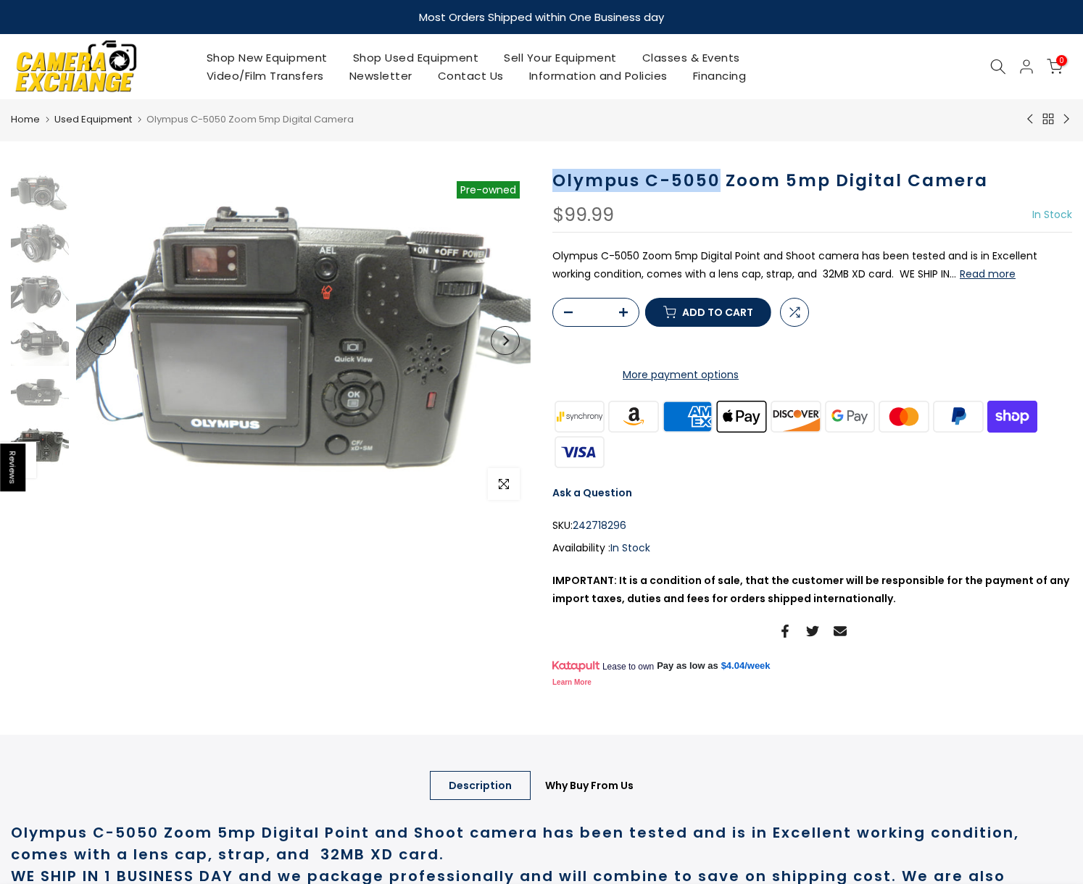
drag, startPoint x: 553, startPoint y: 180, endPoint x: 718, endPoint y: 183, distance: 164.6
click at [718, 183] on h1 "Olympus C-5050 Zoom 5mp Digital Camera" at bounding box center [812, 180] width 520 height 21
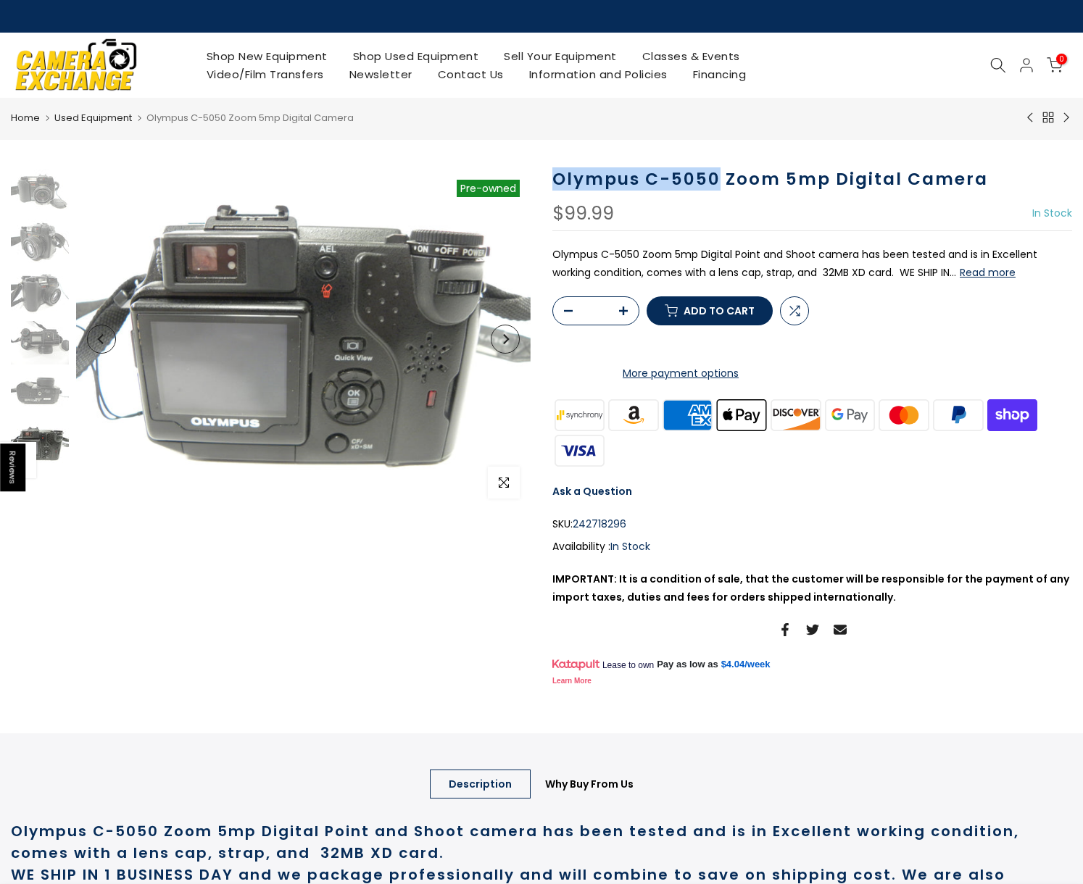
copy h1 "Olympus C-5050"
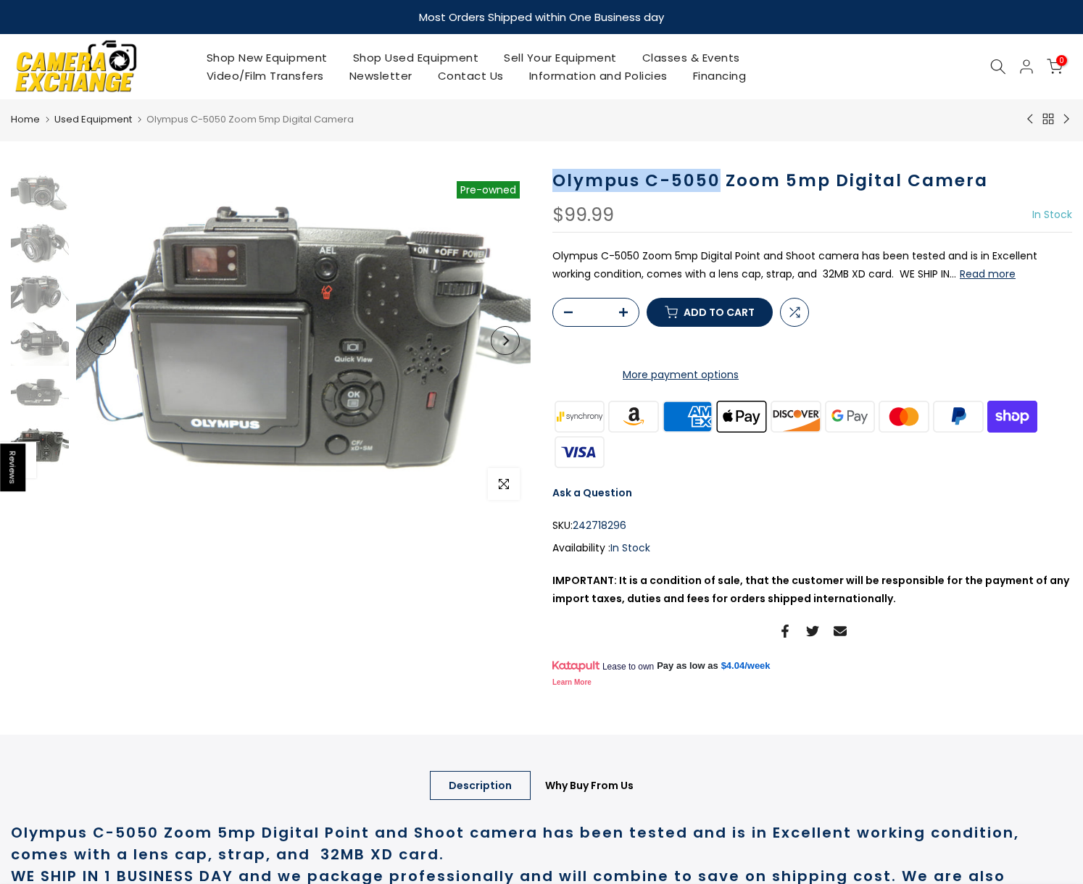
click at [999, 62] on icon at bounding box center [998, 67] width 16 height 16
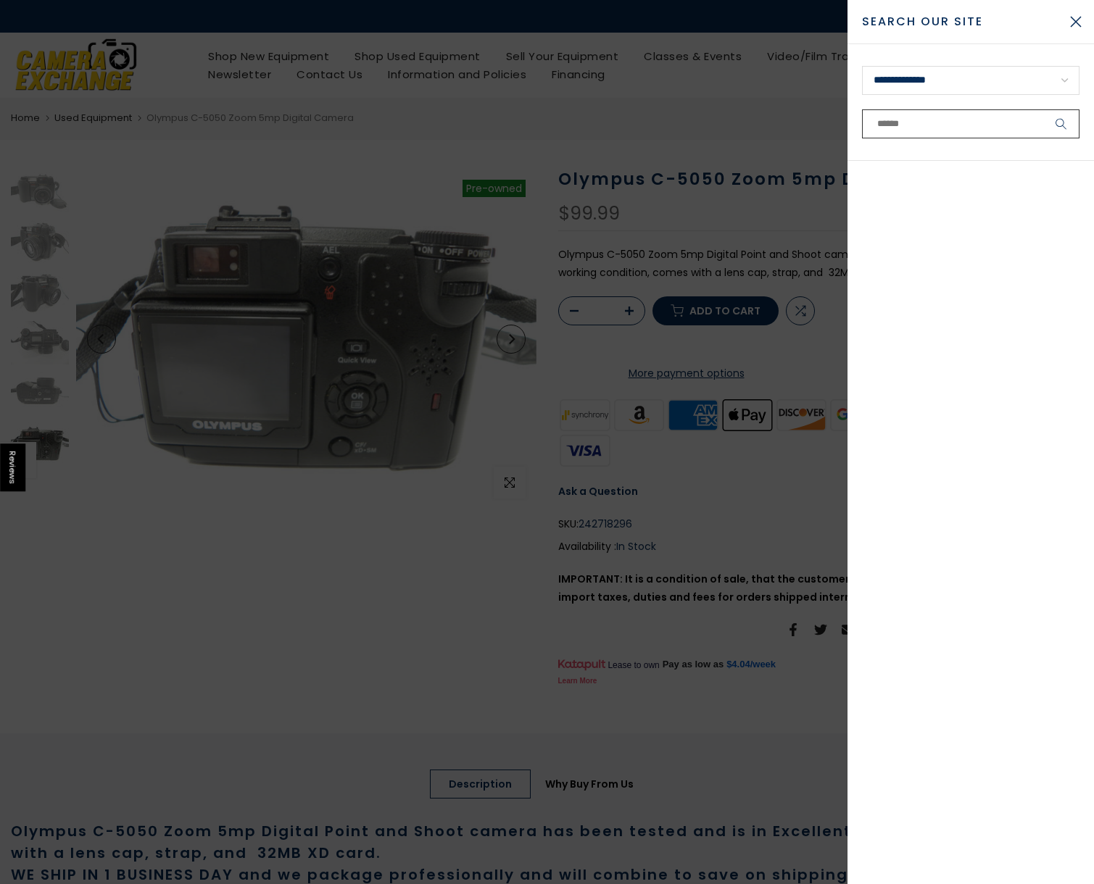
paste input "**********"
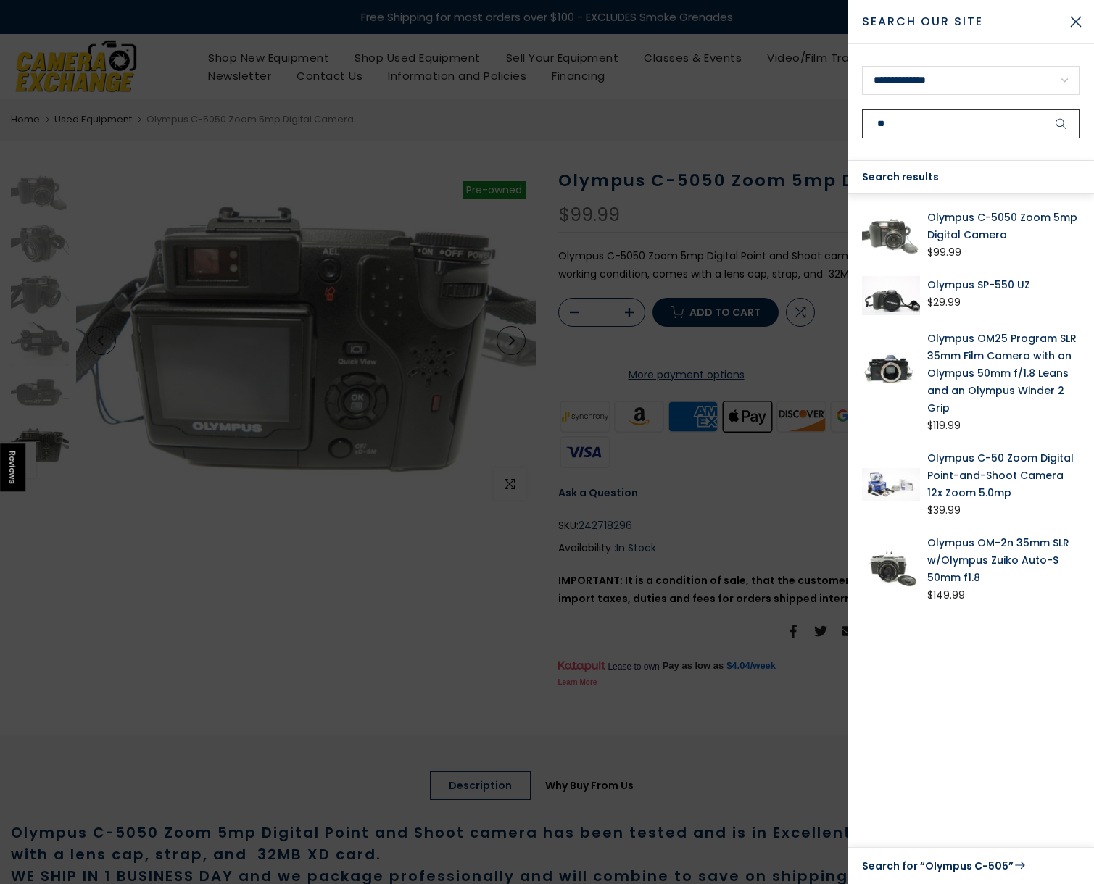
type input "*"
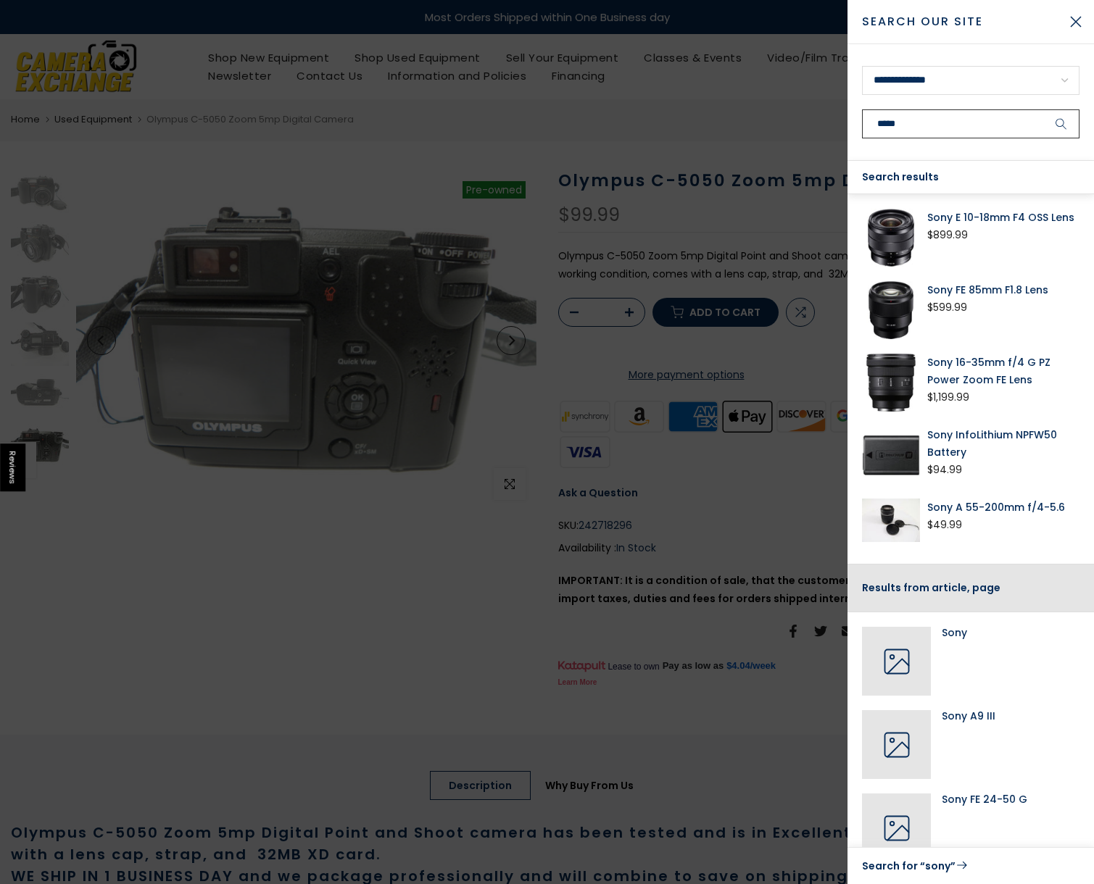
type input "****"
click at [294, 615] on div at bounding box center [547, 442] width 1094 height 884
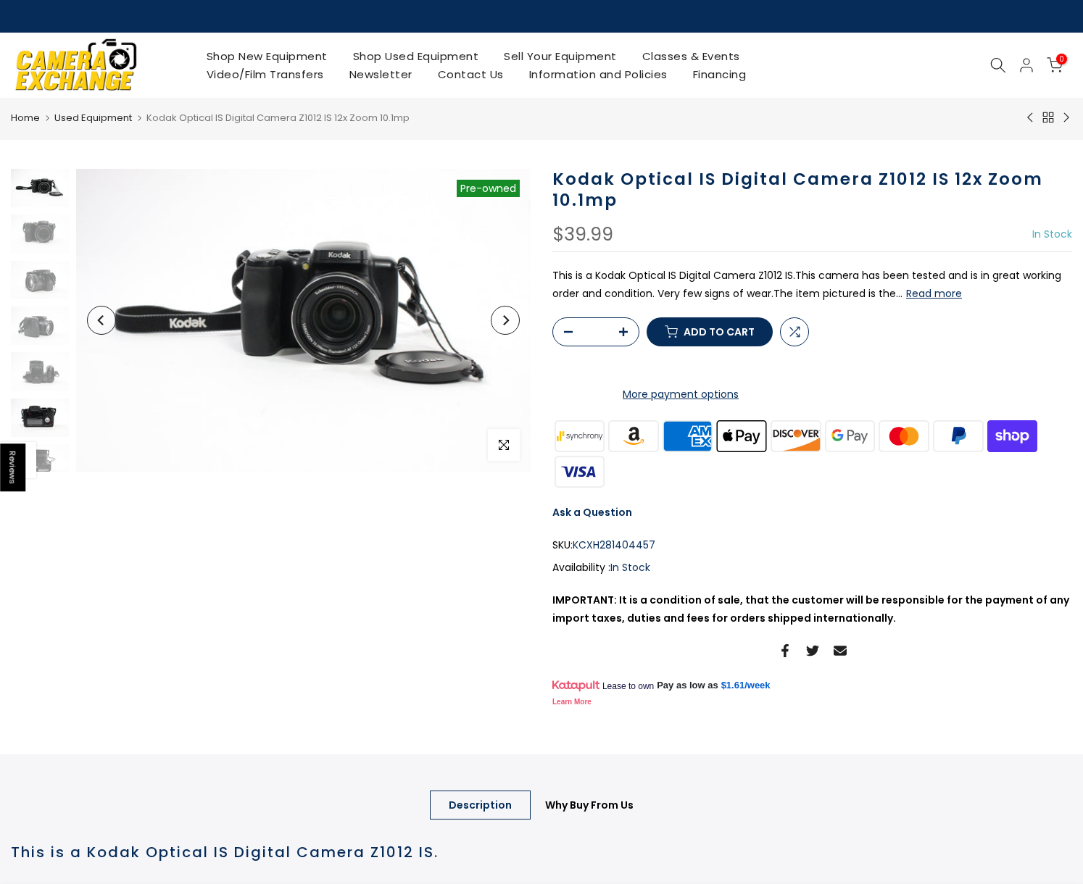
click at [36, 422] on img at bounding box center [40, 418] width 58 height 38
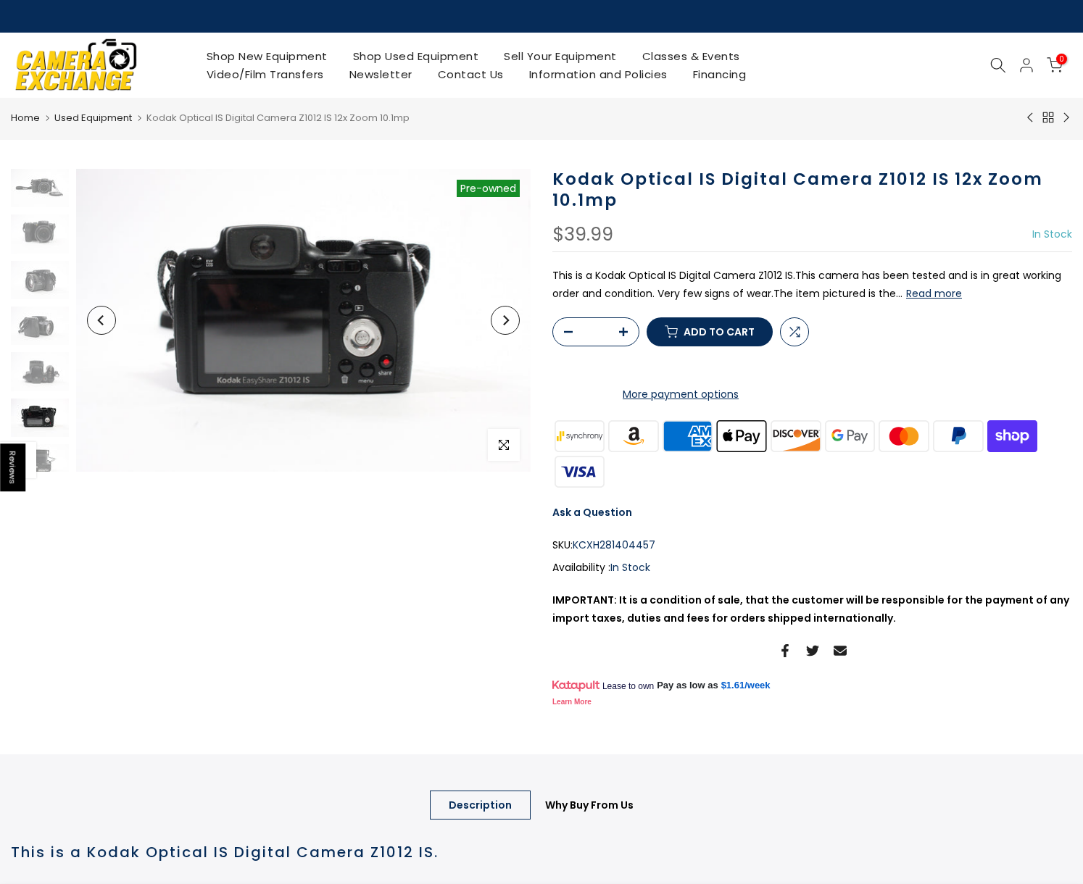
scroll to position [57, 0]
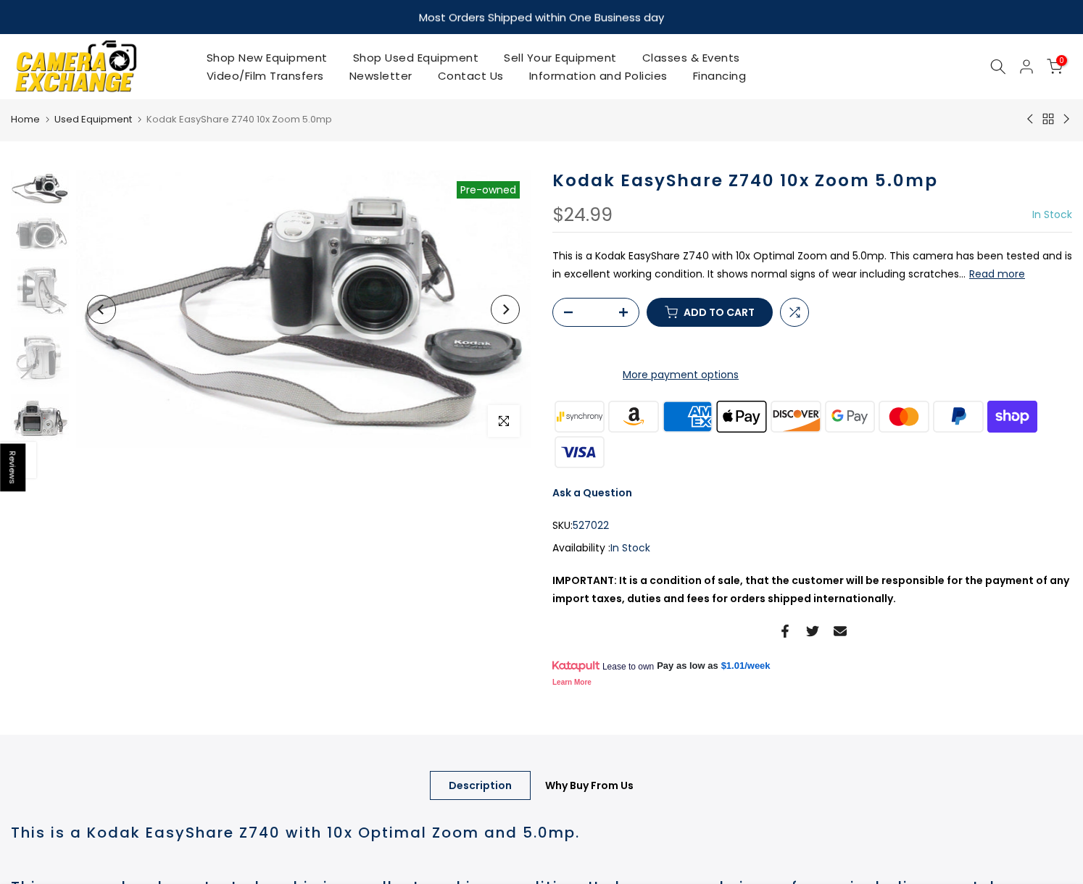
click at [53, 410] on img at bounding box center [40, 417] width 58 height 46
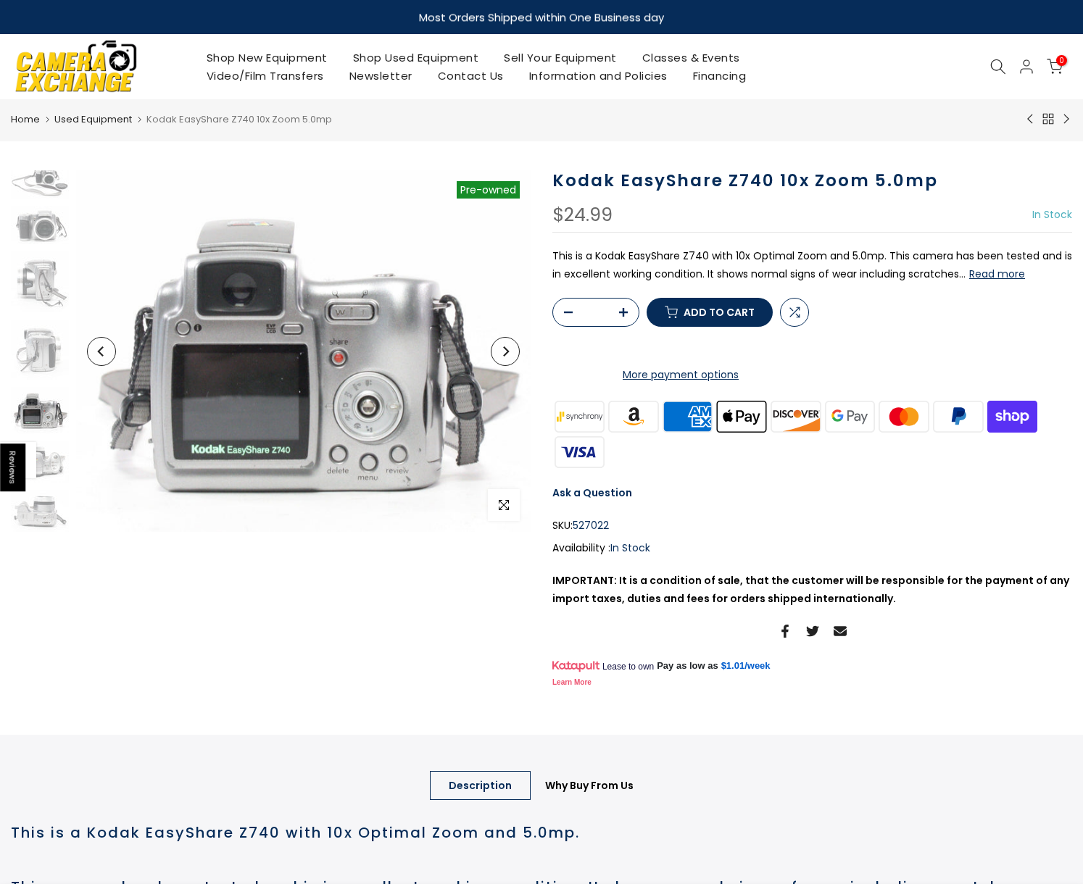
scroll to position [7, 0]
